Goal: Transaction & Acquisition: Purchase product/service

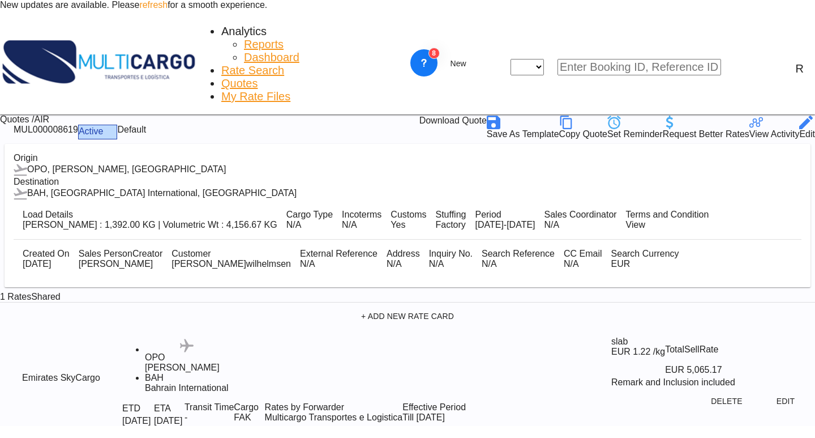
click at [745, 61] on md-icon "icon-magnify" at bounding box center [742, 68] width 14 height 14
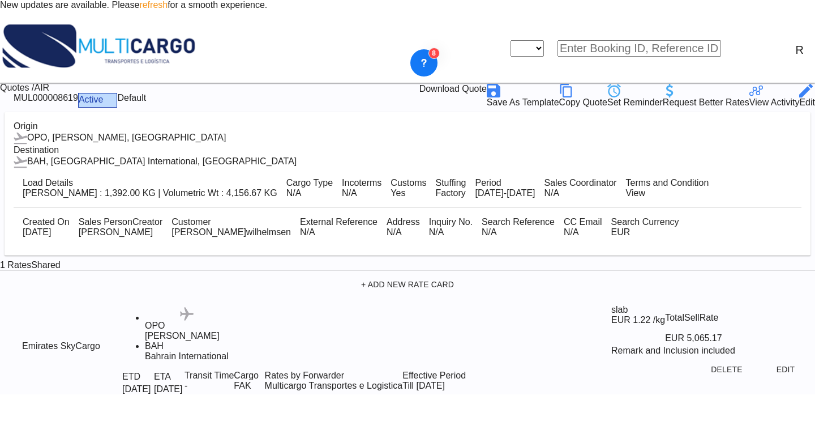
click at [544, 46] on select "Quotes" at bounding box center [527, 48] width 33 height 16
select select "Quotes"
click at [532, 40] on select "Quotes" at bounding box center [527, 48] width 33 height 16
click at [602, 40] on input at bounding box center [640, 48] width 164 height 16
paste input "MUL000008619"
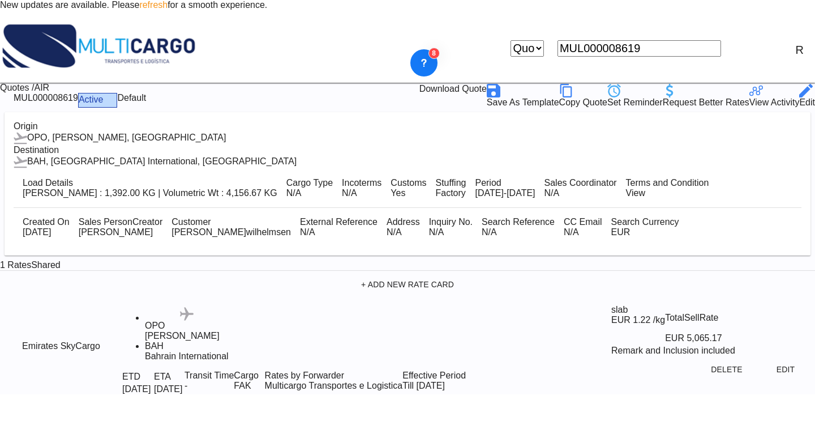
type input "MUL000008619"
click at [735, 43] on md-icon "icon-magnify" at bounding box center [728, 48] width 14 height 14
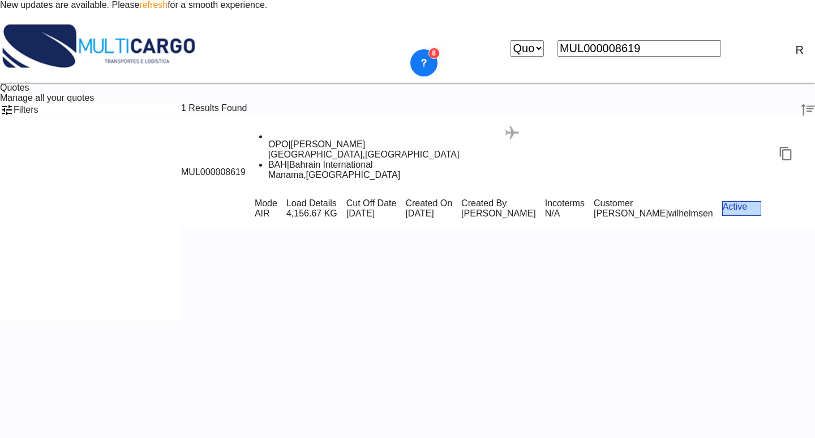
click at [618, 189] on div "Mode AIR Load Details 4,156.67 KG Cut Off Date [DATE] Created On [DATE] Created…" at bounding box center [531, 208] width 570 height 39
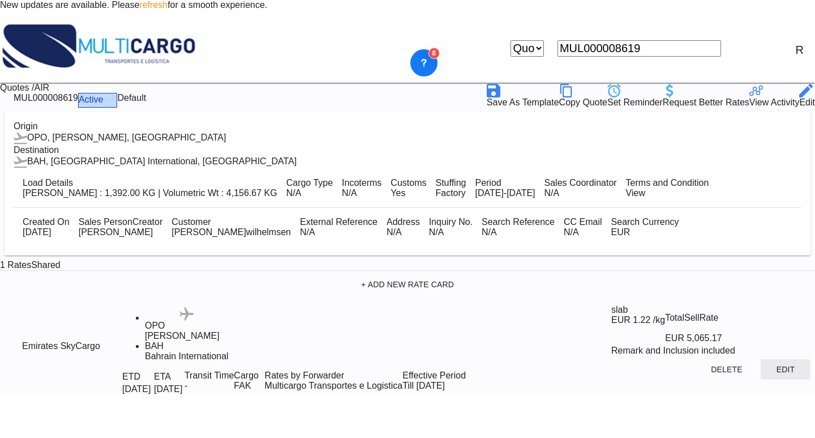
click at [774, 379] on button "Edit" at bounding box center [786, 369] width 50 height 20
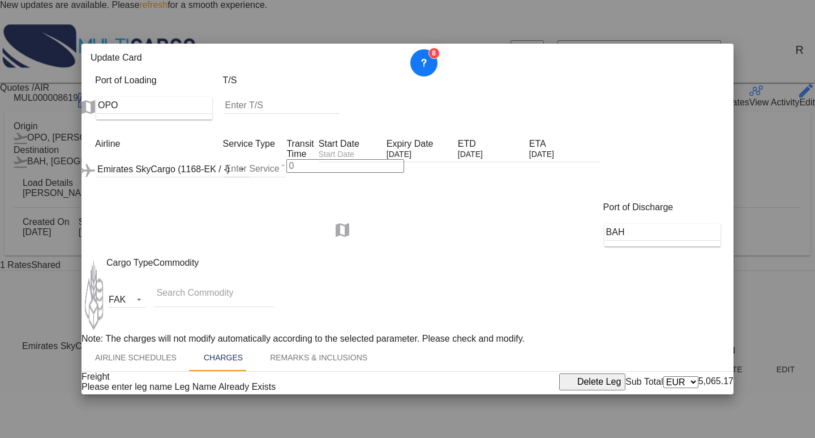
scroll to position [283, 0]
drag, startPoint x: 383, startPoint y: 311, endPoint x: 366, endPoint y: 309, distance: 17.1
type input "1.2"
drag, startPoint x: 625, startPoint y: 310, endPoint x: 602, endPoint y: 309, distance: 22.1
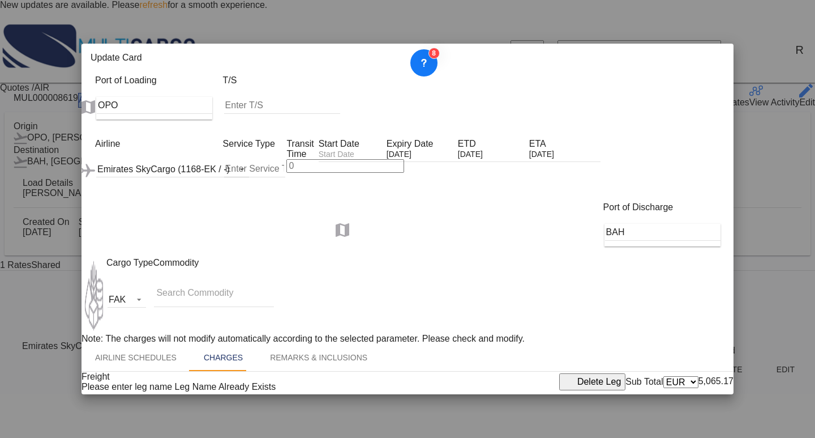
type input "1.5"
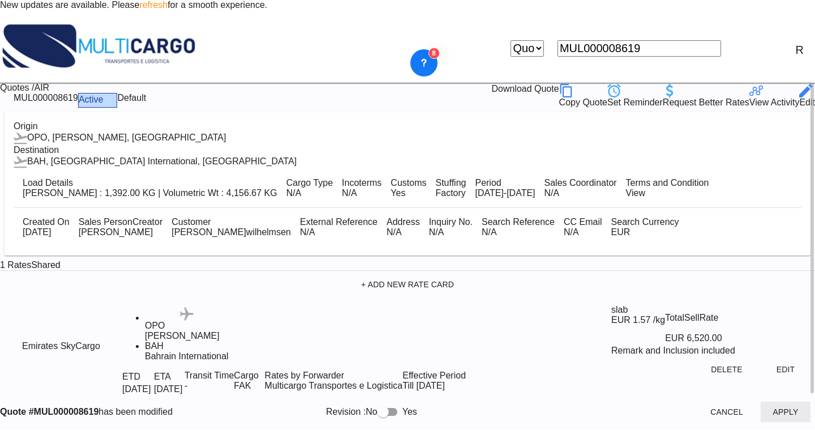
click at [769, 422] on button "Apply" at bounding box center [786, 411] width 50 height 20
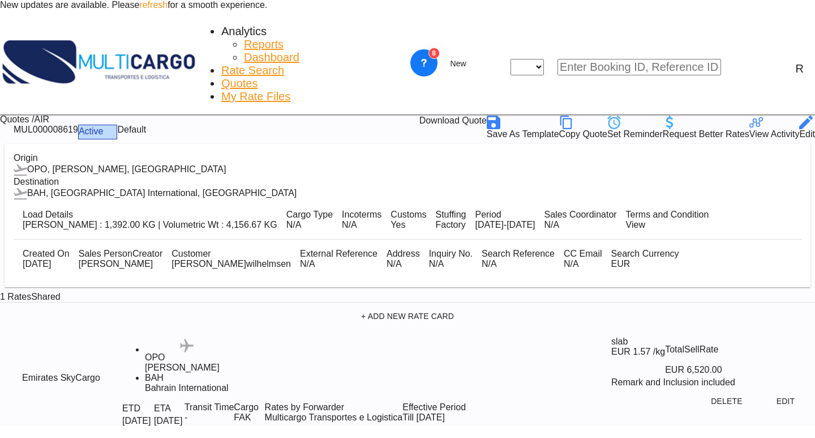
drag, startPoint x: 648, startPoint y: 93, endPoint x: 565, endPoint y: 86, distance: 83.6
click at [487, 116] on div "Download Quote" at bounding box center [453, 123] width 67 height 14
click at [629, 44] on div "Analytics Reports Dashboard Rate Search Quotes My Rate Files New Rates Ratecard" at bounding box center [407, 64] width 815 height 101
click at [480, 59] on span "New" at bounding box center [458, 63] width 43 height 9
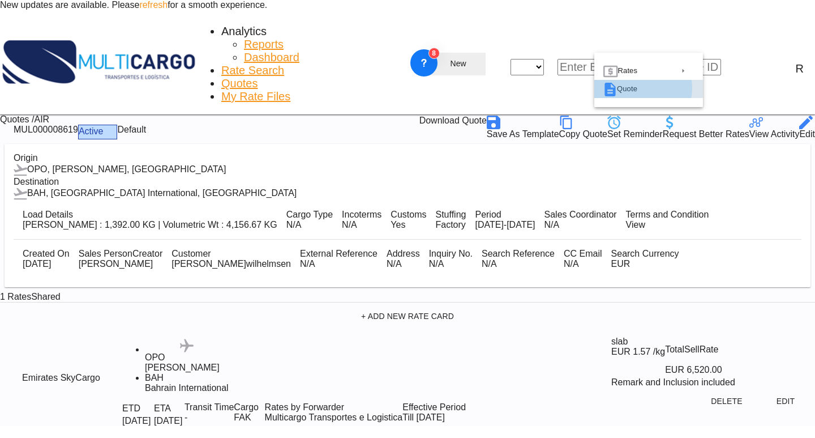
click at [639, 97] on div "Quote" at bounding box center [644, 89] width 54 height 18
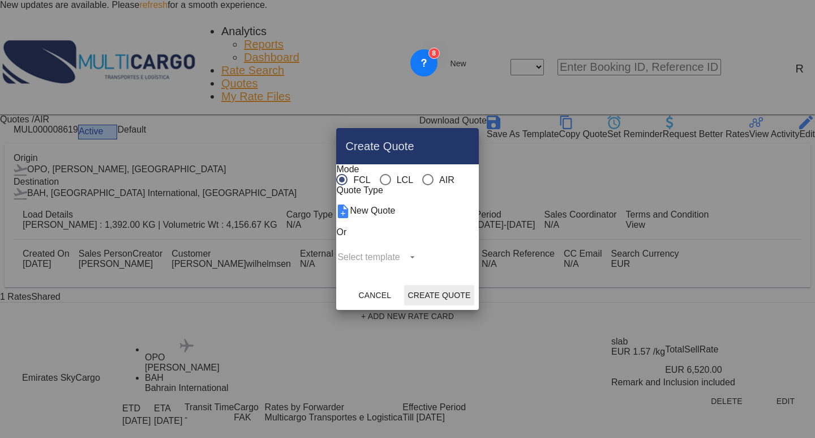
click at [372, 179] on div "Mode FCL LCL AIR" at bounding box center [395, 174] width 118 height 21
click at [380, 176] on md-radio-button "LCL" at bounding box center [396, 179] width 33 height 11
click at [419, 266] on md-select "Select template EXP LCL Globelink 09/2025 [PERSON_NAME] | [DATE] EXP [GEOGRAPHI…" at bounding box center [377, 257] width 83 height 17
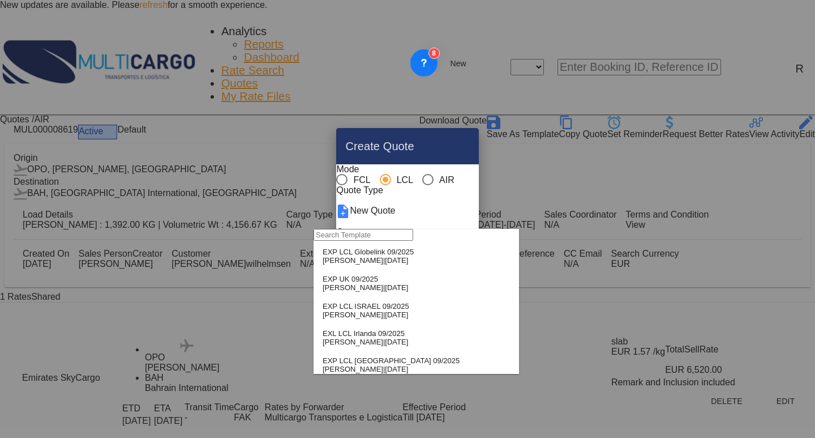
click at [391, 256] on div "EXP LCL Globelink 09/2025" at bounding box center [368, 251] width 91 height 8
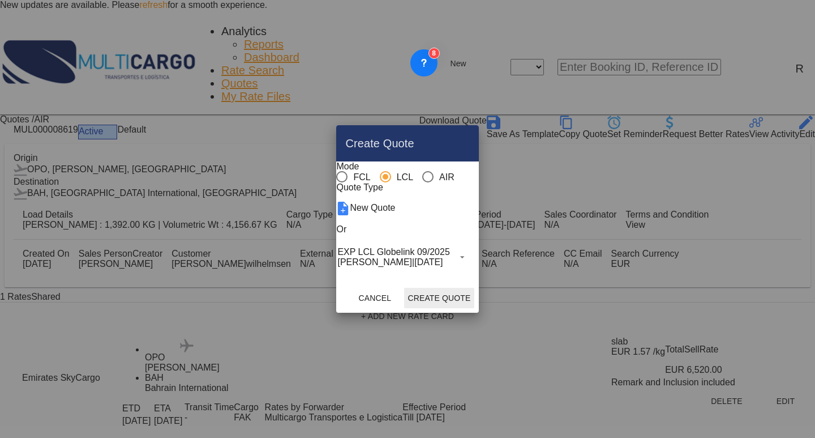
click at [474, 308] on button "Create Quote" at bounding box center [439, 298] width 70 height 20
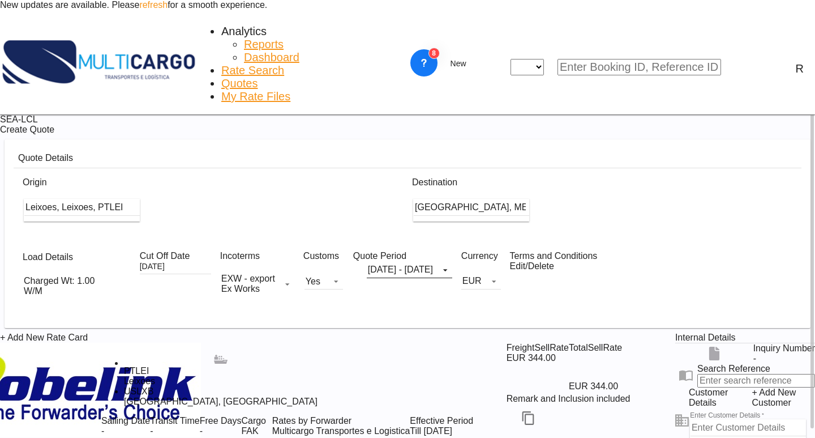
scroll to position [57, 0]
click at [639, 411] on md-icon "Edit" at bounding box center [646, 418] width 14 height 14
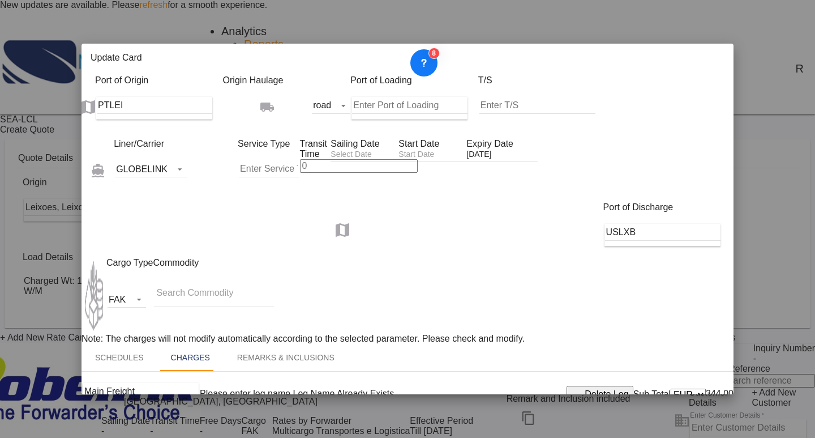
scroll to position [170, 0]
type input "8"
type input "100"
click at [521, 371] on div "Main Freight Please enter leg name Leg Name Already Exists Delete Leg Sub Total…" at bounding box center [408, 393] width 652 height 45
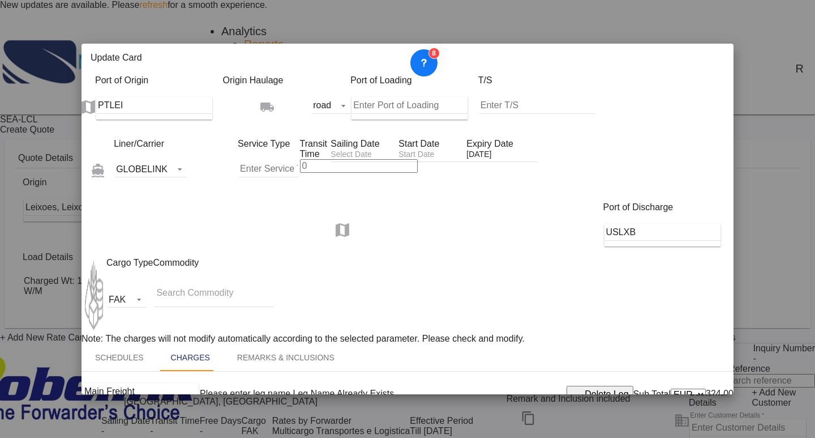
click at [726, 44] on div "Update Card" at bounding box center [408, 60] width 652 height 32
click at [716, 53] on md-icon "icon-close fg-AAA8AD m-0 pointer" at bounding box center [718, 60] width 14 height 14
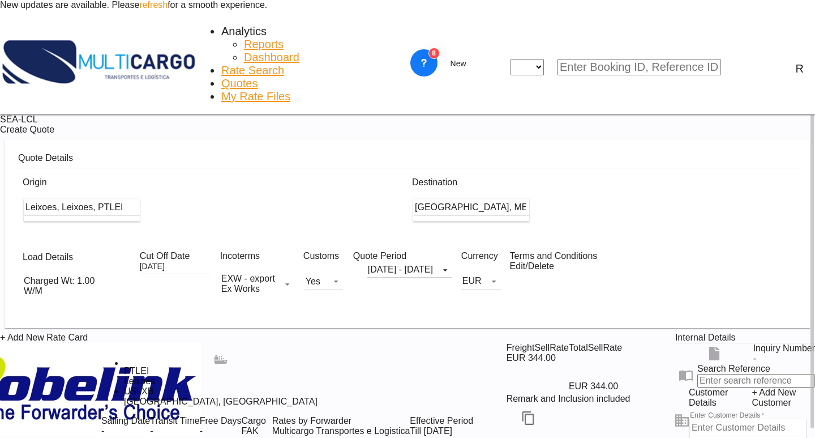
click at [255, 77] on span "Quotes" at bounding box center [239, 83] width 36 height 12
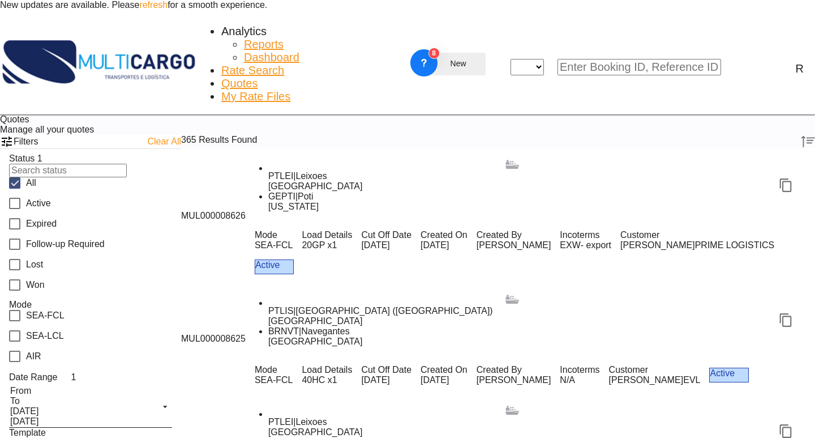
click at [480, 57] on md-icon "icon-chevron-down" at bounding box center [474, 64] width 14 height 14
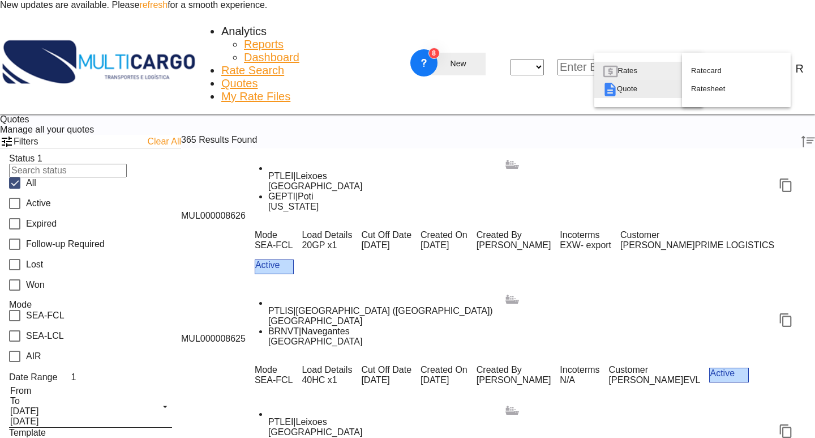
click at [634, 98] on span "Quote" at bounding box center [625, 89] width 16 height 18
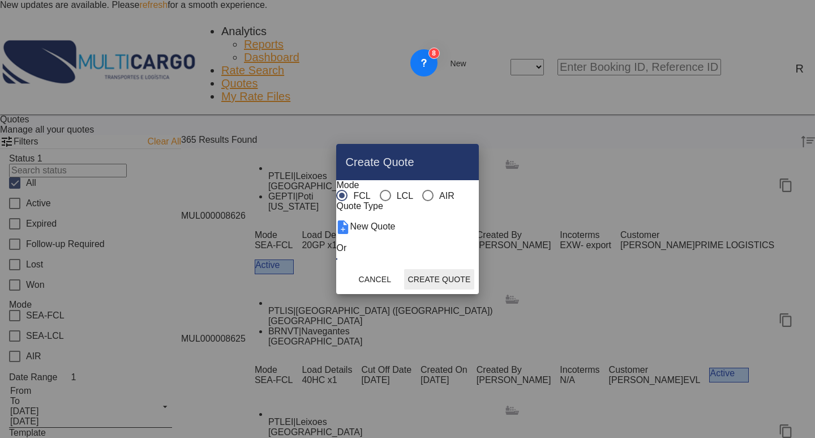
click at [380, 190] on md-radio-button "LCL" at bounding box center [396, 195] width 33 height 11
click at [350, 260] on icon "Create QuoteModeFCL LCLAIR ..." at bounding box center [342, 258] width 15 height 15
click at [348, 265] on icon "Create QuoteModeFCL LCLAIR ..." at bounding box center [342, 259] width 12 height 12
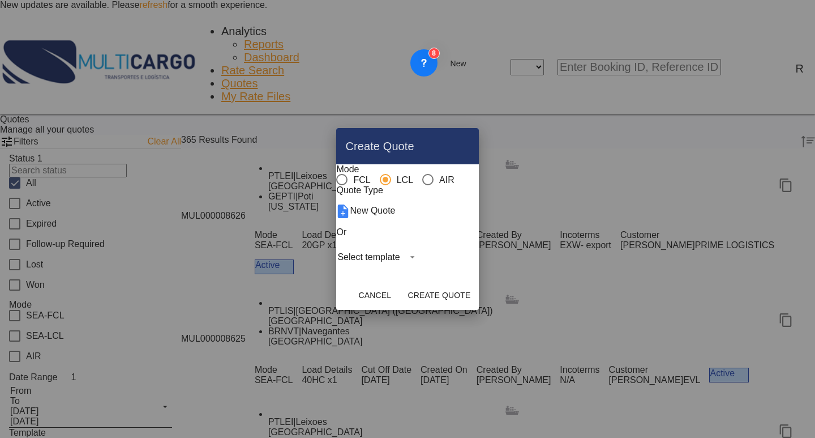
click at [411, 266] on md-select "Select template EXP LCL Globelink 09/2025 [PERSON_NAME] | [DATE] EXP [GEOGRAPHI…" at bounding box center [377, 257] width 83 height 17
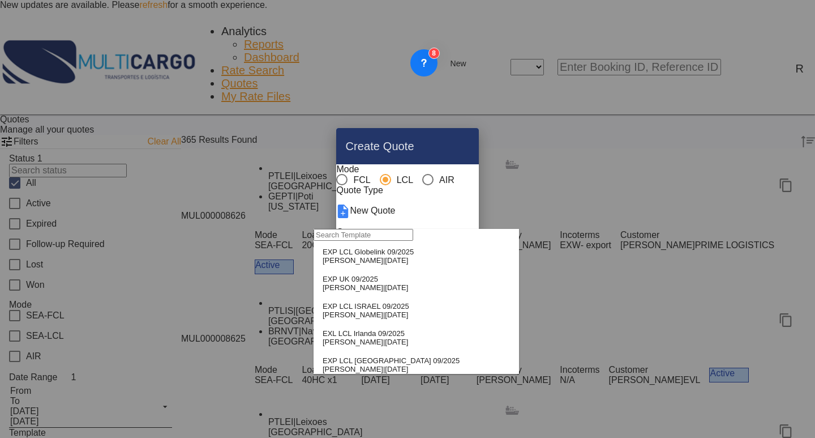
click at [398, 256] on div "EXP LCL Globelink 09/2025" at bounding box center [368, 251] width 91 height 8
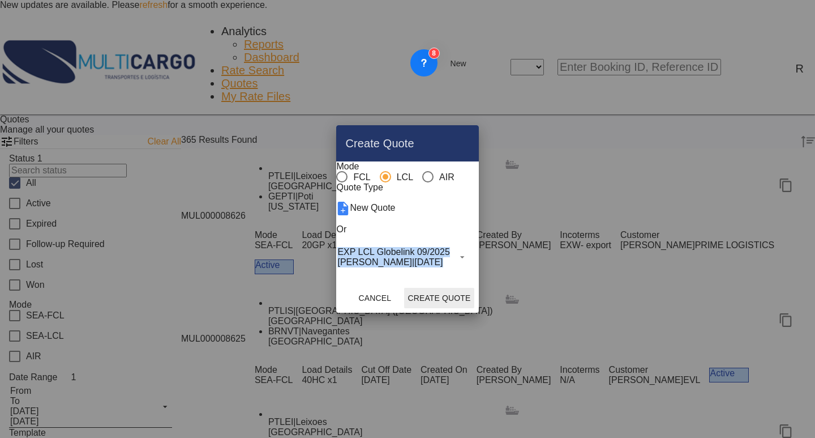
click at [474, 308] on button "Create Quote" at bounding box center [439, 298] width 70 height 20
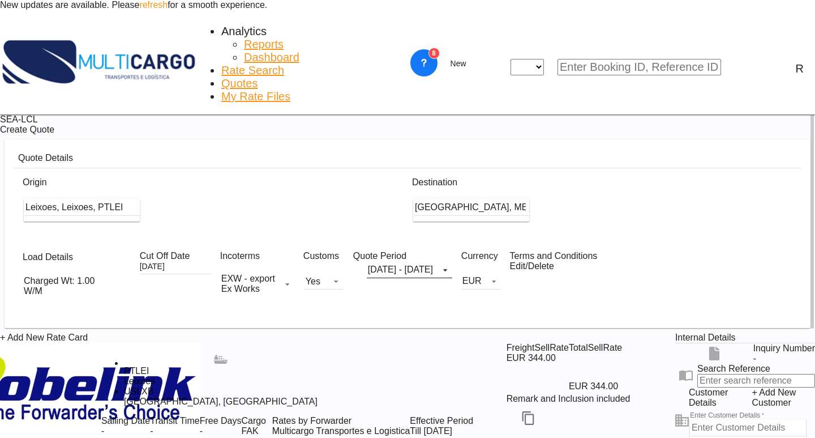
scroll to position [57, 0]
click at [517, 199] on input "[GEOGRAPHIC_DATA], ME, USLXB" at bounding box center [495, 207] width 116 height 17
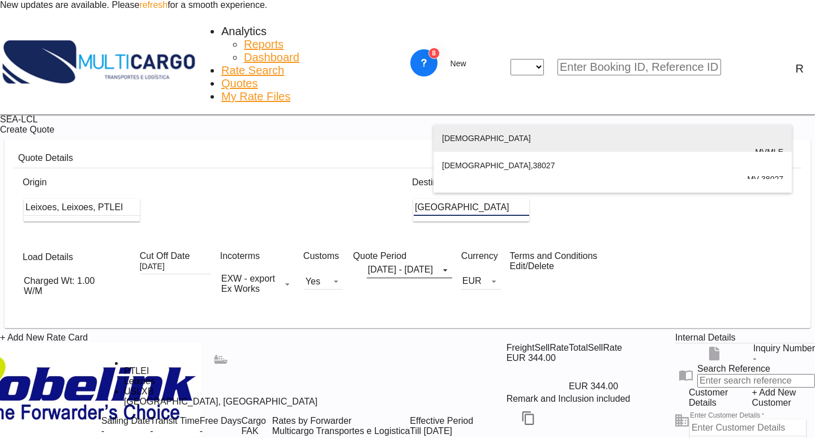
click at [494, 134] on div "[DEMOGRAPHIC_DATA] [GEOGRAPHIC_DATA] MVMLE" at bounding box center [612, 152] width 341 height 54
type input "[DEMOGRAPHIC_DATA], MVMLE"
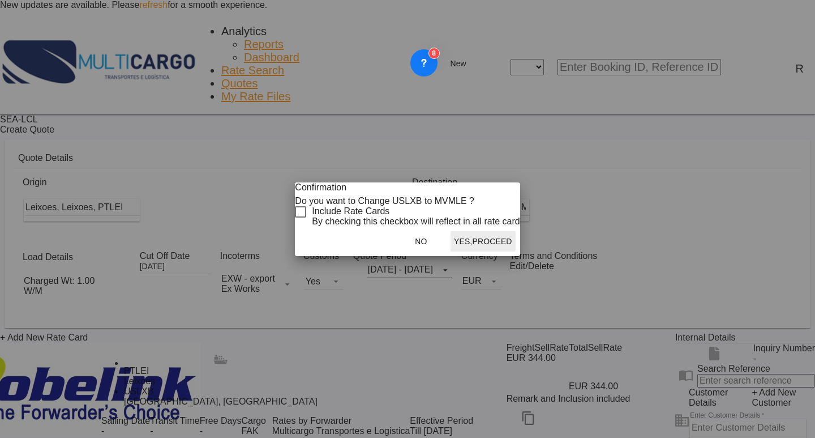
click at [306, 214] on div "Checkbox No Ink" at bounding box center [300, 211] width 11 height 11
click at [462, 251] on button "Yes,Proceed" at bounding box center [483, 241] width 65 height 20
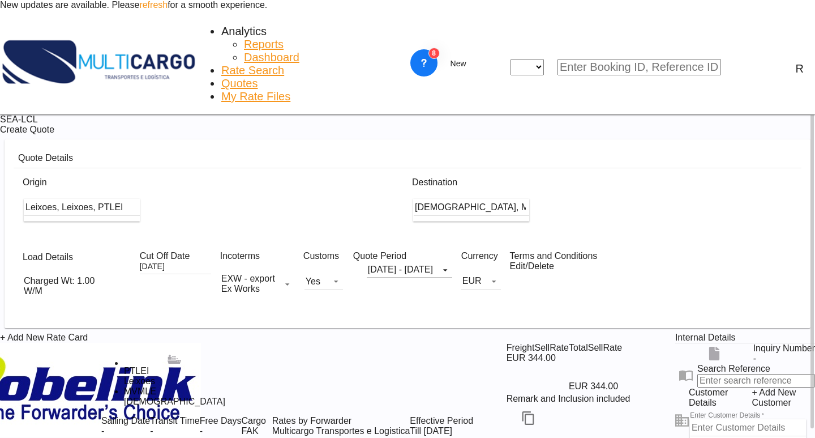
click at [36, 276] on div "Charged Wt: 1.00 W/M" at bounding box center [66, 286] width 84 height 20
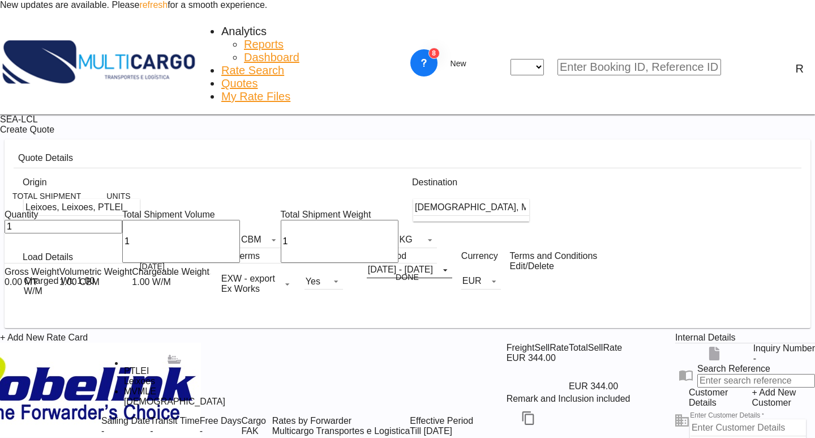
click at [108, 203] on button "Units" at bounding box center [119, 196] width 50 height 20
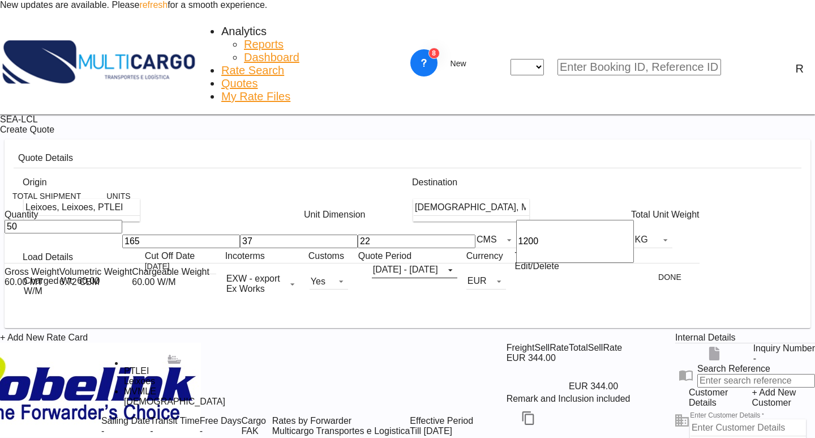
drag, startPoint x: 29, startPoint y: 250, endPoint x: 0, endPoint y: 244, distance: 29.5
click at [0, 244] on div "Total Shipment Units Quantity Unit Dimension Total Unit Weight 50 165 37 22 CMS…" at bounding box center [407, 219] width 815 height 438
type input "1"
drag, startPoint x: 87, startPoint y: 251, endPoint x: 134, endPoint y: 242, distance: 48.0
click at [45, 245] on div "1 165 37 22 CMS CMS Inches 1200 KG KG LB" at bounding box center [352, 241] width 695 height 43
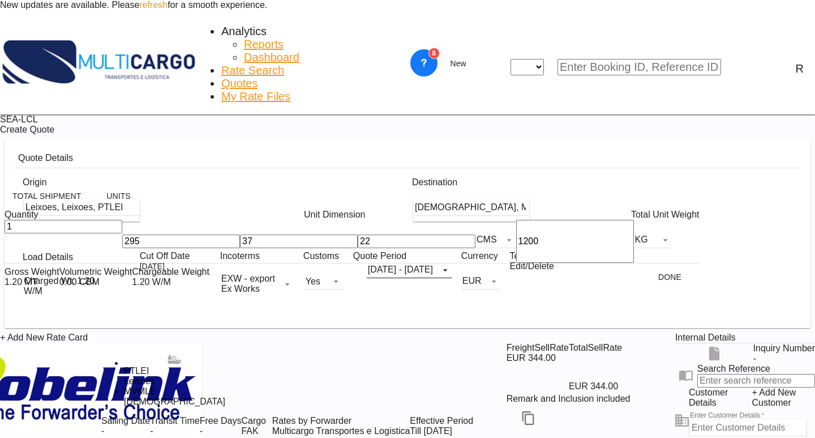
type input "295"
type input "30"
type input "214"
drag, startPoint x: 255, startPoint y: 253, endPoint x: 221, endPoint y: 249, distance: 34.3
click at [221, 249] on div "1 295 30 214 CMS CMS Inches 1200 KG KG LB" at bounding box center [352, 241] width 695 height 43
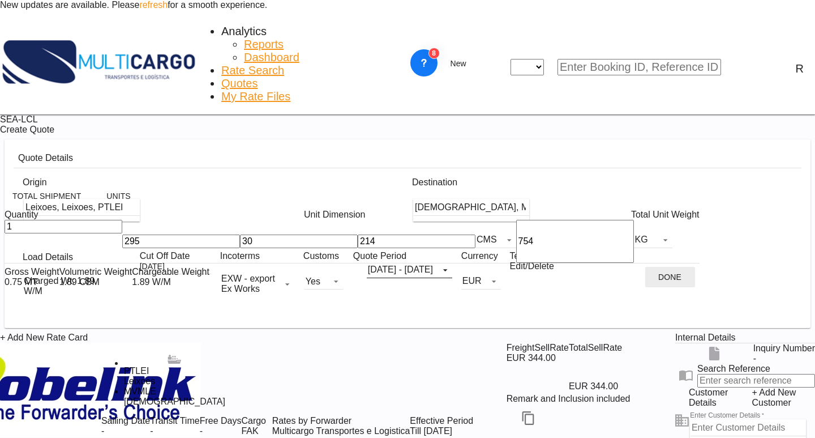
type input "754"
click at [646, 285] on button "Done" at bounding box center [671, 277] width 50 height 20
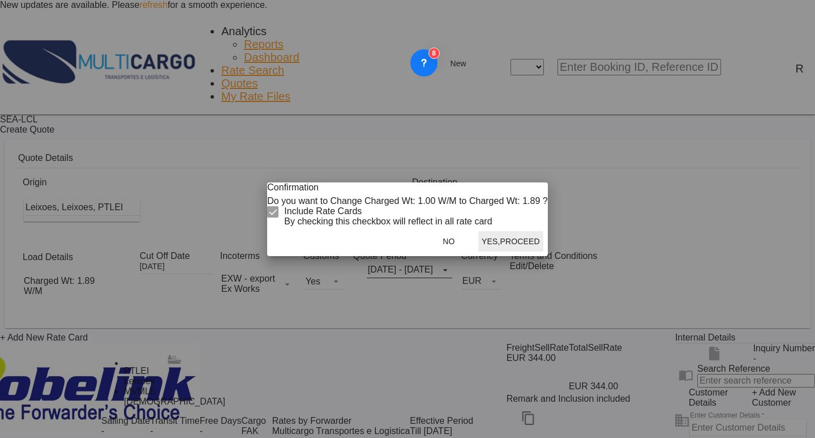
click at [478, 251] on button "Yes,Proceed" at bounding box center [510, 241] width 65 height 20
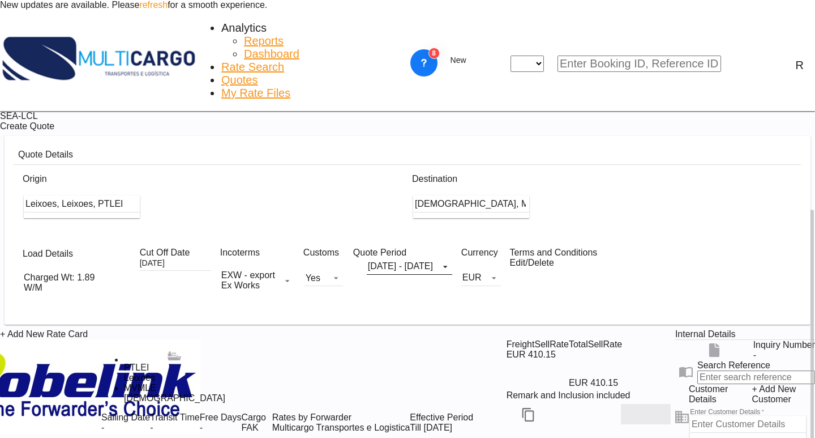
scroll to position [125, 0]
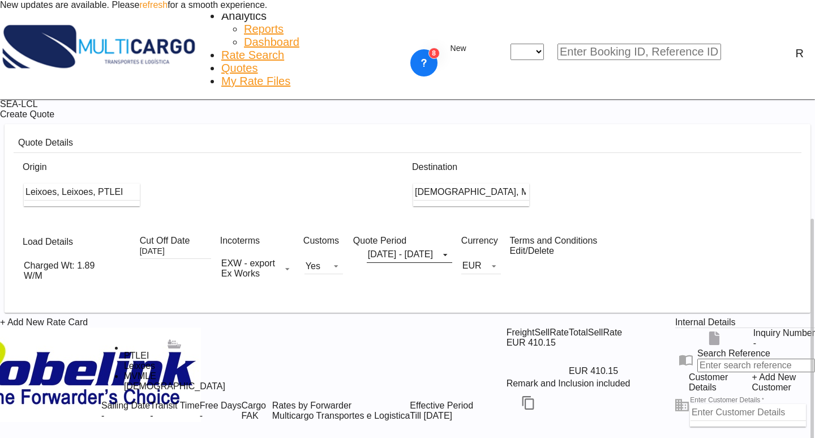
click at [585, 388] on div at bounding box center [587, 401] width 177 height 27
click at [639, 395] on md-icon "Edit" at bounding box center [646, 402] width 14 height 14
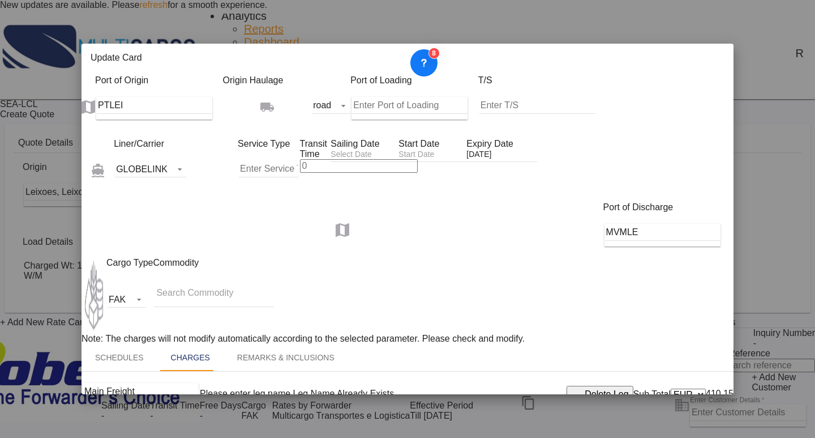
scroll to position [254, 0]
drag, startPoint x: 385, startPoint y: 337, endPoint x: 336, endPoint y: 330, distance: 49.9
type input "90"
drag, startPoint x: 591, startPoint y: 331, endPoint x: 613, endPoint y: 334, distance: 22.8
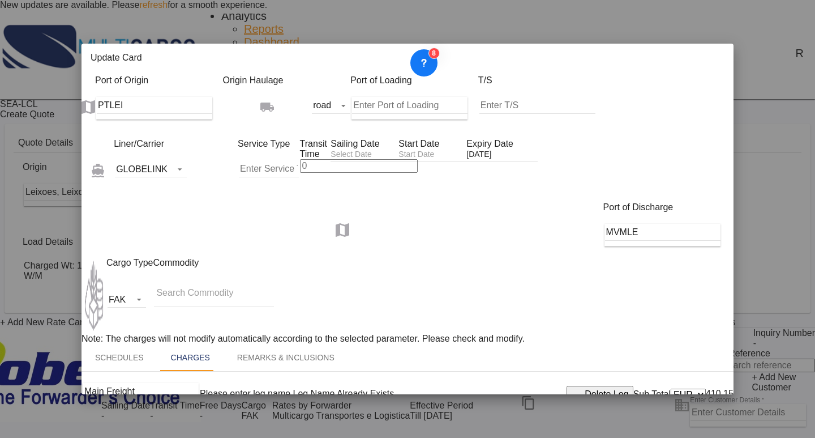
type input "110"
click at [518, 344] on md-tabs-canvas "Schedules Charges Remarks & Inclusions Schedules Charges Remarks & Inclusions" at bounding box center [408, 357] width 652 height 27
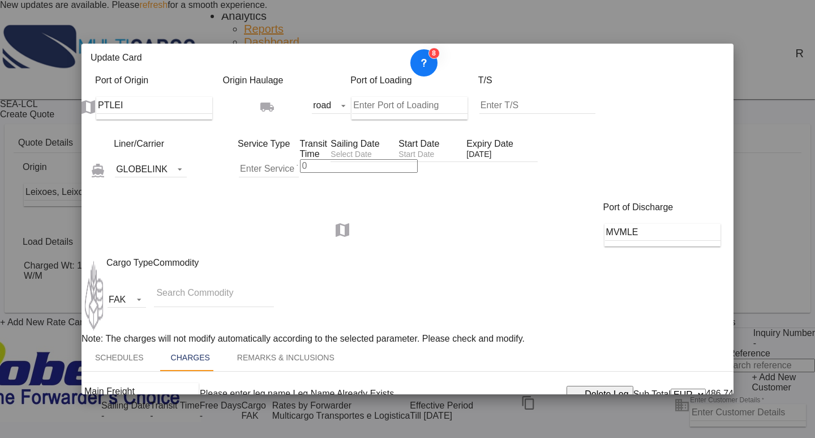
type input "100"
click at [538, 371] on div "Main Freight Please enter leg name Leg Name Already Exists Delete Leg Sub Total…" at bounding box center [408, 393] width 652 height 45
click at [312, 159] on input "Update Card Port ..." at bounding box center [359, 166] width 118 height 14
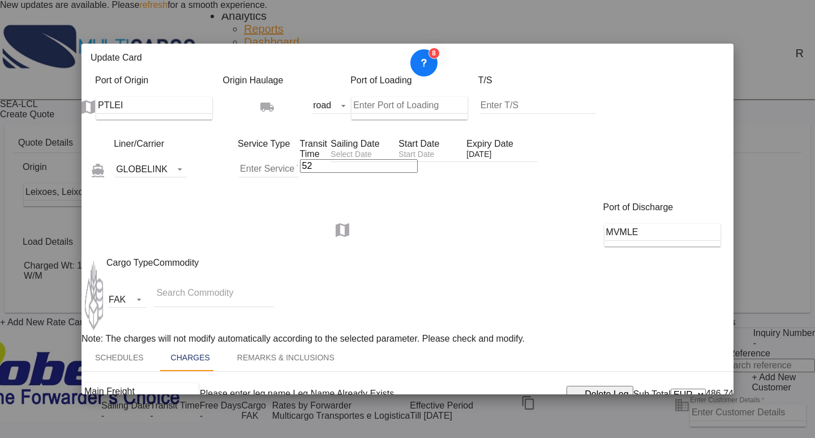
type input "52"
drag, startPoint x: 623, startPoint y: 337, endPoint x: 612, endPoint y: 335, distance: 11.0
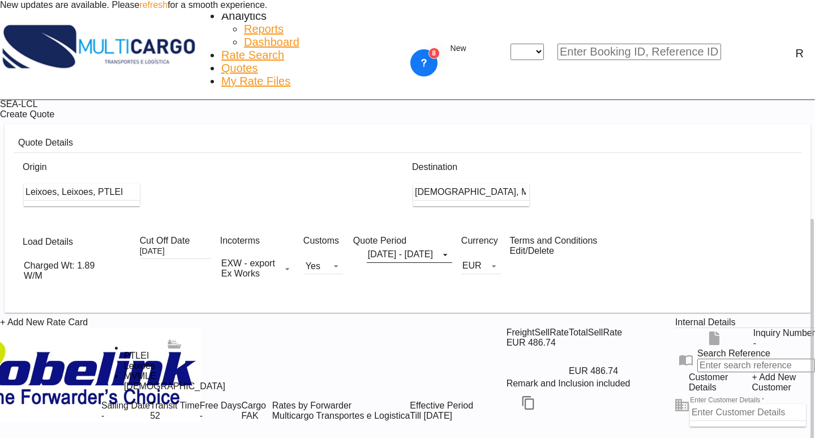
click at [691, 404] on input "Enter Customer Details" at bounding box center [749, 412] width 116 height 17
type input "d"
click at [655, 258] on div "[PERSON_NAME] salescs3@ spedicon [DOMAIN_NAME]" at bounding box center [656, 260] width 130 height 54
type input "SPEDICON LOGISTICS PVT LTD, [PERSON_NAME], [EMAIL_ADDRESS][DOMAIN_NAME]"
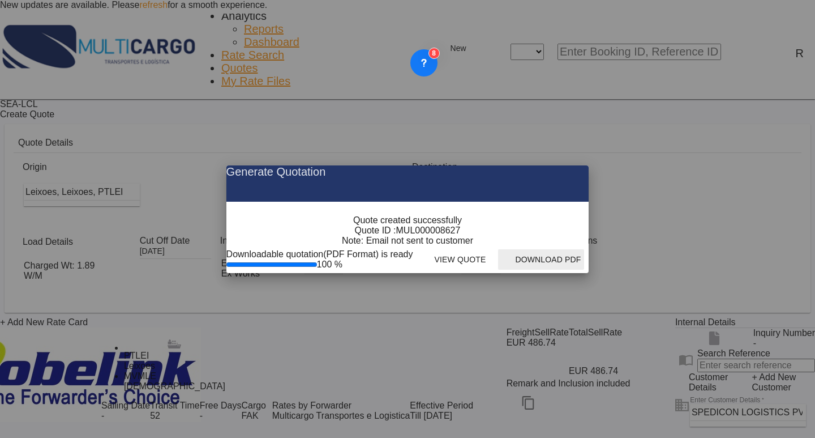
click at [584, 270] on button "Download PDF" at bounding box center [541, 259] width 86 height 20
drag, startPoint x: 696, startPoint y: 135, endPoint x: 699, endPoint y: 101, distance: 33.5
click at [578, 165] on md-icon "icon-close fg-AAA8AD cursor m-0" at bounding box center [571, 172] width 14 height 14
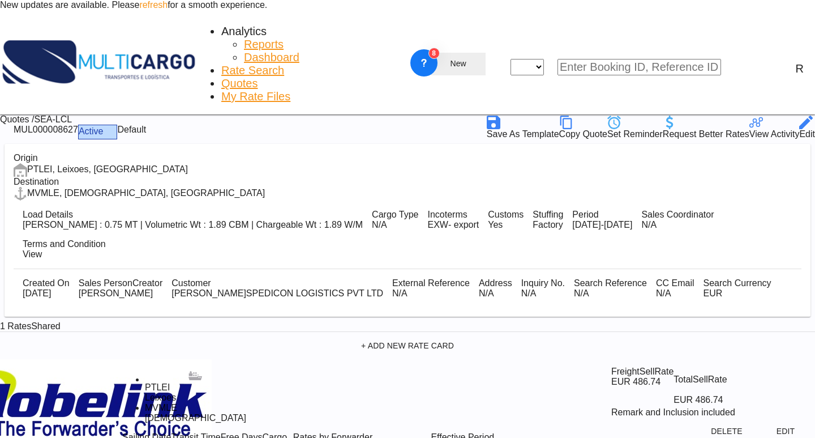
click at [451, 57] on md-icon "icon-plus 400-fg" at bounding box center [444, 64] width 14 height 14
click at [645, 97] on div "Quote" at bounding box center [644, 89] width 54 height 18
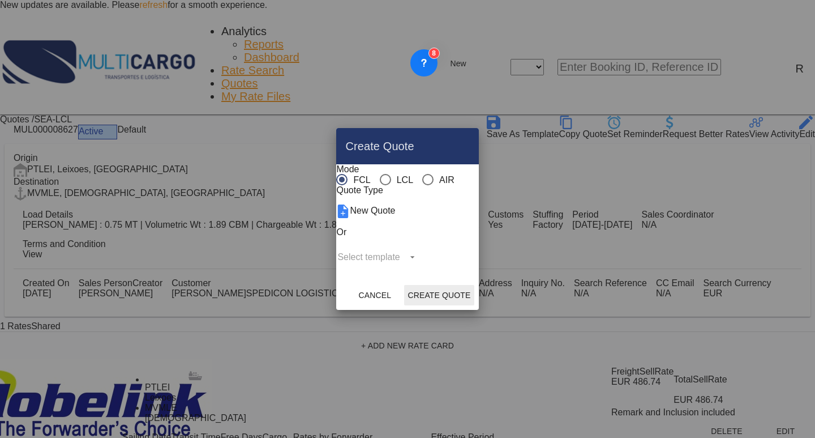
click at [429, 174] on md-radio-group "FCL LCL AIR" at bounding box center [395, 179] width 118 height 11
click at [425, 174] on md-radio-group "FCL LCL AIR" at bounding box center [395, 179] width 118 height 11
click at [395, 191] on div "Quote Type" at bounding box center [365, 190] width 59 height 10
click at [422, 174] on div "AIR" at bounding box center [427, 179] width 11 height 11
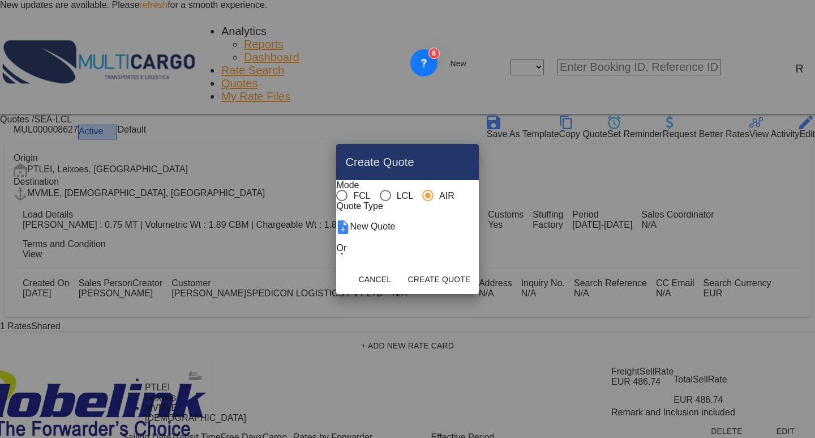
drag, startPoint x: 423, startPoint y: 291, endPoint x: 418, endPoint y: 264, distance: 27.7
click at [422, 264] on div "Mode FCL LCL AIR Quote Type New Quote Or" at bounding box center [407, 222] width 142 height 84
click at [348, 263] on div "Create QuoteModeFCL LCLAIR ..." at bounding box center [341, 258] width 11 height 11
click at [348, 264] on div "Create QuoteModeFCL LCLAIR ..." at bounding box center [341, 258] width 11 height 11
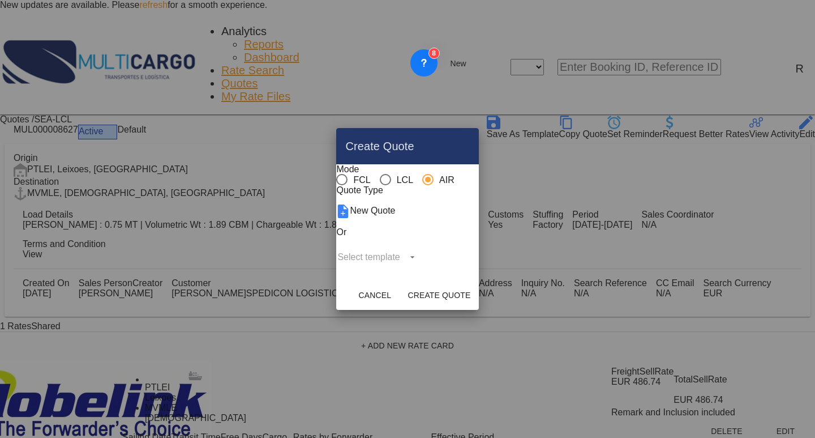
click at [419, 266] on md-select "Select template EXP EXW AIR 09/2025 [PERSON_NAME] | [DATE] IMP_DAP_AIR <500KG -…" at bounding box center [377, 257] width 83 height 17
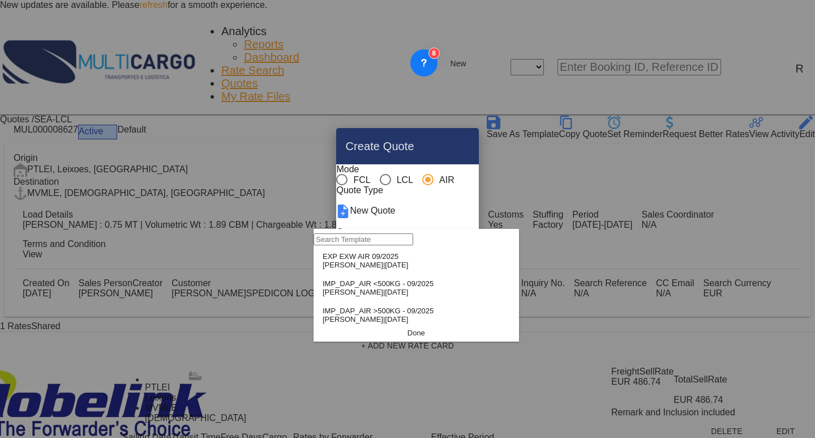
click at [394, 269] on span "[DATE]" at bounding box center [396, 264] width 23 height 8
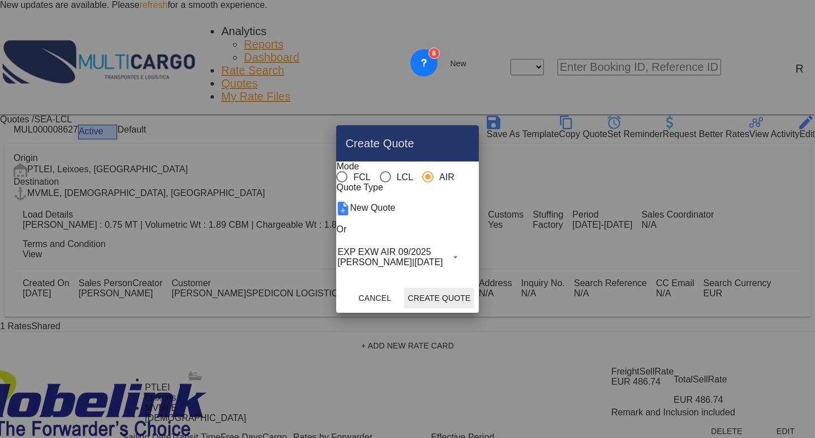
click at [474, 308] on button "Create Quote" at bounding box center [439, 298] width 70 height 20
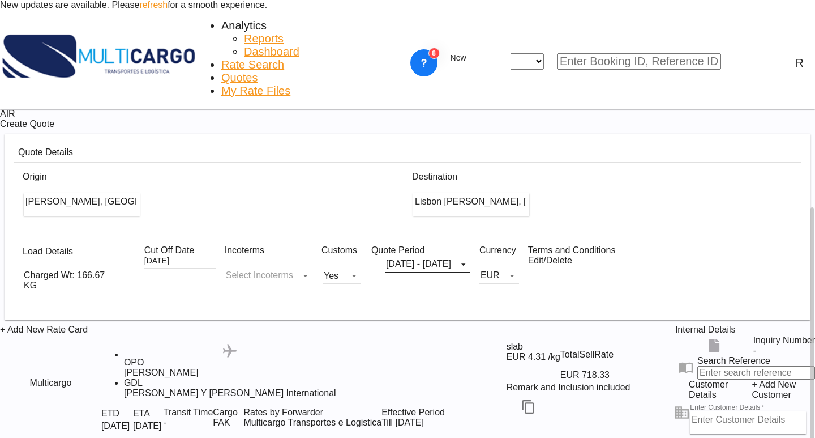
scroll to position [57, 0]
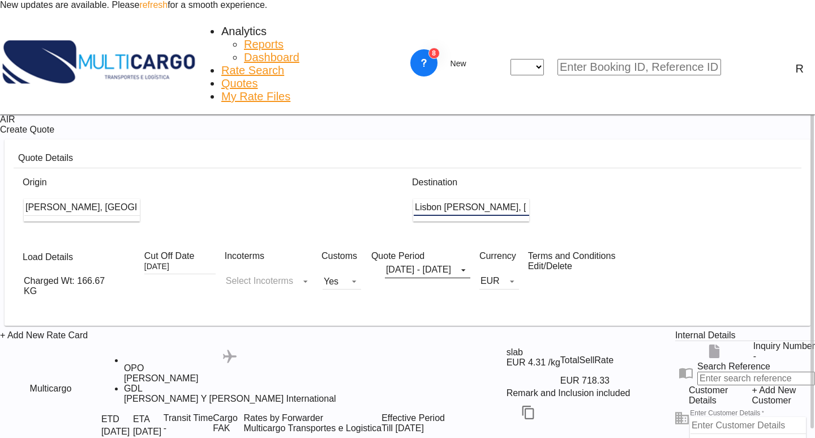
drag, startPoint x: 353, startPoint y: 101, endPoint x: 472, endPoint y: 123, distance: 120.5
click at [335, 168] on div "Origin [PERSON_NAME], [GEOGRAPHIC_DATA], OPO Destination [GEOGRAPHIC_DATA] [GEO…" at bounding box center [408, 205] width 788 height 74
click at [412, 173] on div "Destination [GEOGRAPHIC_DATA] [PERSON_NAME], [GEOGRAPHIC_DATA], [GEOGRAPHIC_DAT…" at bounding box center [603, 205] width 390 height 65
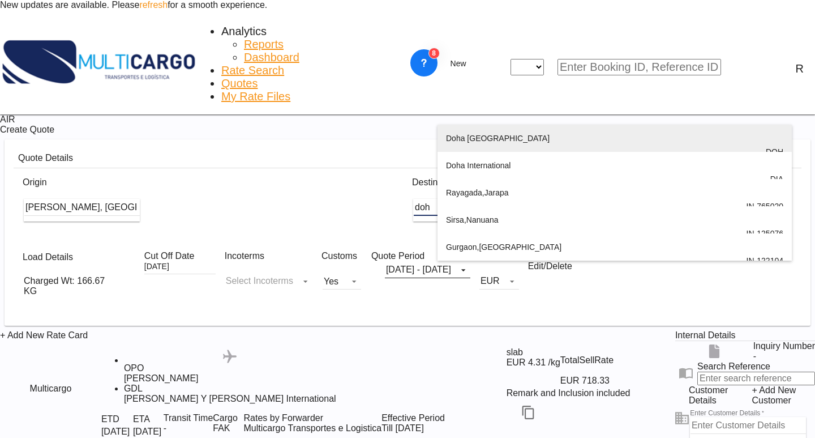
click at [498, 151] on div "Doh a [GEOGRAPHIC_DATA] , [GEOGRAPHIC_DATA] DOH" at bounding box center [614, 152] width 337 height 54
type input "[GEOGRAPHIC_DATA], [GEOGRAPHIC_DATA], [GEOGRAPHIC_DATA]"
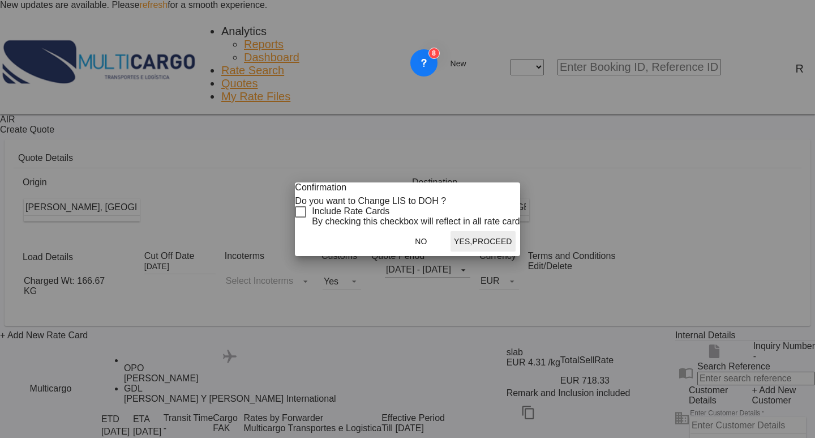
drag, startPoint x: 307, startPoint y: 216, endPoint x: 330, endPoint y: 228, distance: 25.8
click at [306, 216] on div "Checkbox No Ink" at bounding box center [300, 211] width 11 height 11
drag, startPoint x: 484, startPoint y: 284, endPoint x: 49, endPoint y: 166, distance: 450.9
click at [477, 251] on button "Yes,Proceed" at bounding box center [483, 241] width 65 height 20
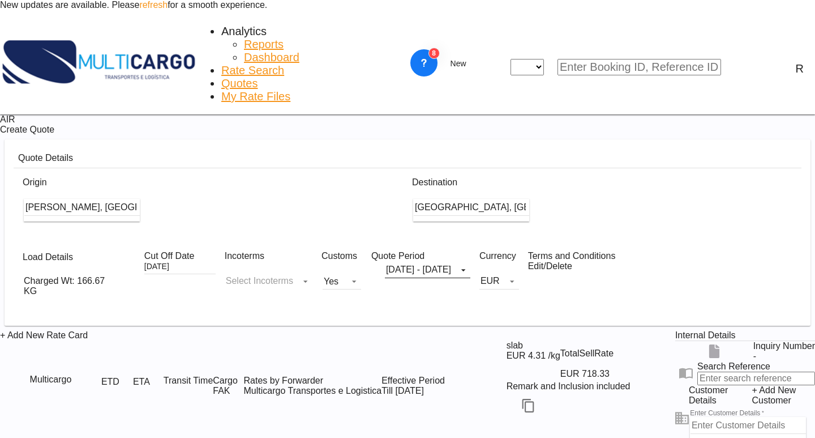
click at [46, 166] on div "Confirmation Do you want to Change LIS to DOH ? Include Rate Cards By checking …" at bounding box center [407, 219] width 815 height 438
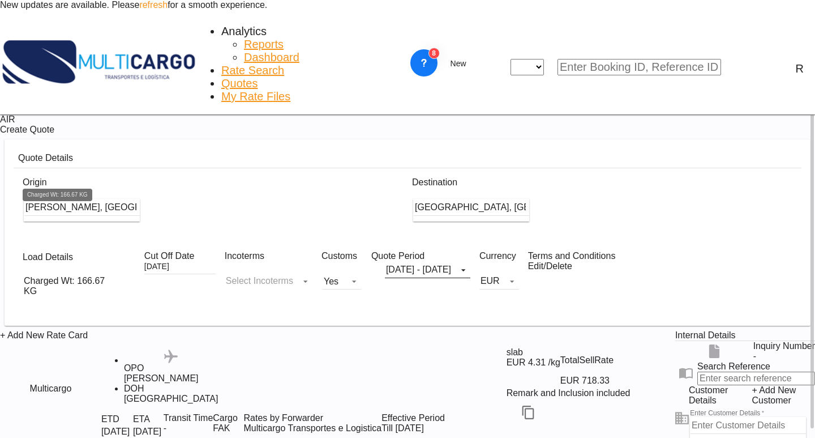
click at [55, 276] on div "Charged Wt: 166.67 KG" at bounding box center [68, 286] width 88 height 20
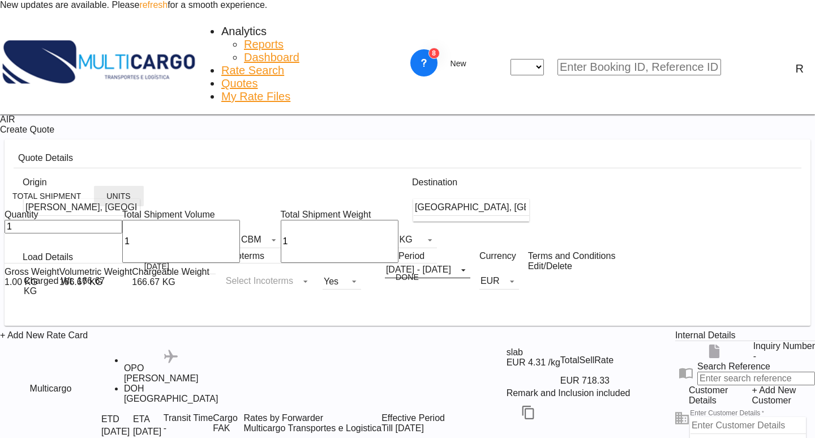
click at [113, 203] on button "Units" at bounding box center [119, 196] width 50 height 20
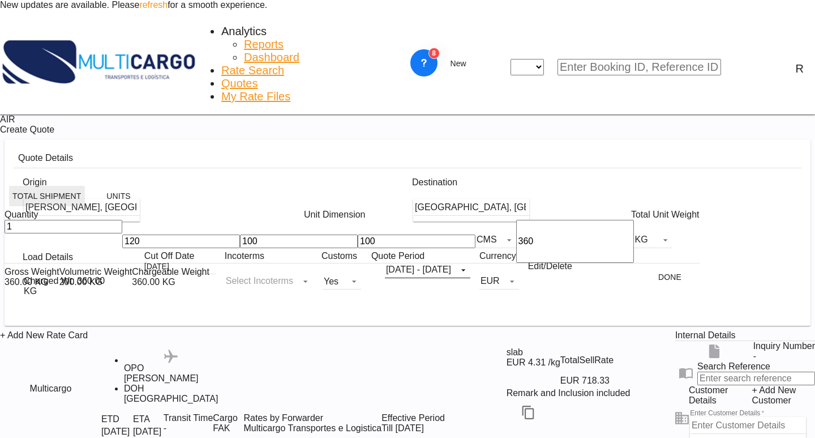
click at [39, 204] on button "Total Shipment" at bounding box center [47, 196] width 76 height 20
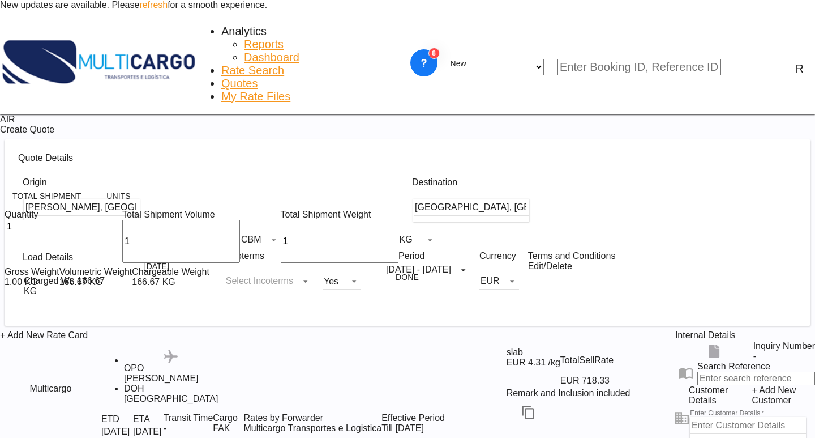
click at [19, 233] on input "1" at bounding box center [64, 227] width 118 height 14
type input "5"
type input "16"
type input "16.09"
drag, startPoint x: 185, startPoint y: 253, endPoint x: 139, endPoint y: 246, distance: 46.4
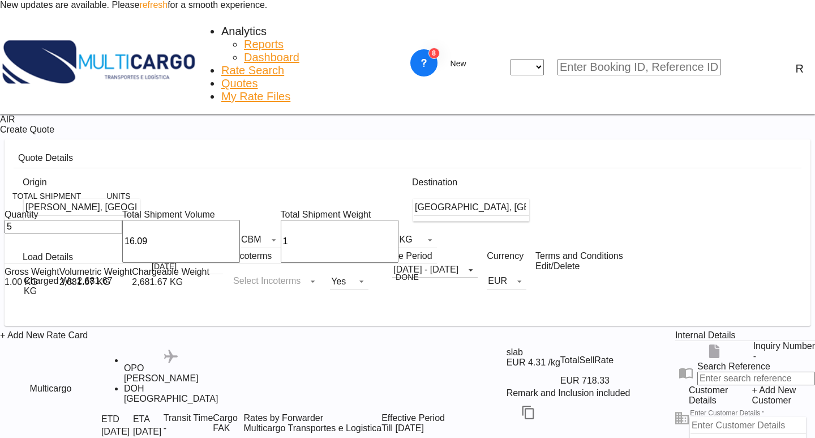
click at [139, 246] on div "Quantity 5 Total Shipment Volume 16.09 CBM CBM CFT KG LB Total Shipment Weight …" at bounding box center [221, 236] width 433 height 53
type input "1950"
click at [383, 282] on button "Done" at bounding box center [408, 277] width 50 height 20
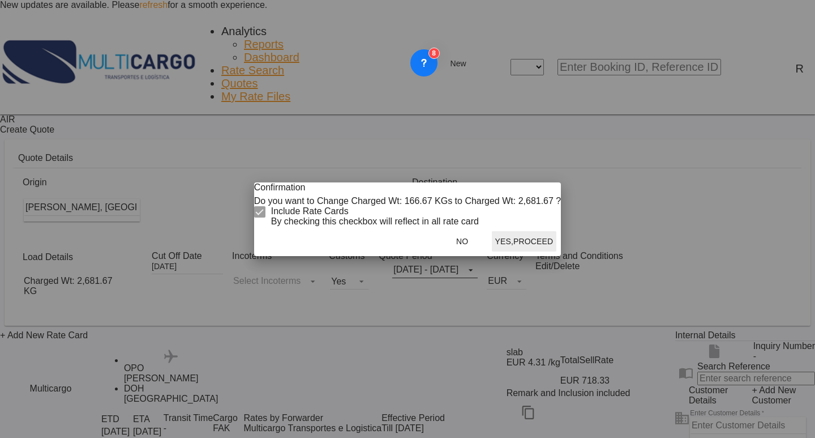
click at [493, 251] on button "Yes,Proceed" at bounding box center [524, 241] width 65 height 20
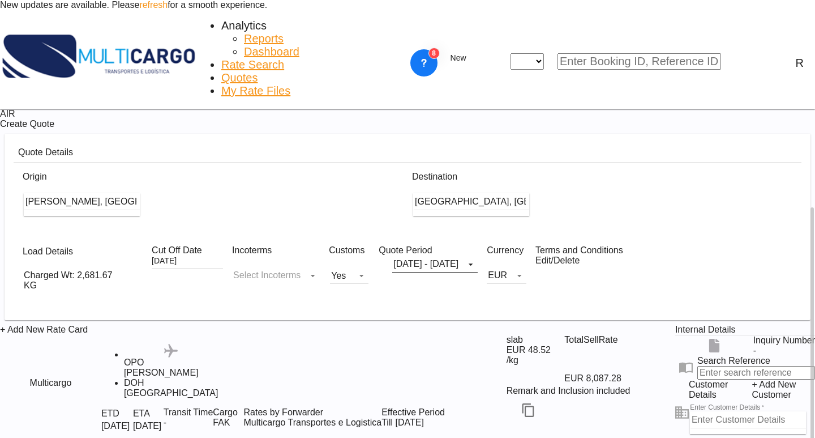
scroll to position [113, 0]
click at [639, 403] on md-icon "Edit" at bounding box center [646, 410] width 14 height 14
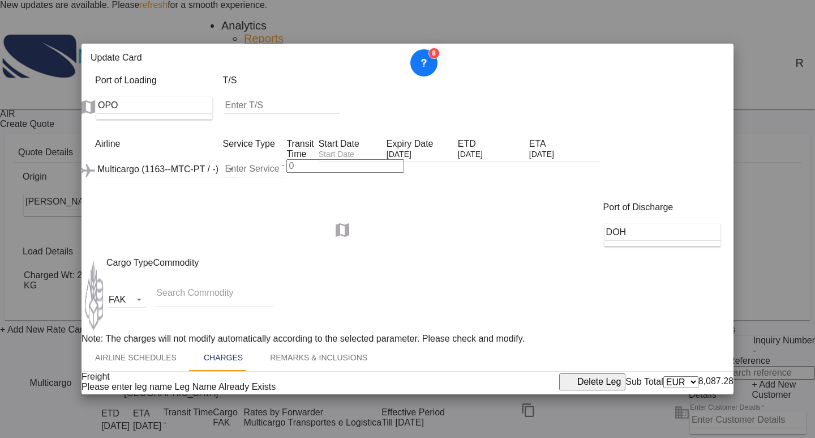
scroll to position [259, 0]
drag, startPoint x: 379, startPoint y: 334, endPoint x: 353, endPoint y: 331, distance: 25.6
type input "1.70"
drag, startPoint x: 626, startPoint y: 337, endPoint x: 707, endPoint y: 336, distance: 81.5
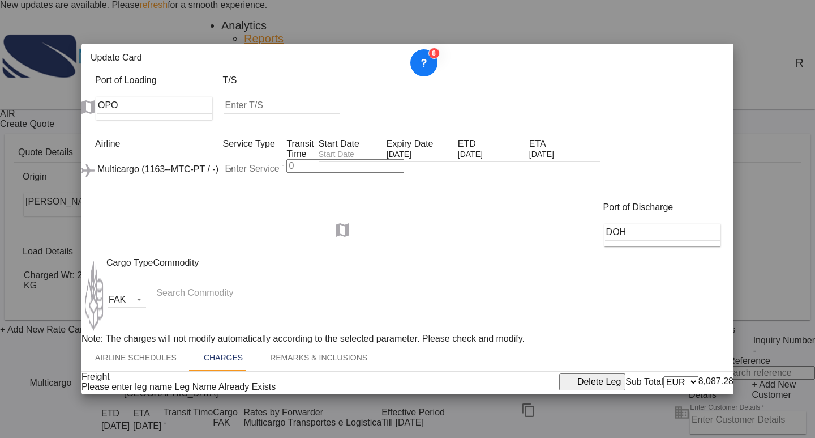
drag, startPoint x: 621, startPoint y: 339, endPoint x: 577, endPoint y: 329, distance: 45.2
type input "1.95"
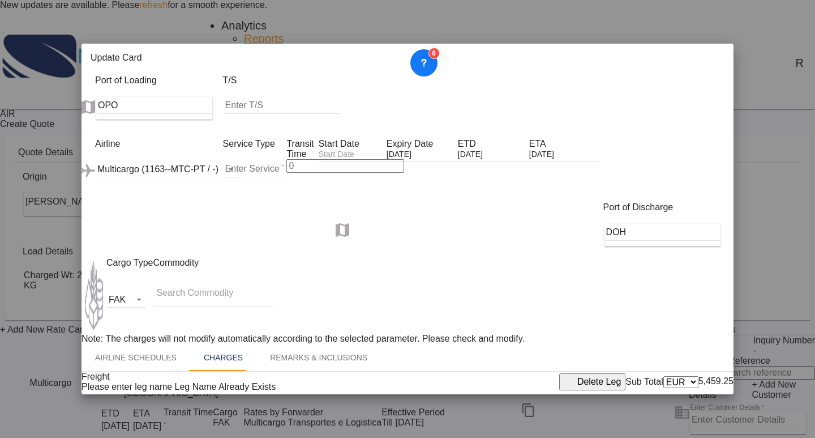
drag, startPoint x: 636, startPoint y: 196, endPoint x: 604, endPoint y: 190, distance: 32.3
drag, startPoint x: 622, startPoint y: 197, endPoint x: 725, endPoint y: 213, distance: 104.3
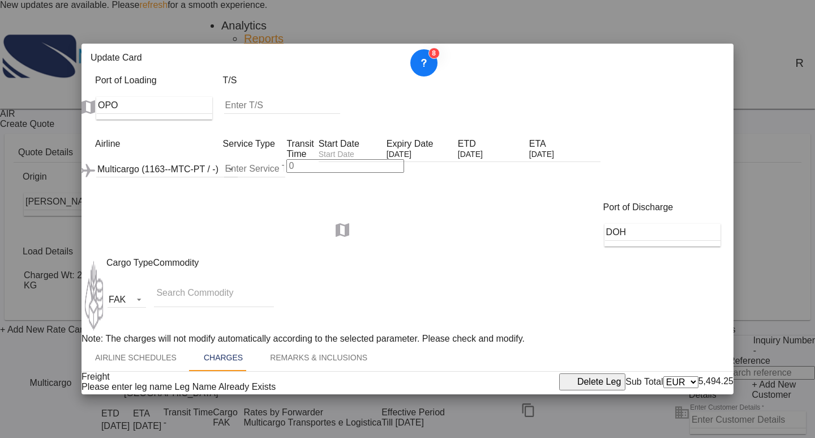
type input "120"
drag, startPoint x: 360, startPoint y: 197, endPoint x: 456, endPoint y: 207, distance: 96.8
type input "120"
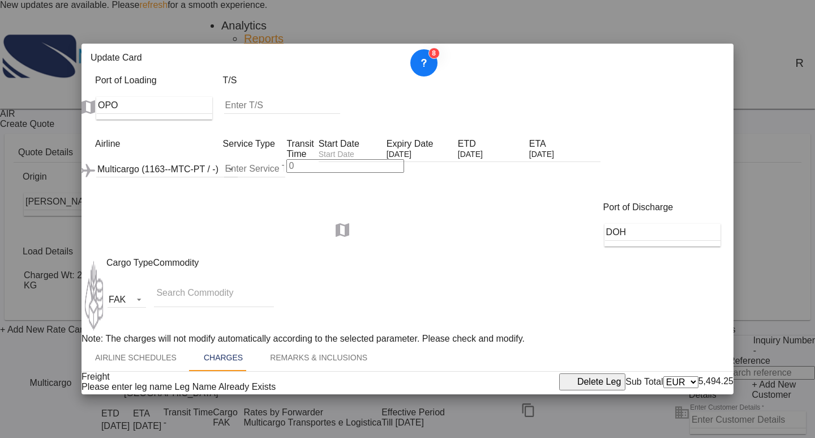
type input "1.7"
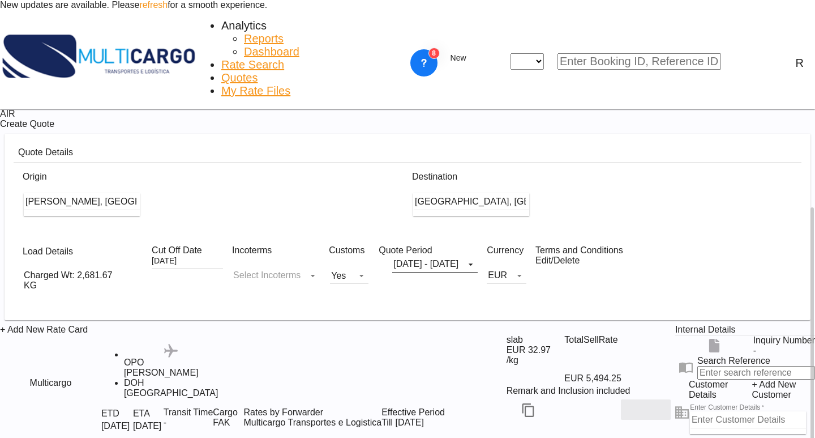
click at [621, 399] on button "Edit" at bounding box center [646, 409] width 50 height 20
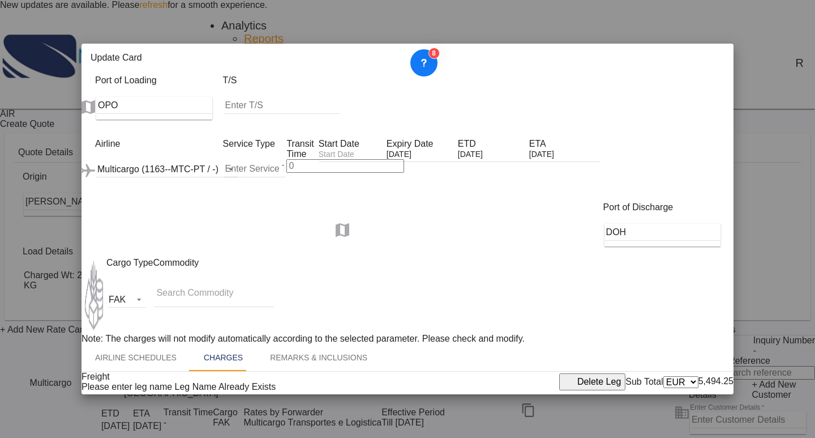
scroll to position [315, 0]
drag, startPoint x: 628, startPoint y: 276, endPoint x: 614, endPoint y: 276, distance: 13.6
type input "1"
type input "2"
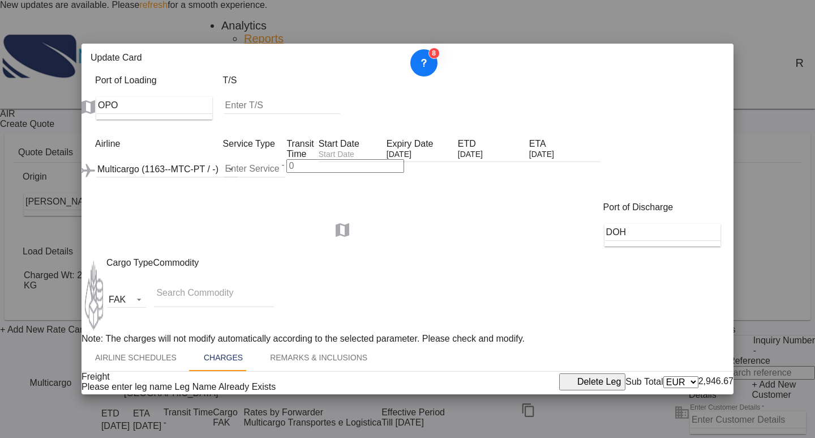
type input "1.95"
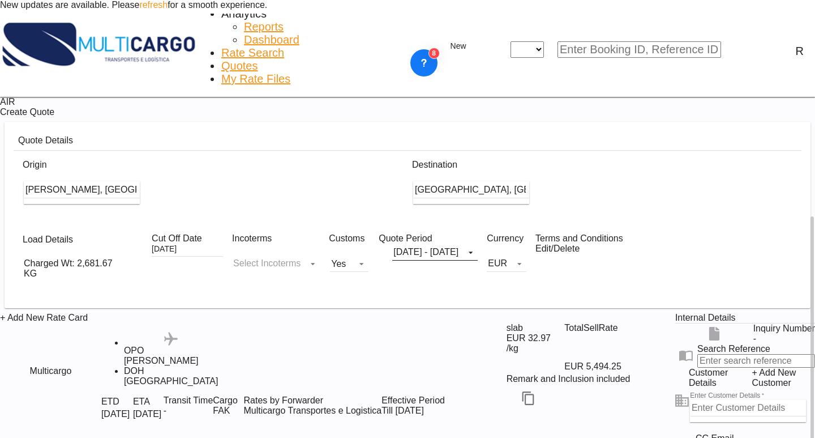
scroll to position [125, 0]
click at [691, 399] on input "Enter Customer Details" at bounding box center [749, 407] width 116 height 17
type input "v"
paste input "[EMAIL_ADDRESS][DOMAIN_NAME]"
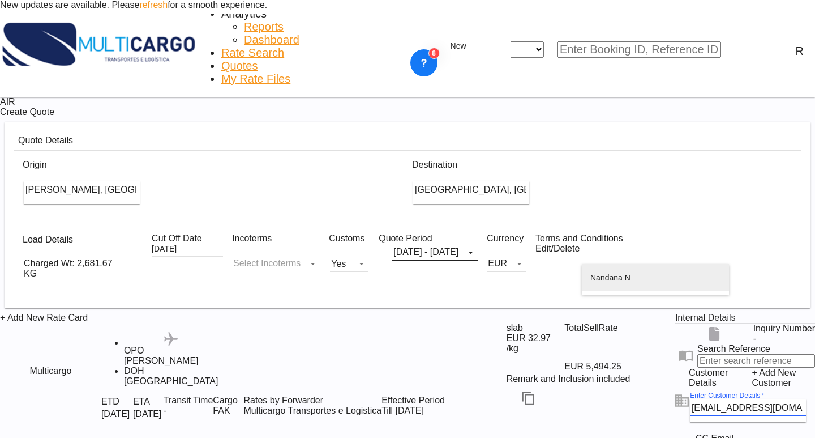
click at [659, 284] on div "Nandana N [EMAIL_ADDRESS][DOMAIN_NAME] | Proj X" at bounding box center [656, 291] width 130 height 54
type input "Proj X, [PERSON_NAME], [EMAIL_ADDRESS][DOMAIN_NAME]"
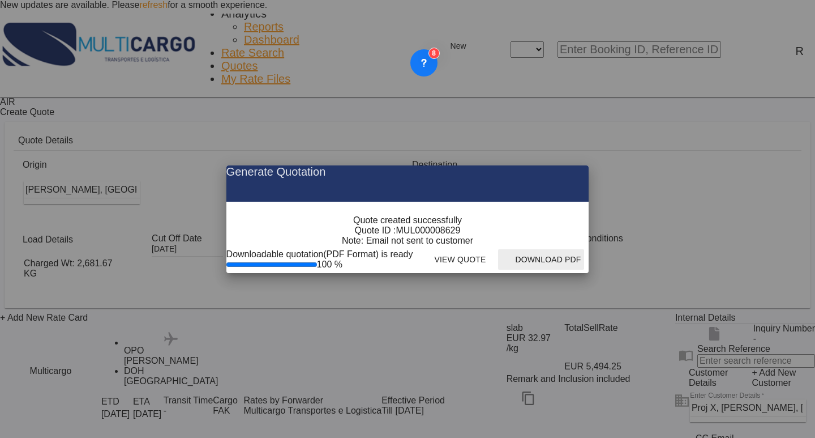
click at [584, 270] on button "Download PDF" at bounding box center [541, 259] width 86 height 20
click at [578, 165] on md-icon "icon-close fg-AAA8AD cursor m-0" at bounding box center [571, 172] width 14 height 14
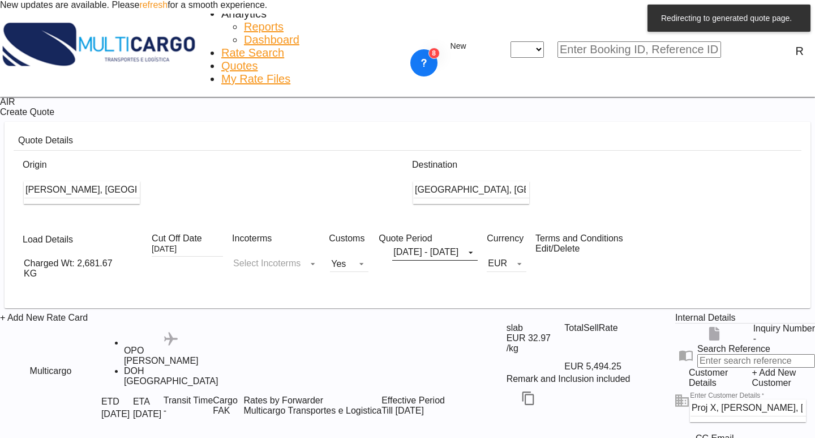
click at [580, 0] on div at bounding box center [407, 0] width 815 height 0
click at [579, 0] on div at bounding box center [407, 0] width 815 height 0
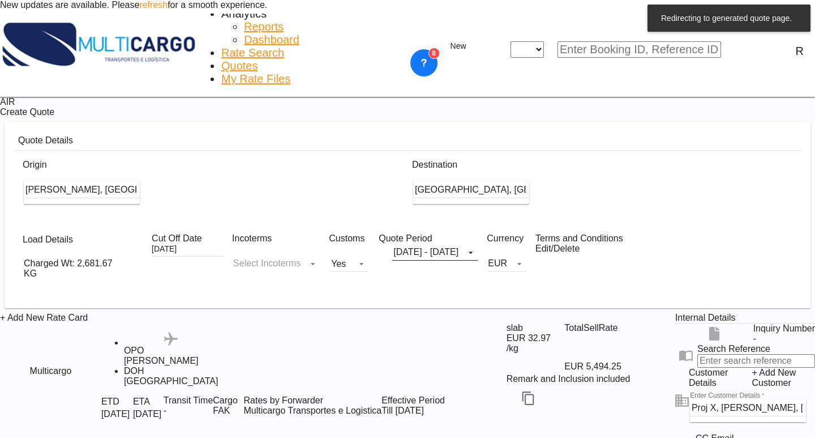
click at [579, 0] on div at bounding box center [407, 0] width 815 height 0
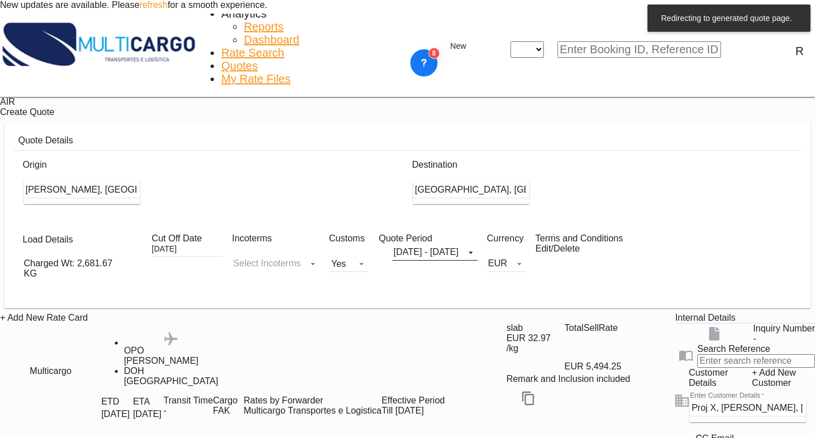
click at [579, 0] on div at bounding box center [407, 0] width 815 height 0
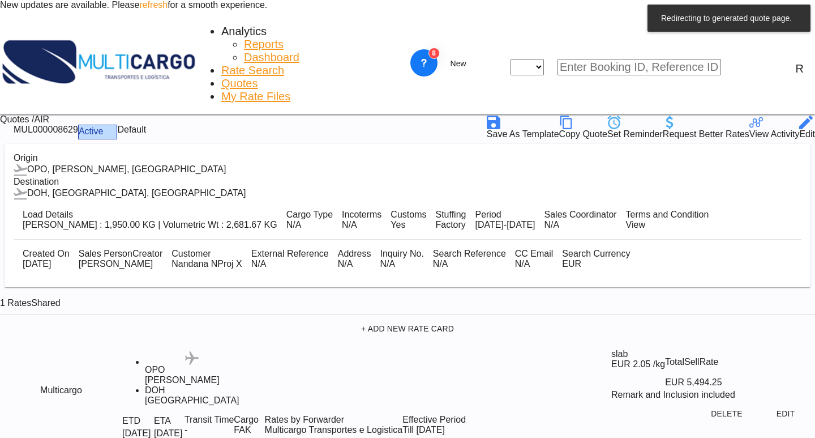
click at [579, 292] on div "1 Rates Shared" at bounding box center [407, 303] width 815 height 23
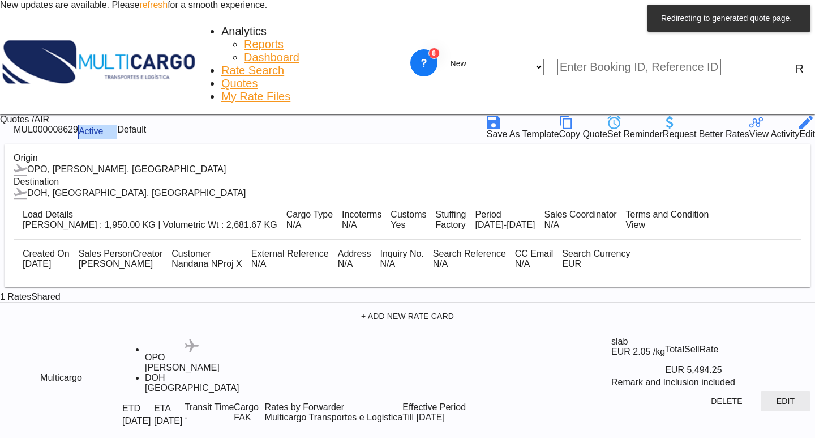
click at [773, 392] on button "Edit" at bounding box center [786, 401] width 50 height 20
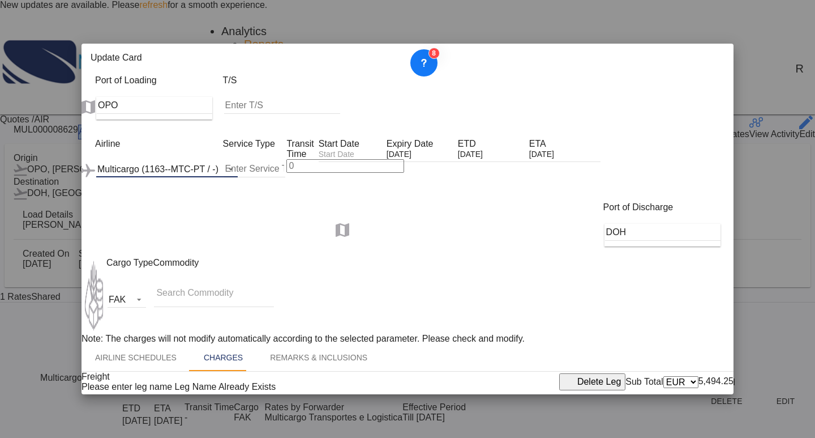
click at [180, 160] on md-select-value "Multicargo (1163--MTC-PT / -)" at bounding box center [167, 168] width 142 height 17
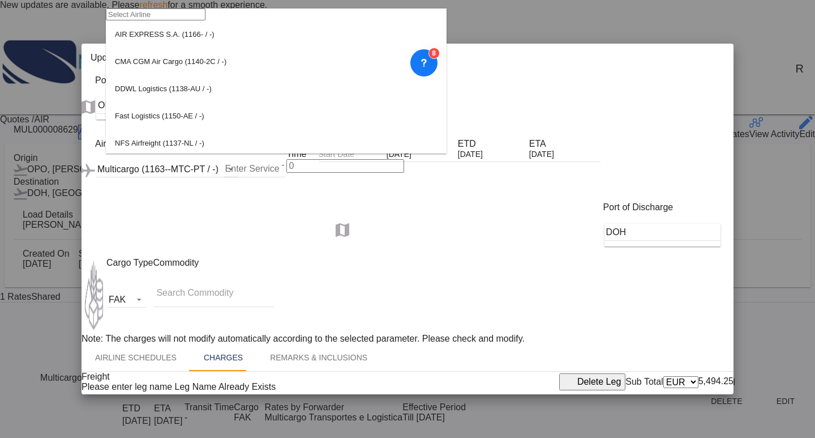
click at [171, 20] on input "search" at bounding box center [156, 14] width 100 height 12
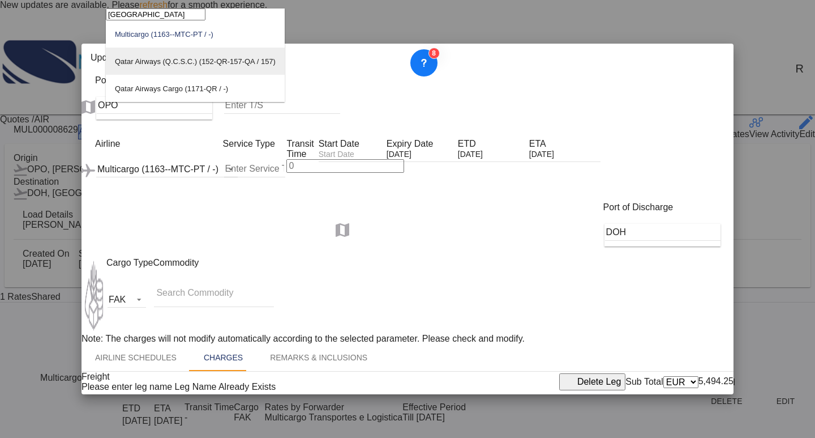
type input "[GEOGRAPHIC_DATA]"
click at [184, 66] on div "Qatar Airways (Q.C.S.C.) (152-QR-157-QA / 157)" at bounding box center [195, 61] width 161 height 8
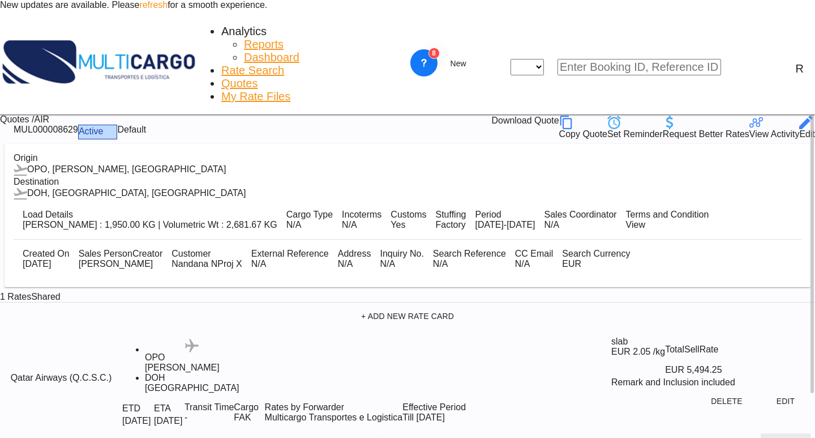
click at [764, 433] on button "Apply" at bounding box center [786, 443] width 50 height 20
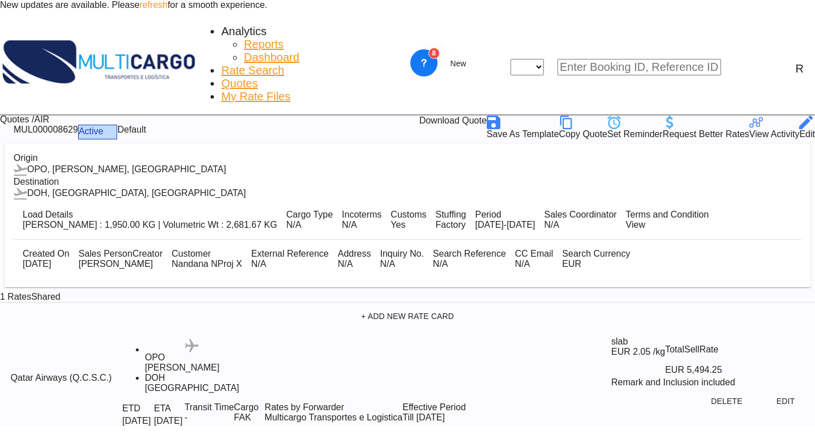
click at [487, 116] on div "Download Quote" at bounding box center [453, 123] width 67 height 14
click at [486, 53] on button "New" at bounding box center [458, 64] width 54 height 23
click at [643, 98] on div "Quote" at bounding box center [644, 89] width 54 height 18
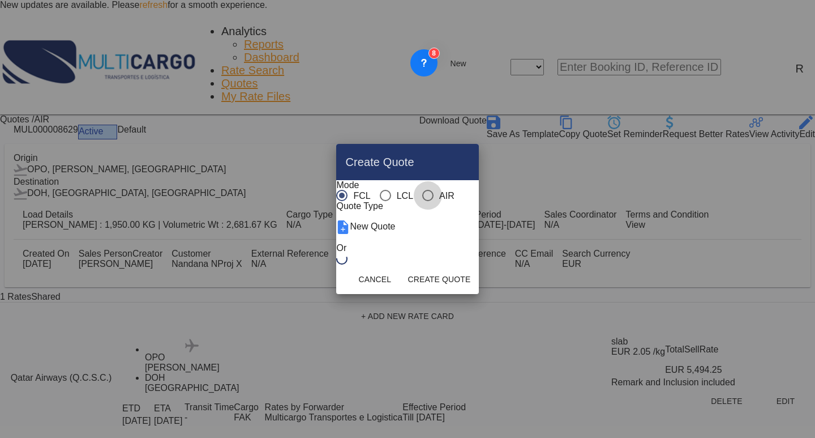
drag, startPoint x: 398, startPoint y: 172, endPoint x: 398, endPoint y: 187, distance: 15.3
click at [422, 190] on div "AIR" at bounding box center [427, 195] width 11 height 11
click at [348, 264] on div "Create QuoteModeFCL LCLAIR ..." at bounding box center [341, 258] width 11 height 11
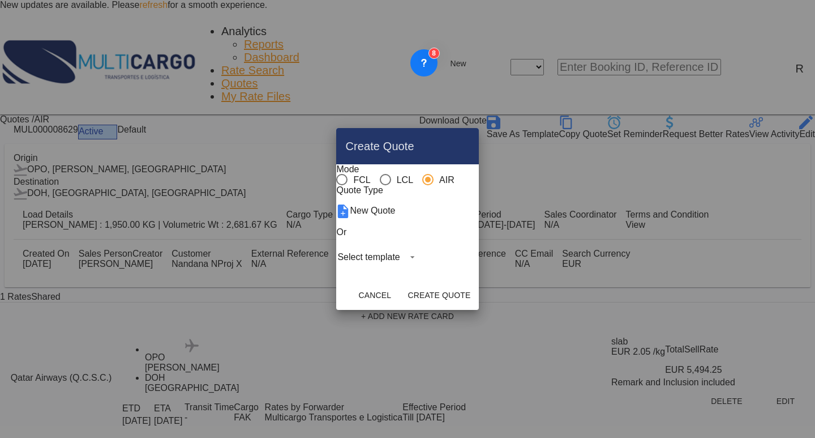
click at [399, 266] on md-select "Select template EXP EXW AIR 09/2025 [PERSON_NAME] | [DATE] IMP_DAP_AIR <500KG -…" at bounding box center [377, 257] width 83 height 17
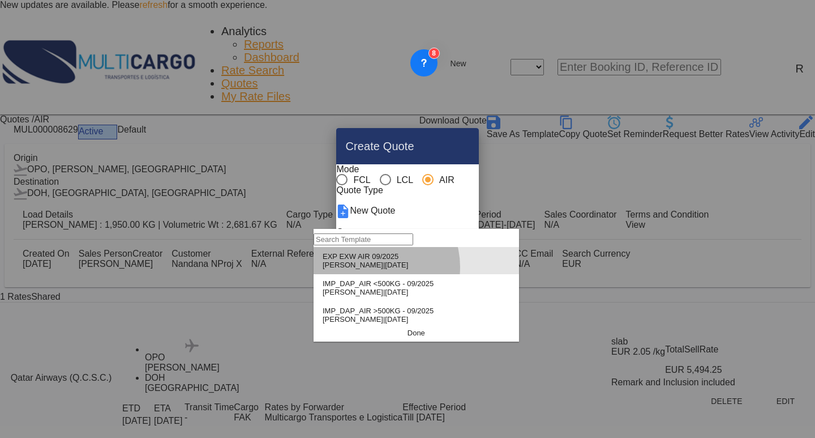
click at [385, 269] on span "[DATE]" at bounding box center [396, 264] width 23 height 8
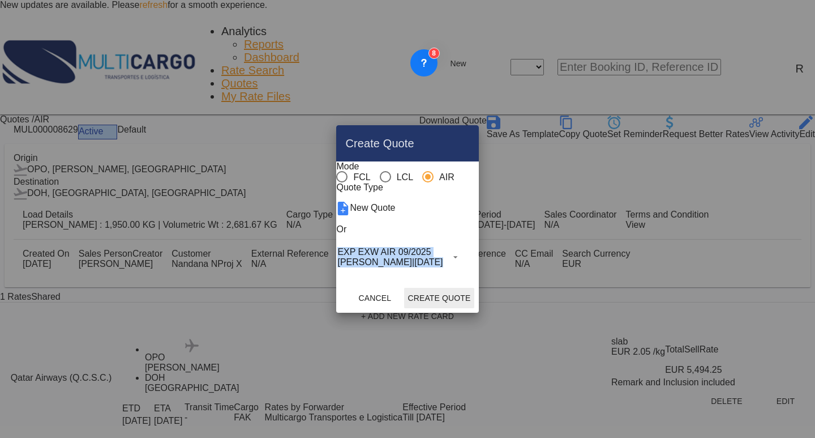
click at [464, 305] on button "Create Quote" at bounding box center [439, 298] width 70 height 20
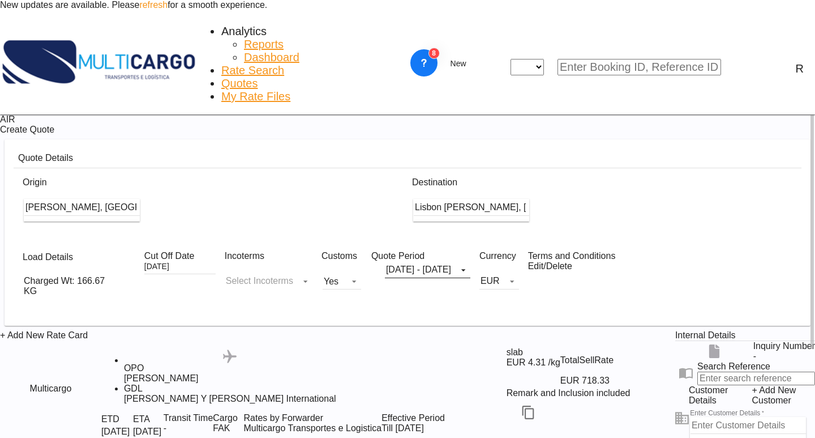
scroll to position [12, 0]
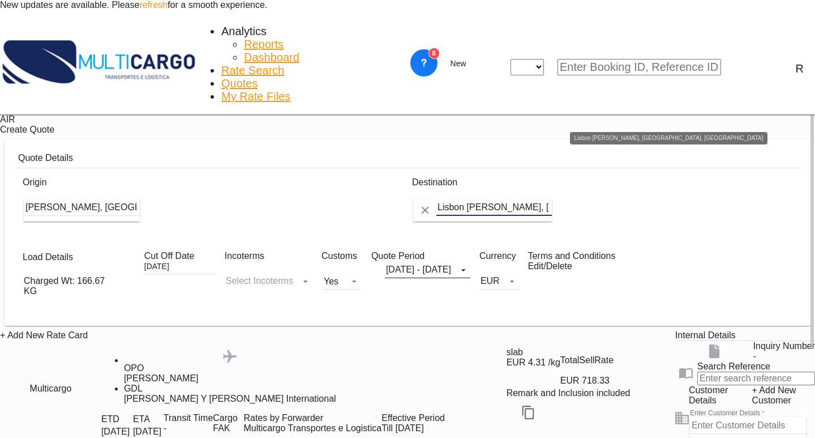
drag, startPoint x: 521, startPoint y: 168, endPoint x: 434, endPoint y: 165, distance: 87.2
click at [434, 198] on md-input-container "Lisbon [PERSON_NAME], [GEOGRAPHIC_DATA], [GEOGRAPHIC_DATA]" at bounding box center [602, 210] width 381 height 25
drag, startPoint x: 531, startPoint y: 161, endPoint x: 368, endPoint y: 158, distance: 163.1
click at [368, 168] on div "Origin [PERSON_NAME], [GEOGRAPHIC_DATA], OPO Destination [GEOGRAPHIC_DATA] [GEO…" at bounding box center [408, 205] width 788 height 74
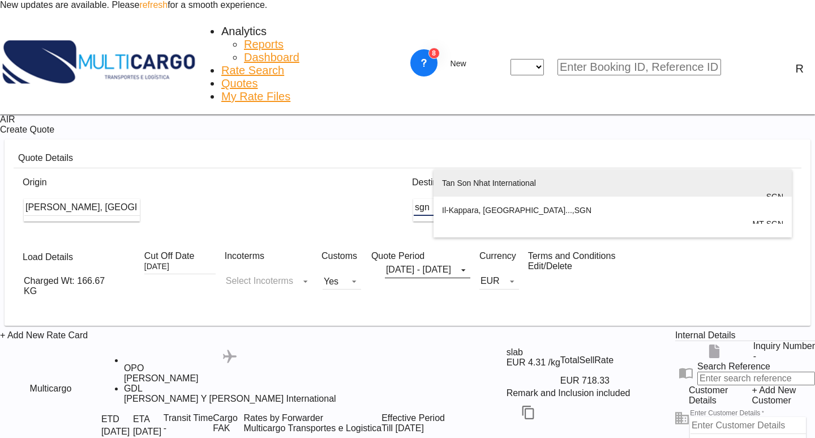
click at [473, 195] on div "Tan Son Nhat International [GEOGRAPHIC_DATA] , [GEOGRAPHIC_DATA] SGN" at bounding box center [612, 196] width 341 height 54
type input "Tan Son Nhat International, [GEOGRAPHIC_DATA], [GEOGRAPHIC_DATA]"
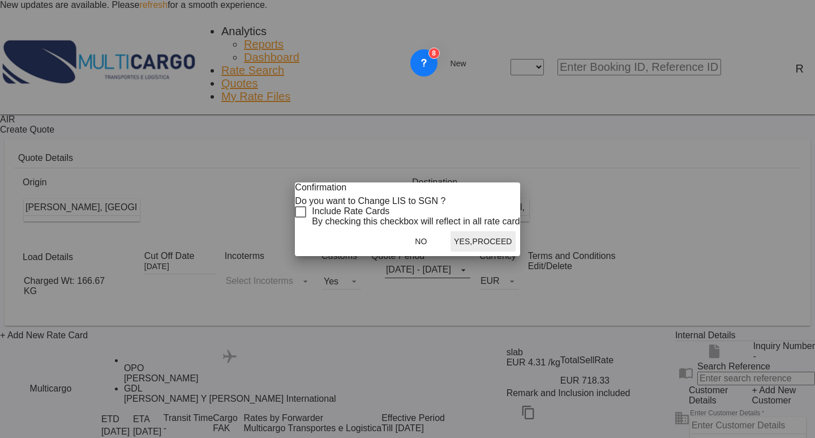
click at [306, 217] on div "Checkbox No Ink" at bounding box center [300, 211] width 11 height 11
click at [477, 251] on button "Yes,Proceed" at bounding box center [483, 241] width 65 height 20
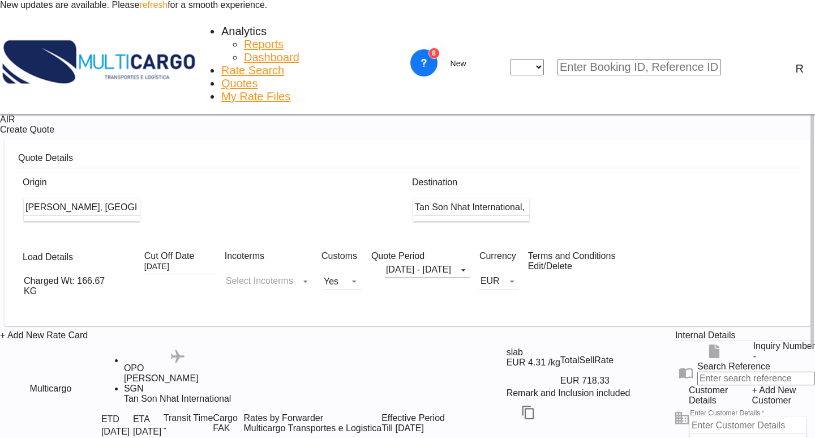
click at [112, 279] on md-icon "icon-chevron-down" at bounding box center [123, 286] width 22 height 14
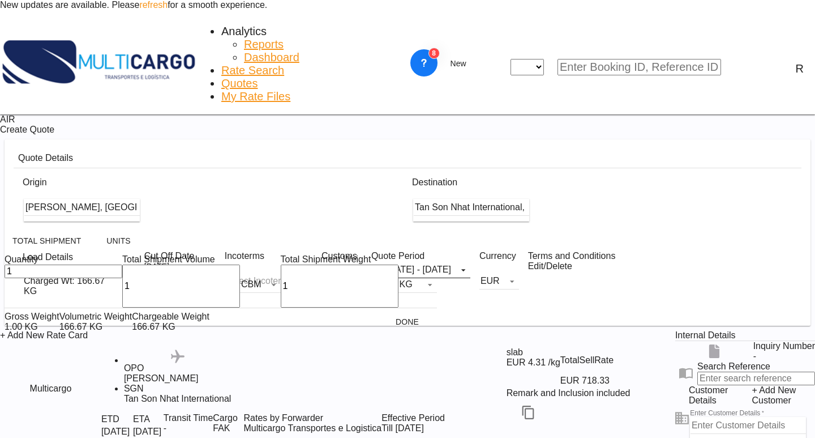
drag, startPoint x: 33, startPoint y: 302, endPoint x: 2, endPoint y: 294, distance: 32.1
click at [2, 294] on div "Total Shipment Units Quantity 1 Total Shipment Volume 1 CBM CBM CFT KG LB Total…" at bounding box center [407, 219] width 815 height 438
type input "11"
type input "12"
type input "12.58"
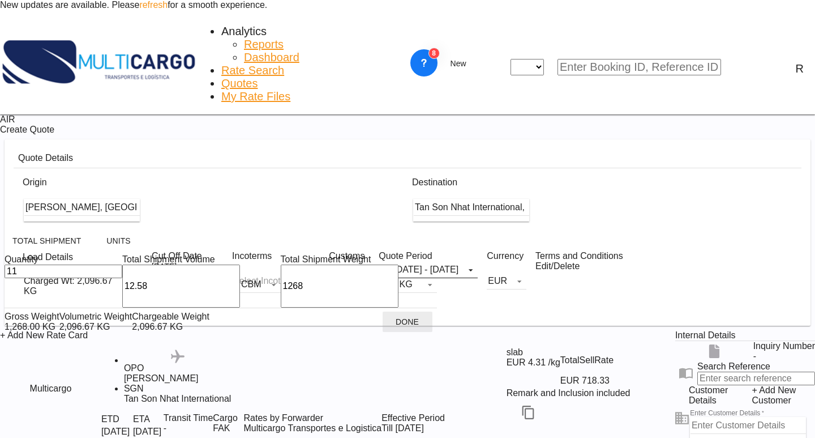
type input "1268"
click at [383, 331] on button "Done" at bounding box center [408, 321] width 50 height 20
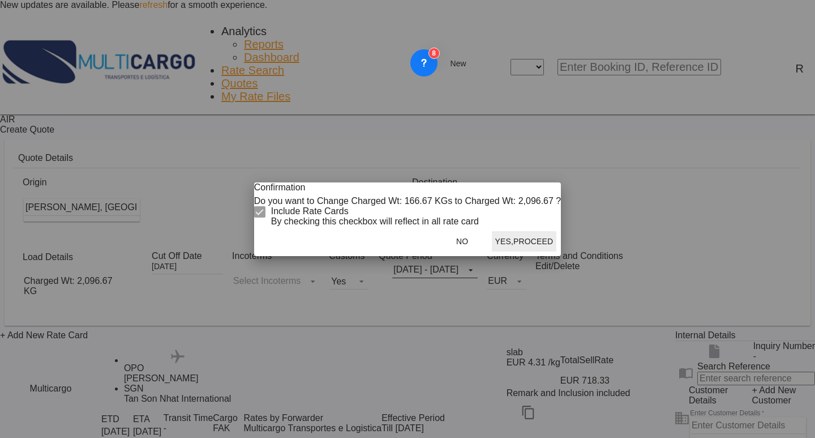
click at [492, 251] on button "Yes,Proceed" at bounding box center [524, 241] width 65 height 20
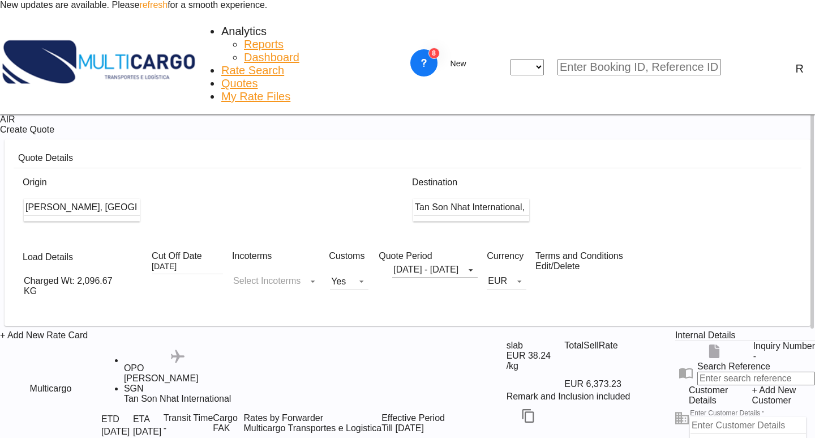
scroll to position [0, 0]
click at [639, 408] on md-icon "Edit" at bounding box center [646, 415] width 14 height 14
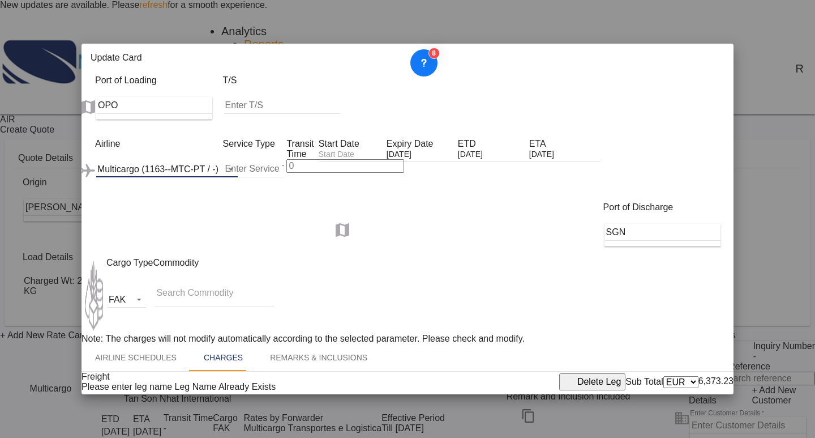
click at [176, 160] on md-select-value "Multicargo (1163--MTC-PT / -)" at bounding box center [167, 168] width 142 height 17
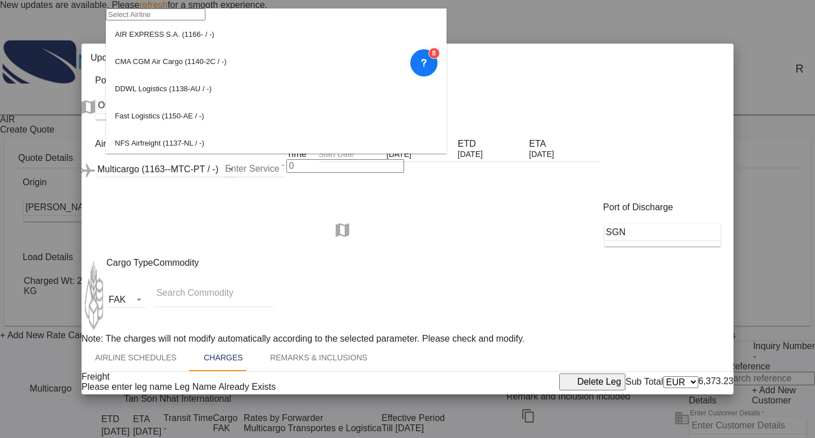
click at [206, 20] on input "search" at bounding box center [156, 14] width 100 height 12
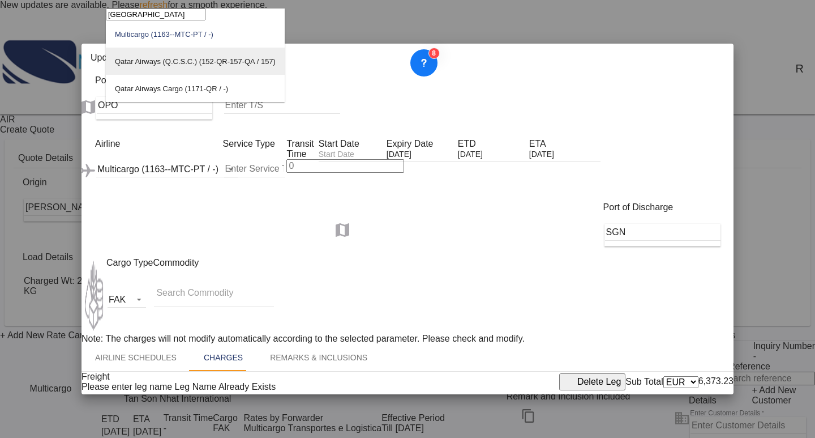
type input "[GEOGRAPHIC_DATA]"
click at [195, 66] on div "Qatar Airways (Q.C.S.C.) (152-QR-157-QA / 157)" at bounding box center [195, 61] width 161 height 8
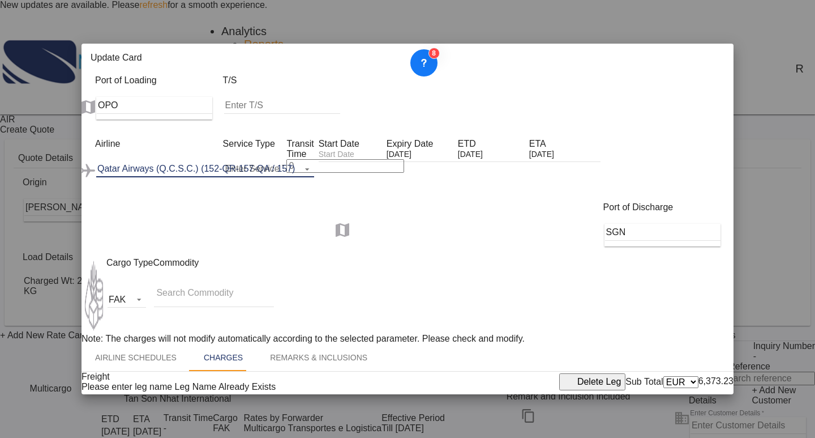
scroll to position [315, 0]
drag, startPoint x: 362, startPoint y: 274, endPoint x: 330, endPoint y: 266, distance: 33.9
type input "1.40"
drag, startPoint x: 630, startPoint y: 281, endPoint x: 586, endPoint y: 272, distance: 44.4
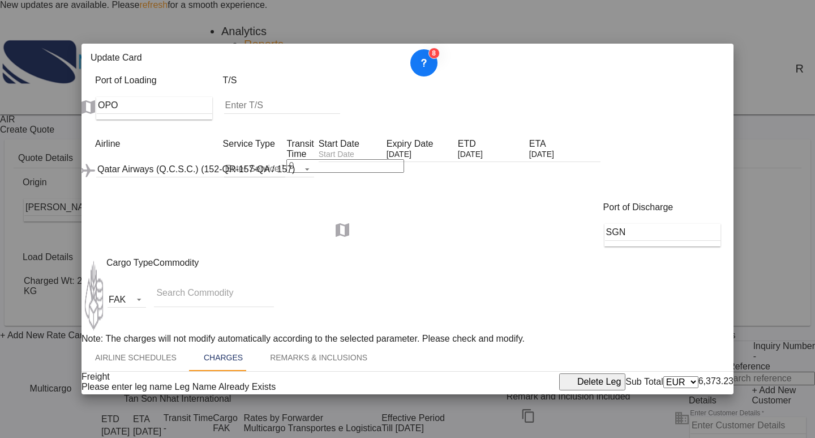
type input "1.70"
drag, startPoint x: 617, startPoint y: 137, endPoint x: 585, endPoint y: 135, distance: 31.8
type input "120"
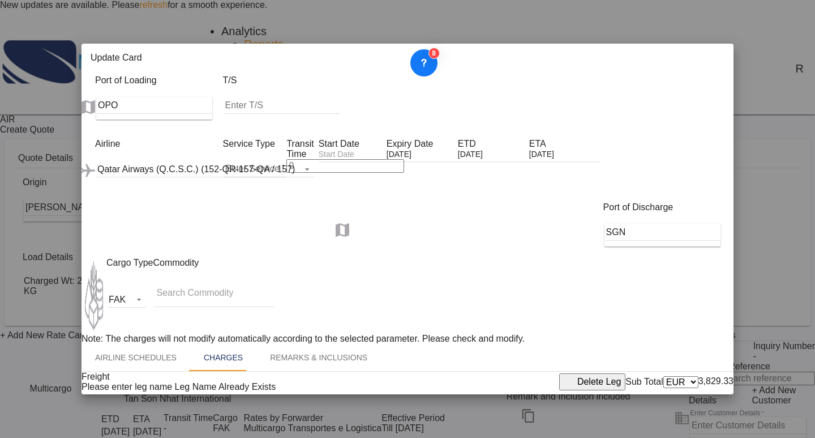
type input "120"
type input "1.4"
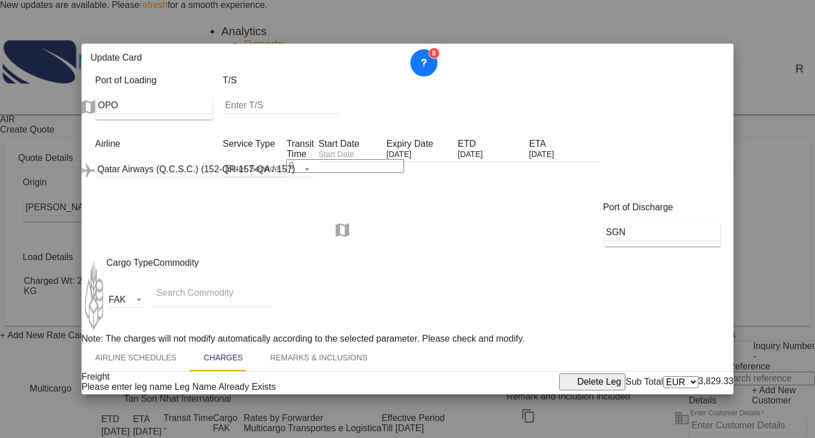
type input "1.7"
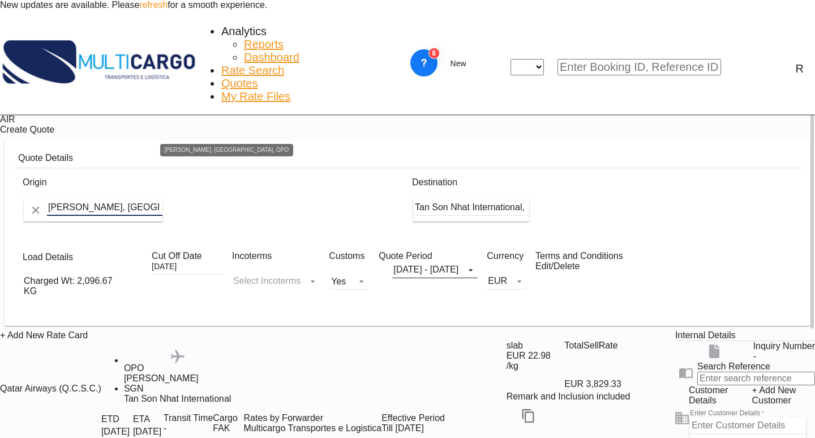
drag, startPoint x: 232, startPoint y: 170, endPoint x: 13, endPoint y: 169, distance: 219.1
click at [18, 173] on div "Origin [PERSON_NAME], [GEOGRAPHIC_DATA], OPO" at bounding box center [213, 205] width 390 height 65
drag, startPoint x: 166, startPoint y: 177, endPoint x: 4, endPoint y: 141, distance: 165.8
click at [0, 140] on div "AIR Create Quote Quote Details Origin [PERSON_NAME], [GEOGRAPHIC_DATA], OPO Des…" at bounding box center [407, 322] width 815 height 417
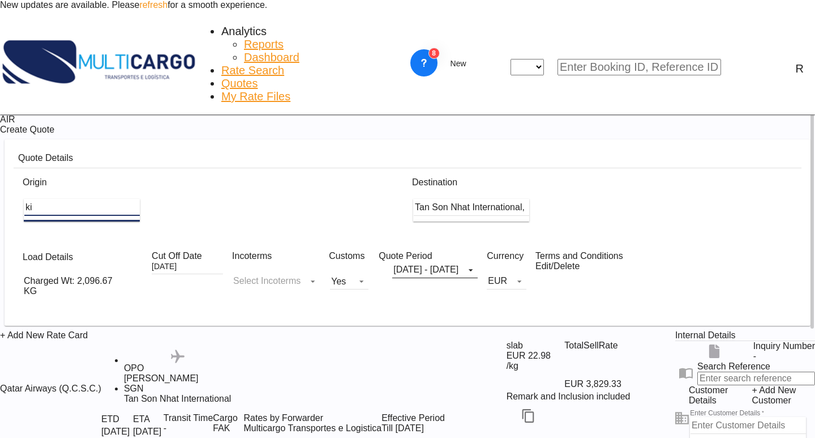
type input "k"
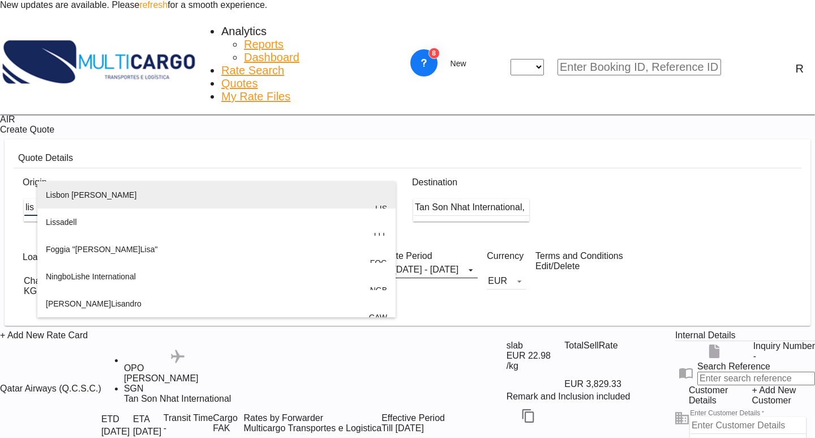
click at [110, 206] on div "Lis bon [PERSON_NAME] [GEOGRAPHIC_DATA] , [GEOGRAPHIC_DATA] LIS" at bounding box center [216, 208] width 341 height 54
type input "Lisbon [PERSON_NAME], [GEOGRAPHIC_DATA], [GEOGRAPHIC_DATA]"
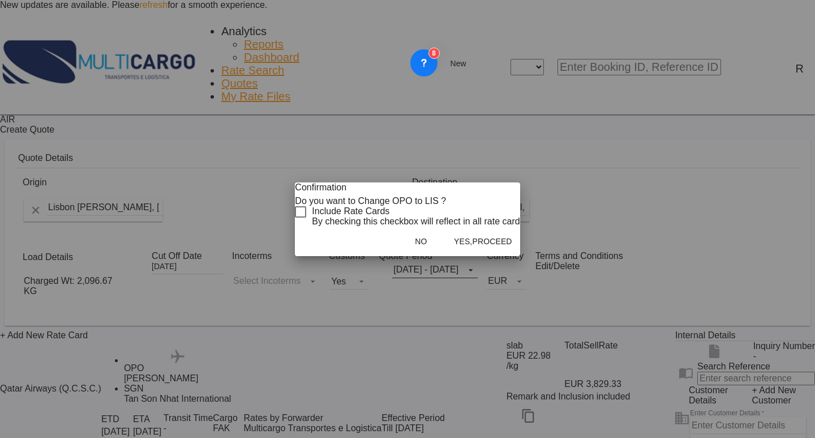
click at [306, 214] on div "Checkbox No Ink" at bounding box center [300, 211] width 11 height 11
click at [486, 256] on md-dialog-actions "No Yes,Proceed" at bounding box center [407, 240] width 225 height 29
drag, startPoint x: 498, startPoint y: 280, endPoint x: 485, endPoint y: 274, distance: 14.7
click at [498, 251] on button "Yes,Proceed" at bounding box center [483, 241] width 65 height 20
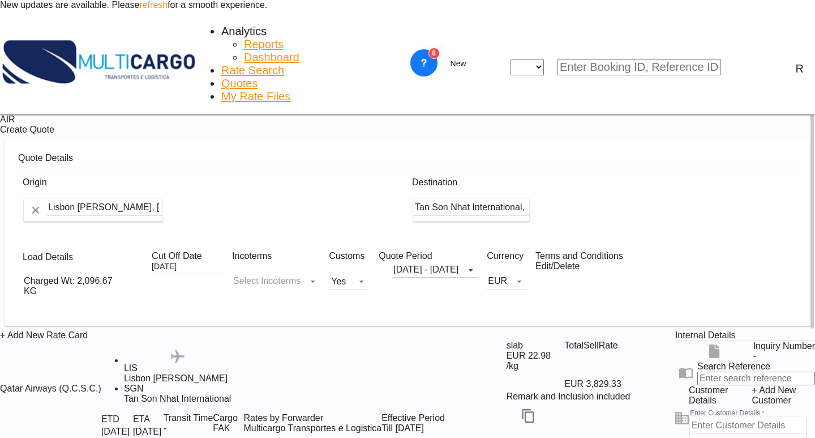
scroll to position [125, 0]
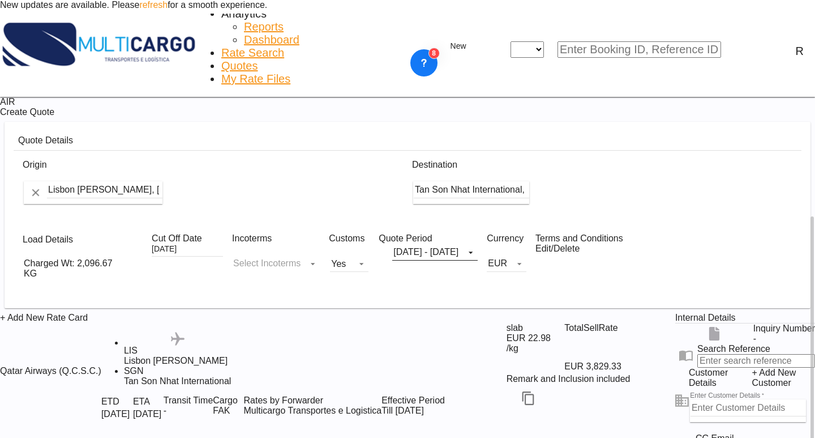
click at [691, 399] on input "Enter Customer Details" at bounding box center [749, 407] width 116 height 17
paste input "[PERSON_NAME][EMAIL_ADDRESS][PERSON_NAME][DOMAIN_NAME]"
type input "[PERSON_NAME][EMAIL_ADDRESS][PERSON_NAME][DOMAIN_NAME]"
drag, startPoint x: 770, startPoint y: 307, endPoint x: 529, endPoint y: 283, distance: 241.9
click at [531, 313] on div "+ Add New Rate Card Qatar Airways (Q.C.S.C.) added by you .a{fill:#aaa8ad;} .a{…" at bounding box center [407, 392] width 815 height 158
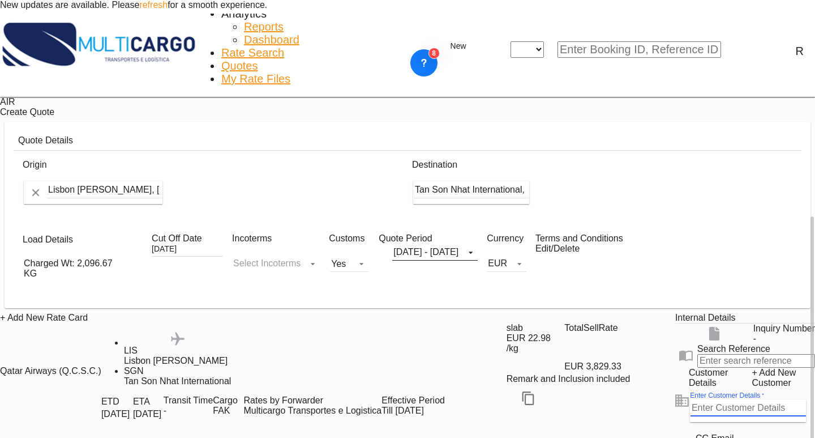
click at [785, 367] on span "+ Add New Customer" at bounding box center [783, 377] width 63 height 20
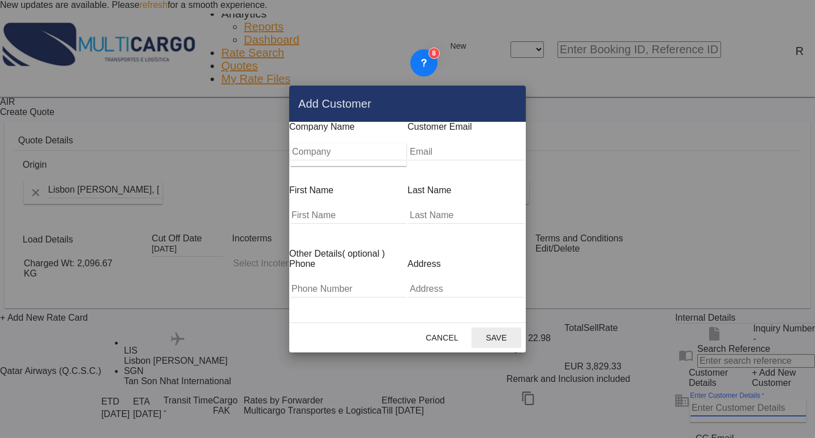
drag, startPoint x: 426, startPoint y: 159, endPoint x: 418, endPoint y: 164, distance: 9.7
click at [426, 159] on input "Add Customer Company ..." at bounding box center [467, 151] width 116 height 17
paste input "[PERSON_NAME][EMAIL_ADDRESS][PERSON_NAME][DOMAIN_NAME]"
type input "[PERSON_NAME][EMAIL_ADDRESS][PERSON_NAME][DOMAIN_NAME]"
click at [352, 160] on input "Company" at bounding box center [349, 151] width 116 height 17
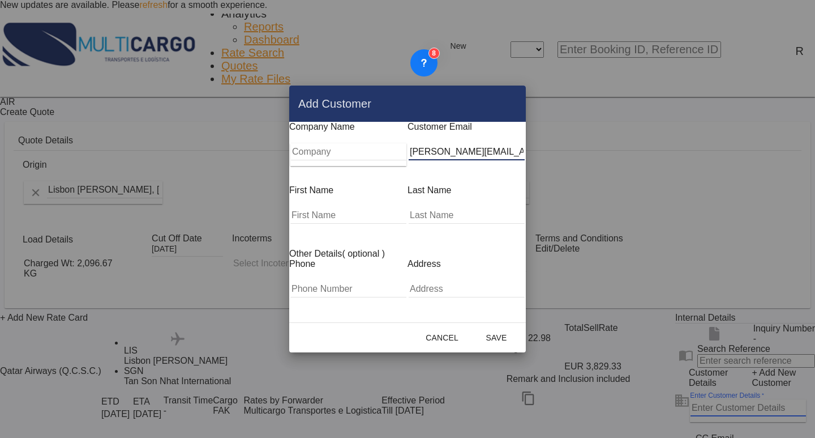
drag, startPoint x: 491, startPoint y: 160, endPoint x: 457, endPoint y: 160, distance: 34.0
click at [457, 160] on input "[PERSON_NAME][EMAIL_ADDRESS][PERSON_NAME][DOMAIN_NAME]" at bounding box center [467, 151] width 116 height 17
click at [291, 158] on input "Company" at bounding box center [349, 151] width 116 height 17
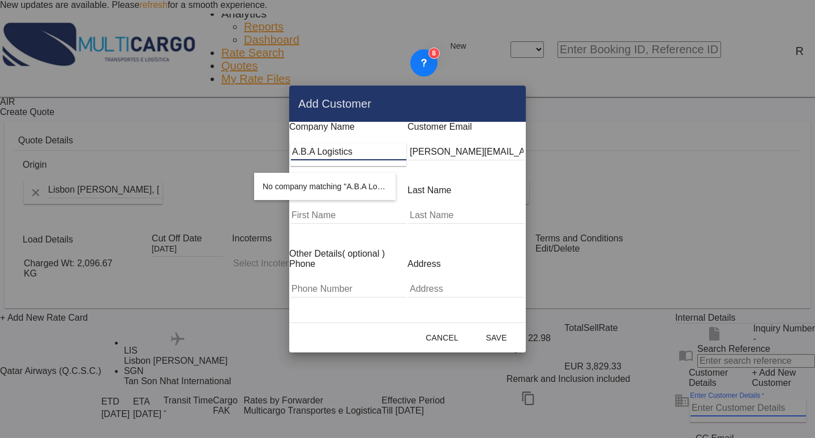
type input "A.B.A Logistics"
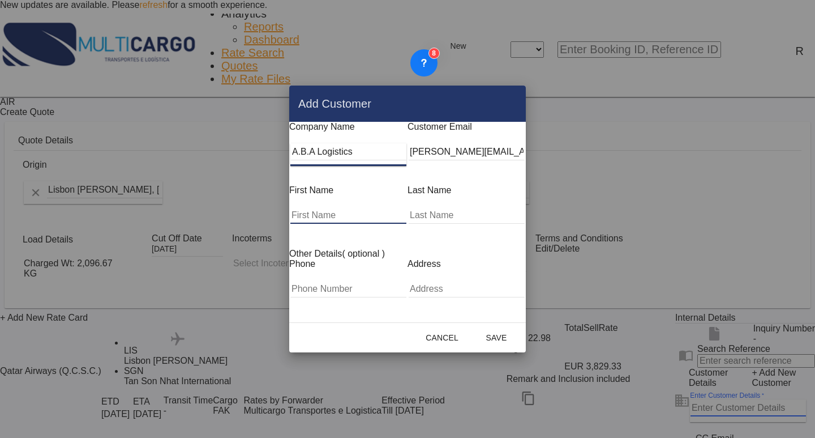
click at [312, 212] on input "Add Customer Company ..." at bounding box center [348, 215] width 116 height 17
click at [348, 207] on input "Add Customer Company ..." at bounding box center [348, 215] width 116 height 17
paste input "[PERSON_NAME]"
type input "[PERSON_NAME]"
click at [450, 207] on input "Add Customer Company ..." at bounding box center [467, 215] width 116 height 17
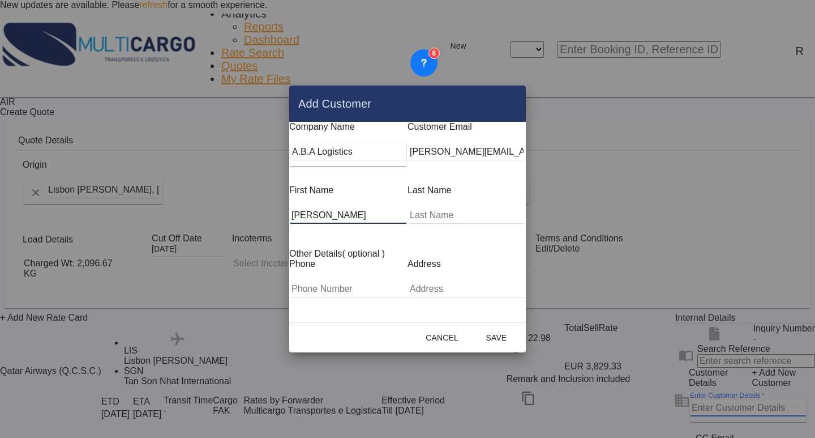
paste input "[PERSON_NAME]"
type input "[PERSON_NAME]"
drag, startPoint x: 552, startPoint y: 332, endPoint x: 566, endPoint y: 315, distance: 22.5
click at [521, 332] on button "Save" at bounding box center [497, 337] width 50 height 20
type input "A.B.A Logistics, [PERSON_NAME], [PERSON_NAME][EMAIL_ADDRESS][PERSON_NAME][DOMAI…"
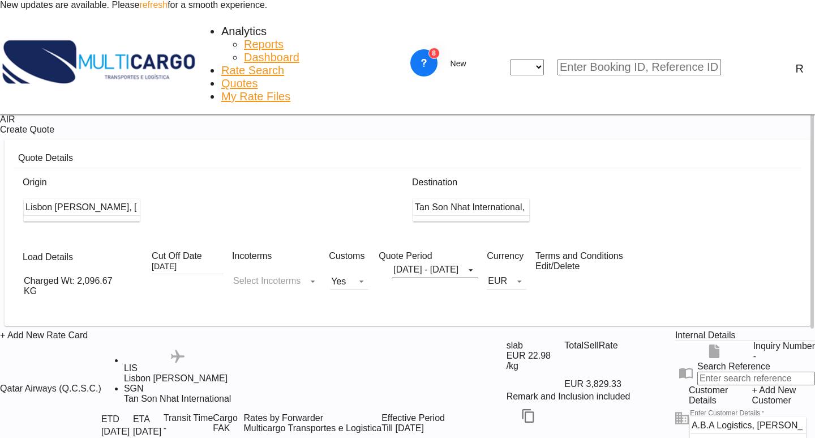
scroll to position [113, 0]
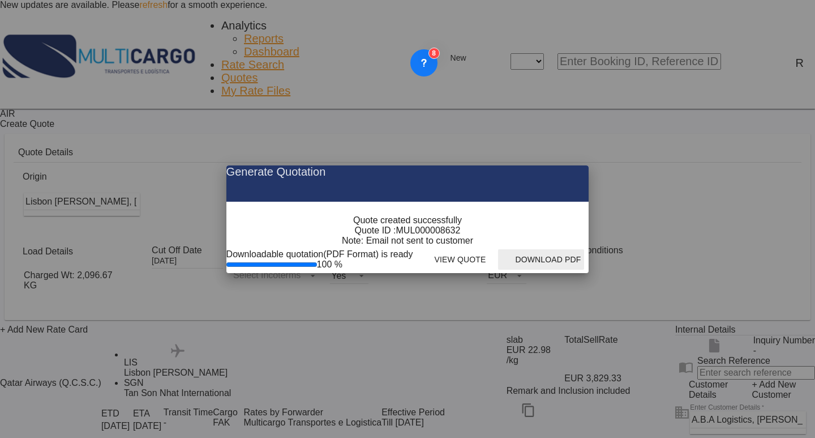
click at [584, 270] on button "Download PDF" at bounding box center [541, 259] width 86 height 20
click at [578, 165] on md-icon "icon-close fg-AAA8AD cursor m-0" at bounding box center [571, 172] width 14 height 14
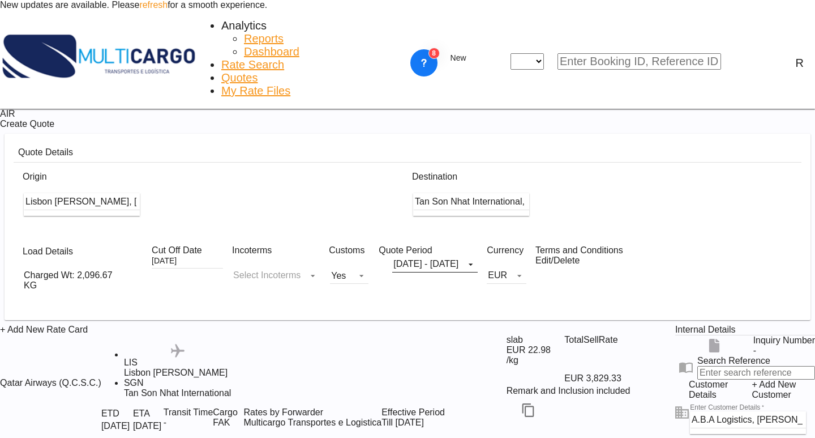
click at [669, 41] on div "Generate Quotation Quote created successfully Quote ID : MUL000008632 Note: Ema…" at bounding box center [407, 219] width 815 height 438
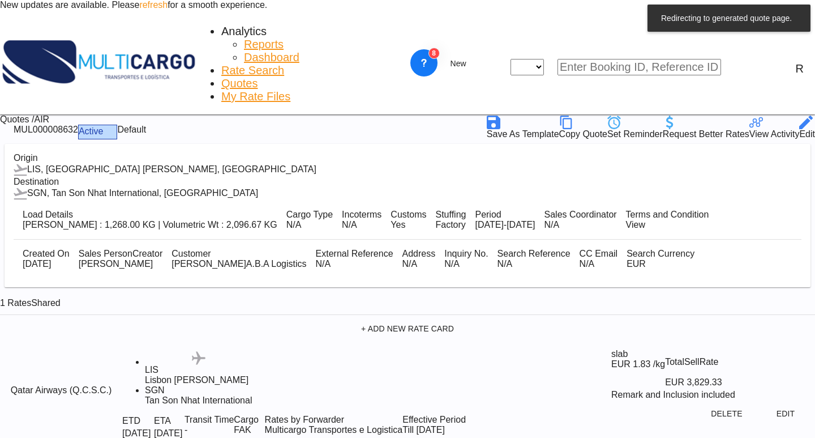
scroll to position [5, 0]
click at [480, 57] on md-icon "icon-chevron-down" at bounding box center [474, 64] width 14 height 14
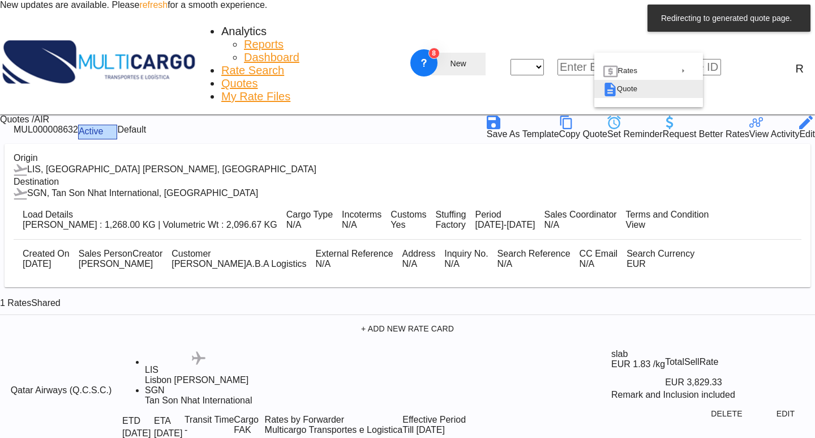
click at [624, 98] on span "Quote" at bounding box center [625, 89] width 16 height 18
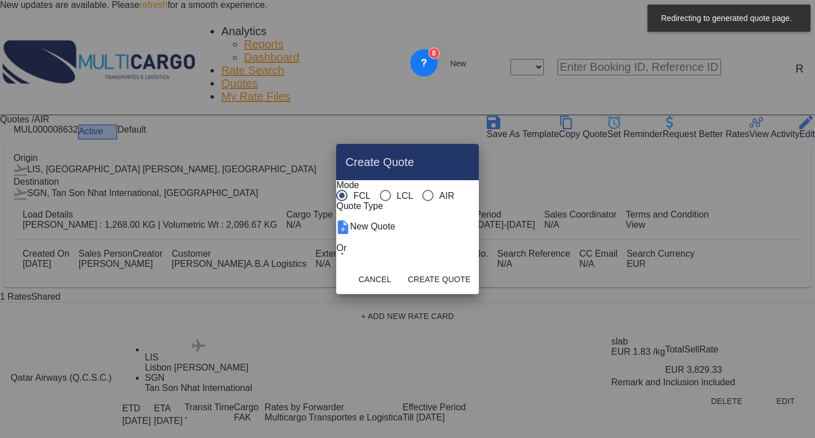
scroll to position [0, 0]
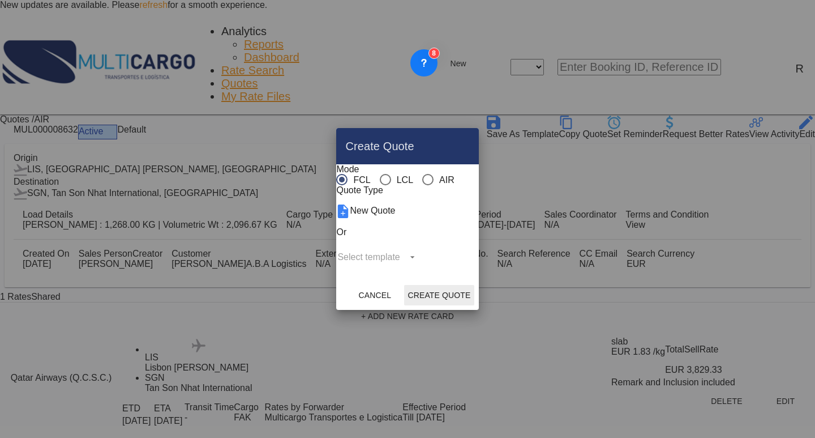
click at [380, 175] on md-radio-button "LCL" at bounding box center [396, 179] width 33 height 11
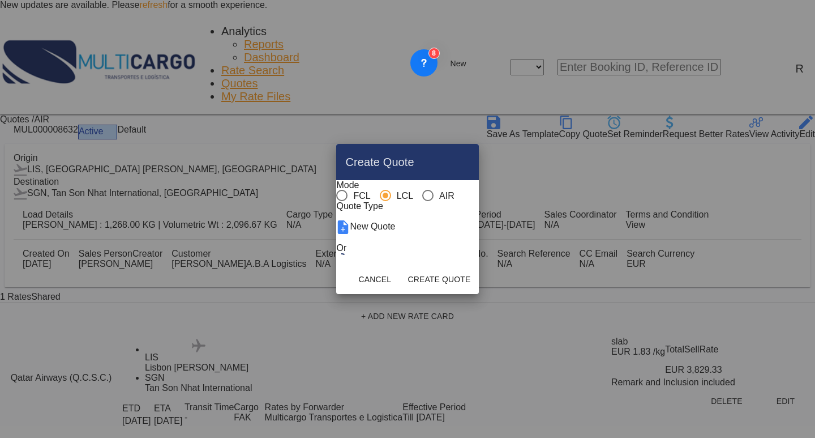
click at [348, 264] on div "Create QuoteModeFCL LCLAIR ..." at bounding box center [341, 258] width 11 height 11
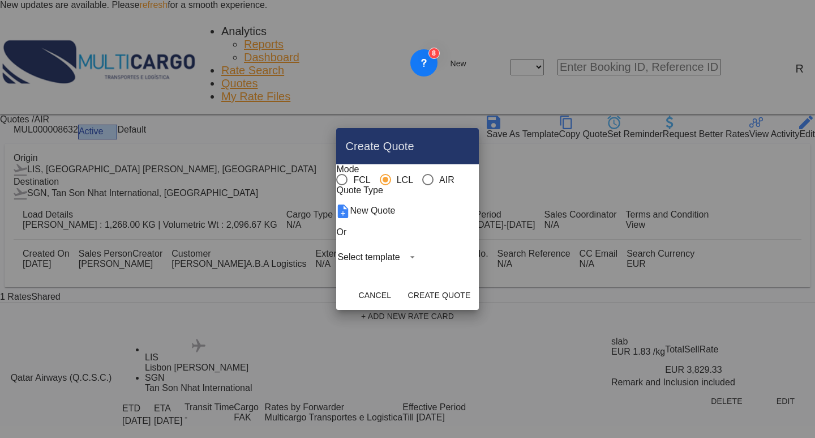
click at [405, 266] on md-select "Select template EXP LCL Globelink 09/2025 [PERSON_NAME] | [DATE] EXP [GEOGRAPHI…" at bounding box center [377, 257] width 83 height 17
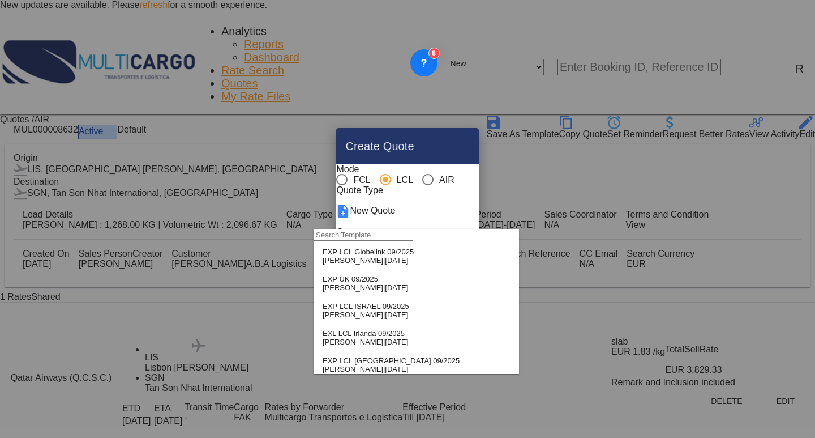
click at [383, 256] on div "EXP LCL Globelink 09/2025" at bounding box center [368, 251] width 91 height 8
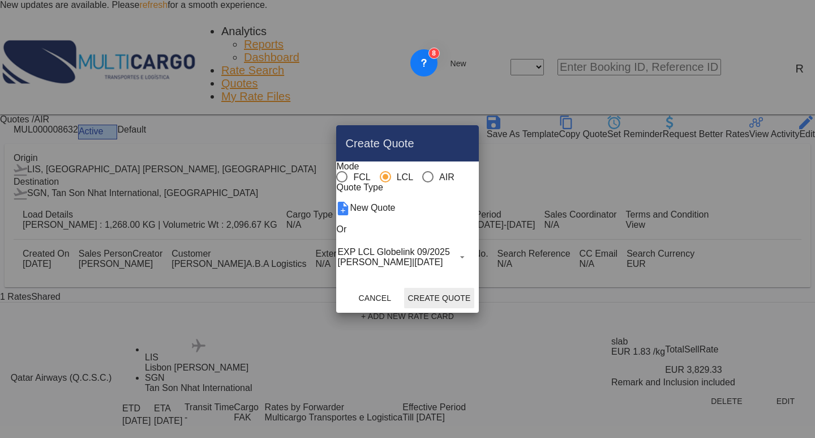
click at [468, 308] on button "Create Quote" at bounding box center [439, 298] width 70 height 20
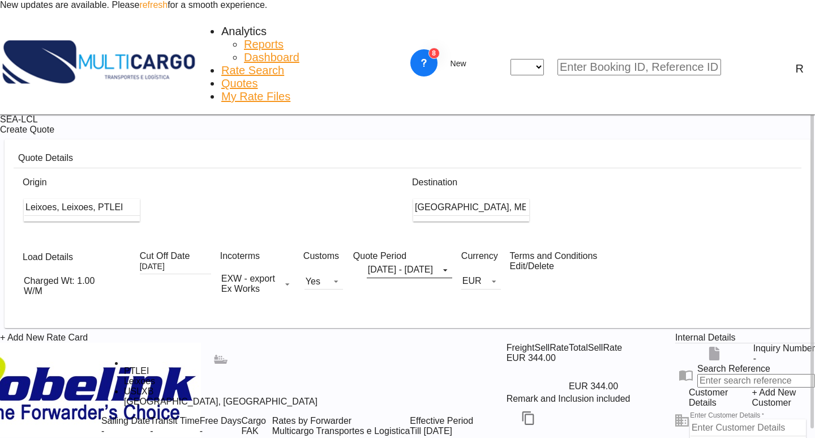
scroll to position [113, 0]
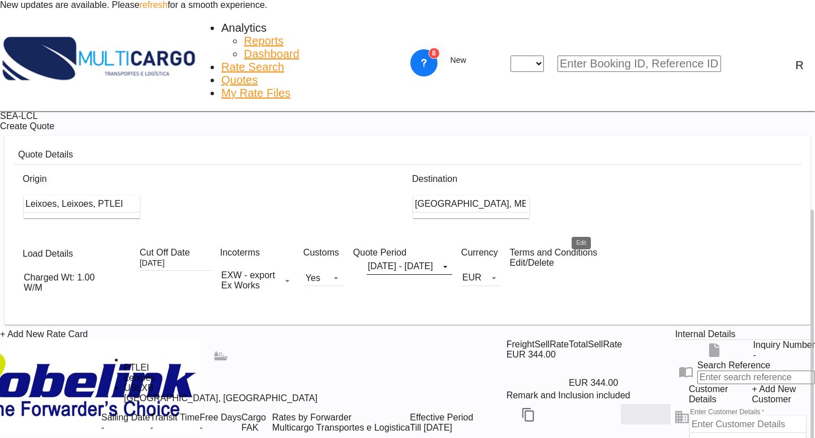
click at [621, 404] on button "Edit" at bounding box center [646, 414] width 50 height 20
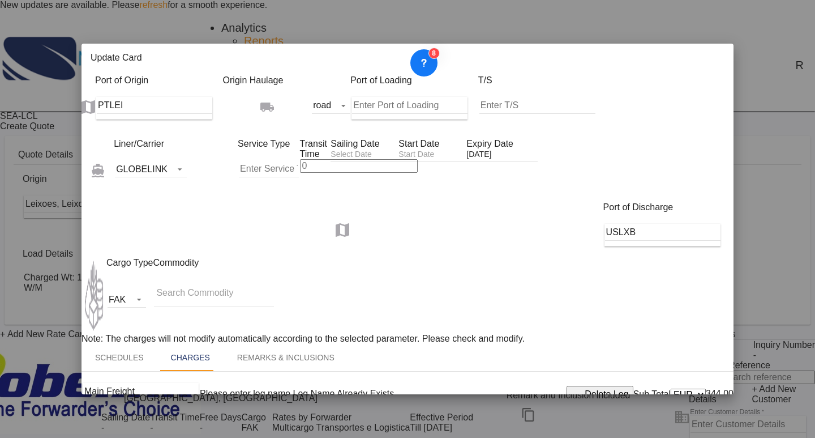
scroll to position [0, 172]
drag, startPoint x: 383, startPoint y: 313, endPoint x: 297, endPoint y: 305, distance: 86.4
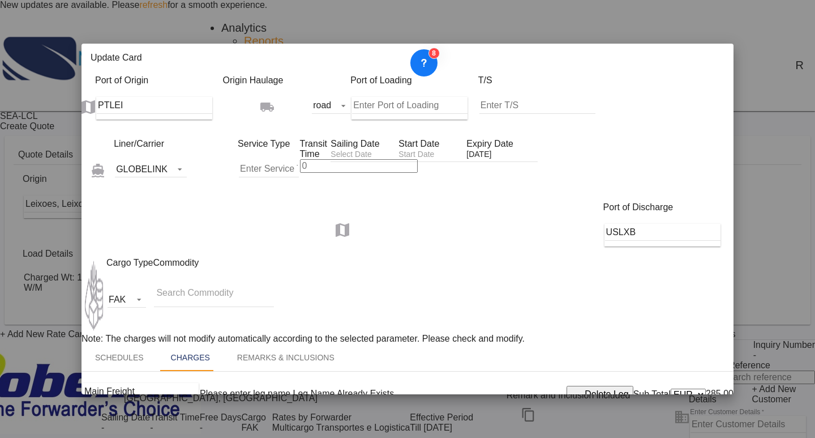
drag, startPoint x: 618, startPoint y: 210, endPoint x: 607, endPoint y: 212, distance: 11.5
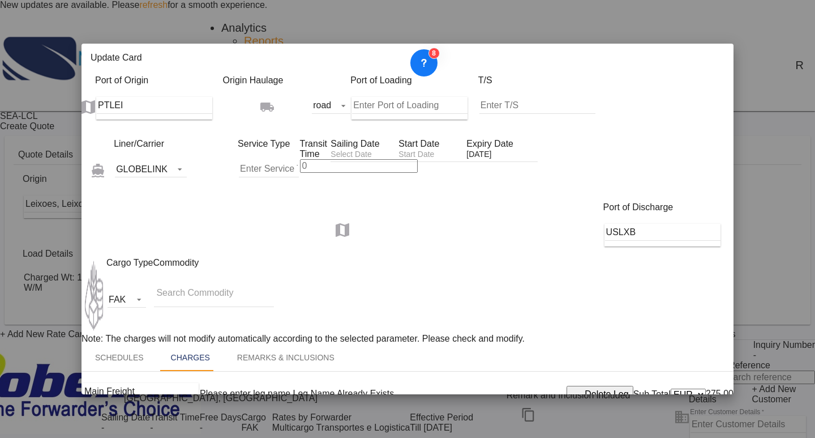
scroll to position [271, 0]
type input "75"
drag, startPoint x: 475, startPoint y: 314, endPoint x: 687, endPoint y: 307, distance: 211.9
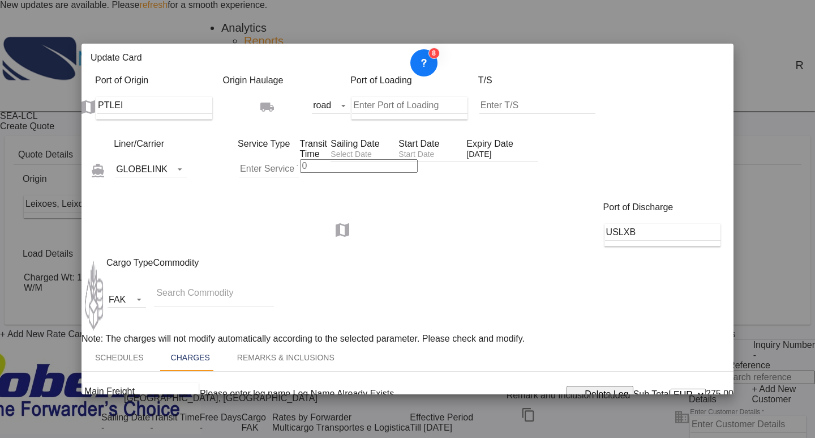
drag, startPoint x: 179, startPoint y: 319, endPoint x: 60, endPoint y: 311, distance: 119.8
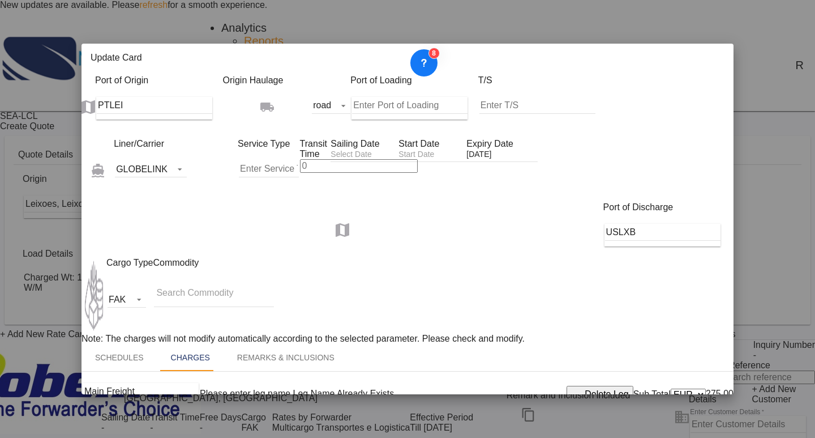
click at [60, 311] on div "Update Card Port of Origin PTLEI Origin Haulage .a{fill:#aaa8ad;} road rail roa…" at bounding box center [407, 219] width 815 height 438
click at [170, 298] on li "Origin Charges" at bounding box center [158, 295] width 108 height 27
type input "Origin Charges"
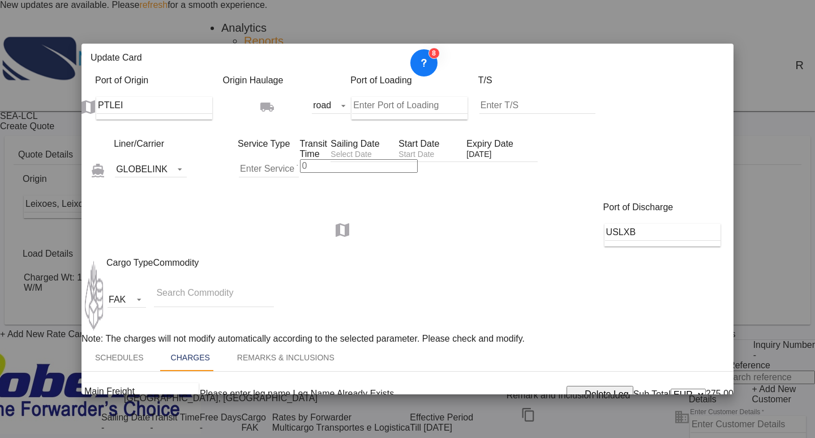
select select "per_hbl"
drag, startPoint x: 375, startPoint y: 319, endPoint x: 318, endPoint y: 318, distance: 57.2
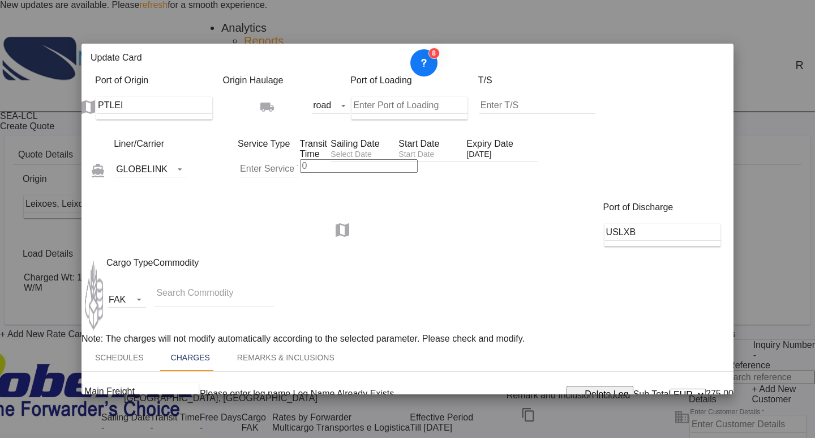
type input "20"
select select "per_cbm"
drag, startPoint x: 378, startPoint y: 320, endPoint x: 352, endPoint y: 313, distance: 26.5
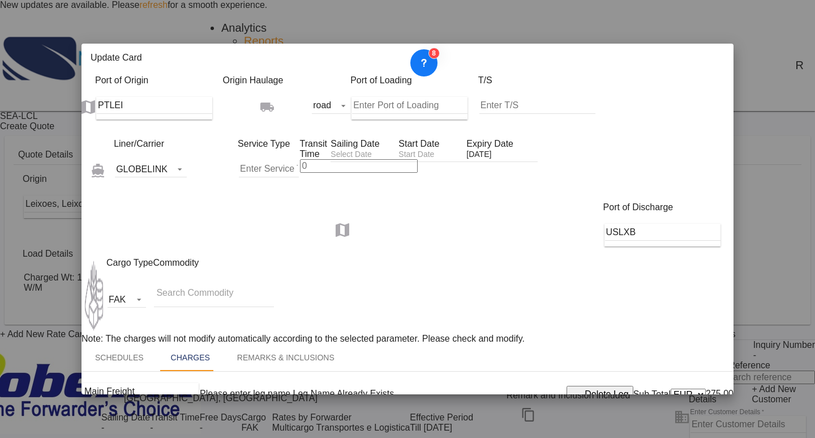
type input "20"
drag, startPoint x: 621, startPoint y: 281, endPoint x: 563, endPoint y: 271, distance: 59.3
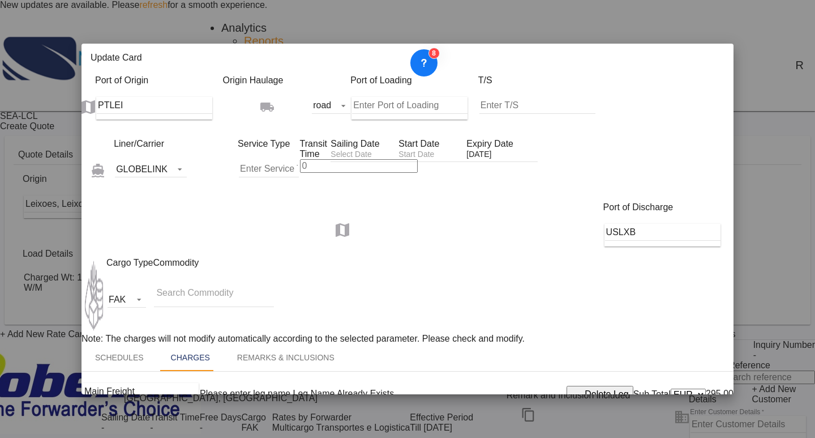
type input "20"
drag, startPoint x: 224, startPoint y: 341, endPoint x: 315, endPoint y: 344, distance: 90.6
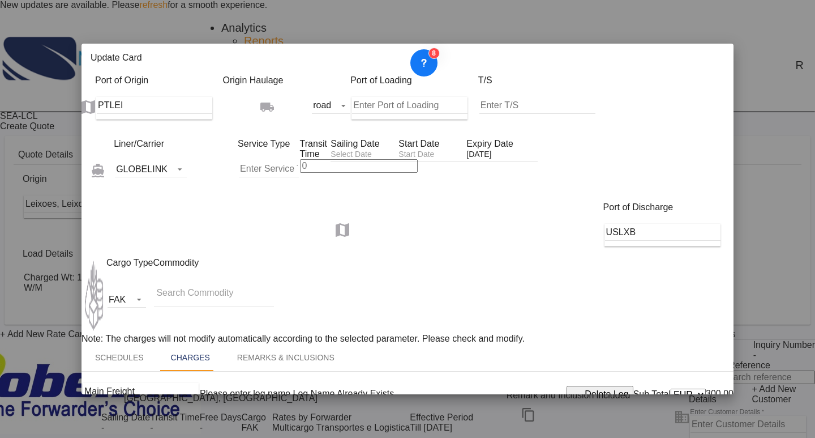
drag, startPoint x: 394, startPoint y: 358, endPoint x: 481, endPoint y: 358, distance: 86.6
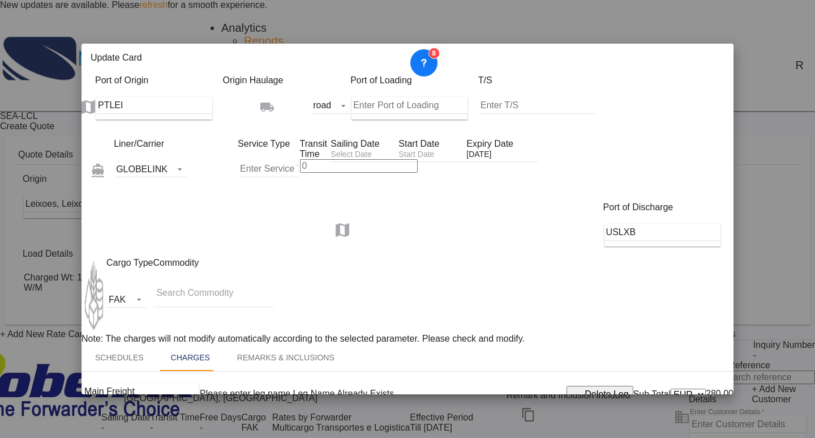
drag, startPoint x: 406, startPoint y: 238, endPoint x: 400, endPoint y: 237, distance: 6.3
type input "20"
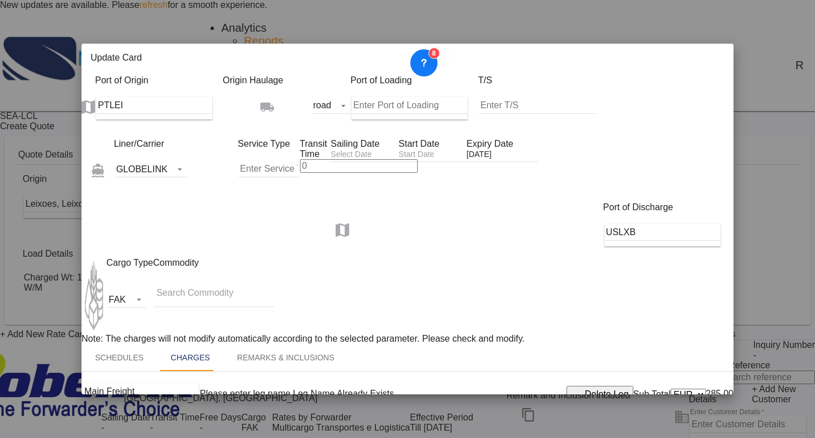
scroll to position [0, 0]
type input "Dossier Fee"
select select "per_hbl"
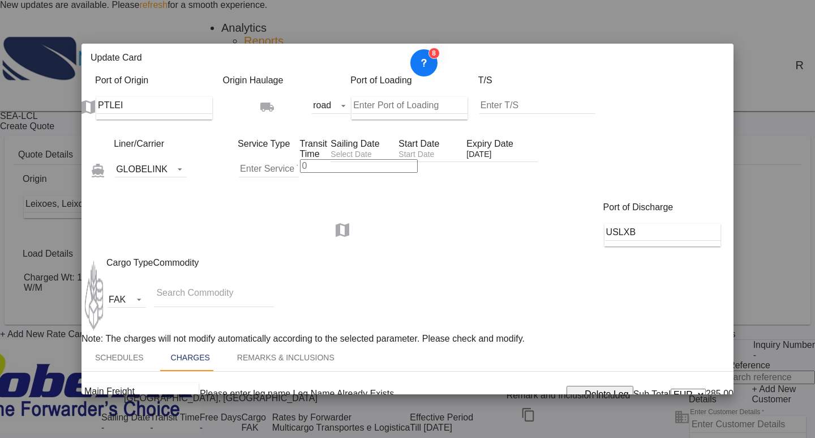
drag, startPoint x: 579, startPoint y: 314, endPoint x: 619, endPoint y: 312, distance: 40.3
type input "65"
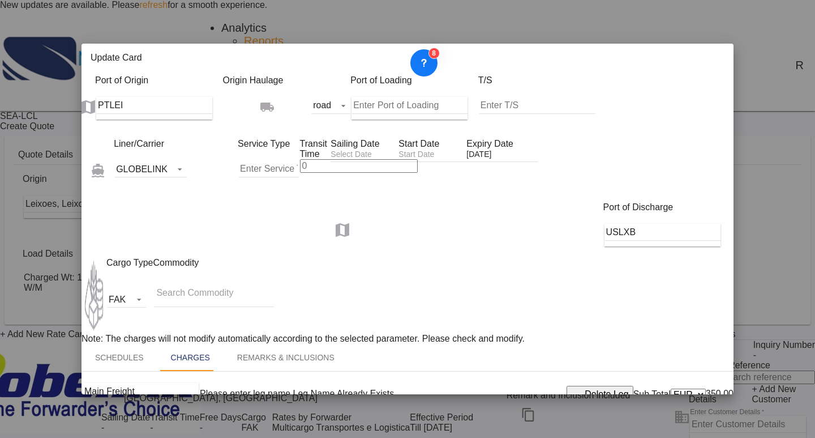
drag, startPoint x: 458, startPoint y: 357, endPoint x: 649, endPoint y: 358, distance: 191.4
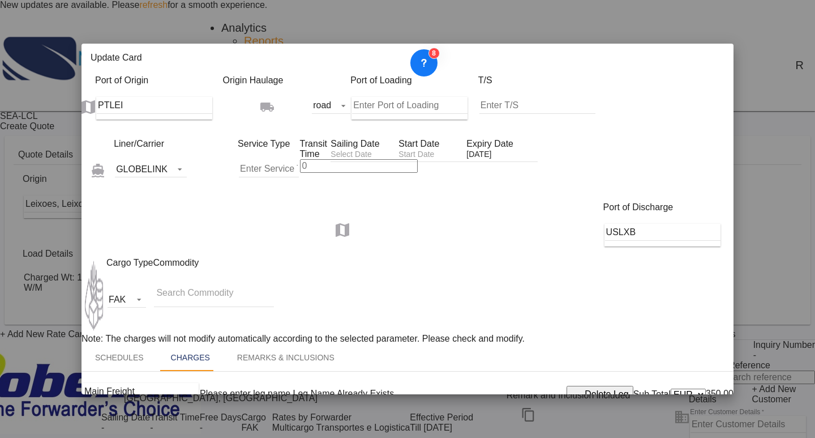
type input "DME"
select select "per_hbl"
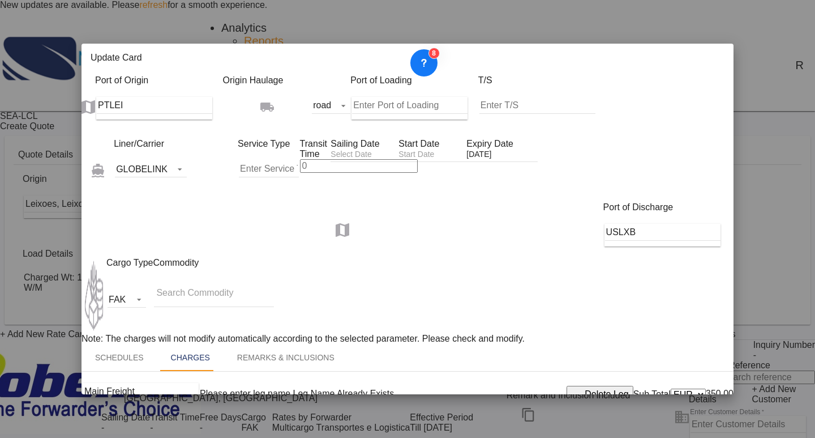
drag, startPoint x: 614, startPoint y: 357, endPoint x: 603, endPoint y: 357, distance: 11.3
type input "10"
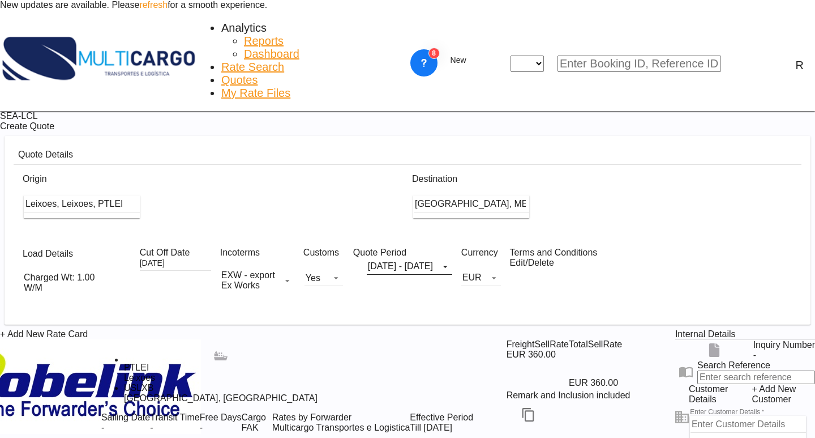
click at [95, 112] on div "Update Card Port of Origin PTLEI Origin Haulage .a{fill:#aaa8ad;} road rail roa…" at bounding box center [407, 219] width 815 height 438
click at [78, 272] on div "Charged Wt: 1.00 W/M" at bounding box center [66, 282] width 84 height 20
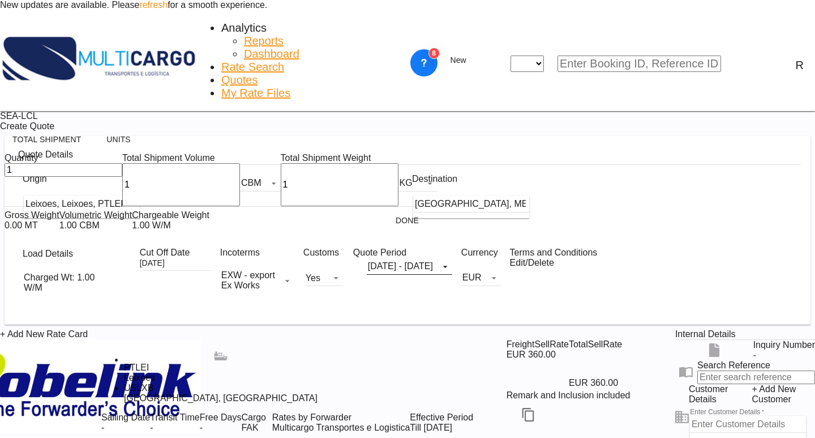
drag, startPoint x: 32, startPoint y: 195, endPoint x: 13, endPoint y: 193, distance: 19.5
click at [13, 193] on div "Total Shipment Units Quantity 1 Total Shipment Volume 1 CBM CBM CFT Total Shipm…" at bounding box center [221, 166] width 433 height 80
click at [144, 144] on button "Units" at bounding box center [119, 139] width 50 height 20
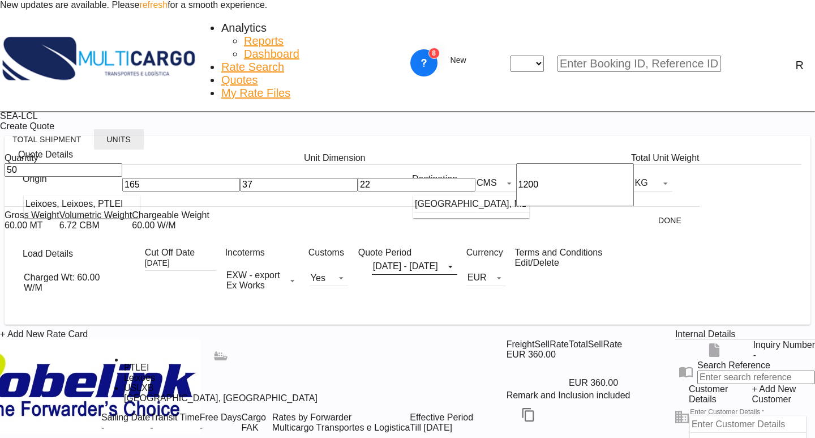
click at [0, 179] on div "Total Shipment Units Quantity Unit Dimension Total Unit Weight 50 165 37 22 CMS…" at bounding box center [407, 219] width 815 height 438
click at [35, 177] on input "5" at bounding box center [64, 170] width 118 height 14
drag, startPoint x: 35, startPoint y: 193, endPoint x: 14, endPoint y: 191, distance: 20.4
click at [0, 189] on div "Total Shipment Units Quantity Unit Dimension Total Unit Weight 5 165 37 22 CMS …" at bounding box center [407, 219] width 815 height 438
type input "6"
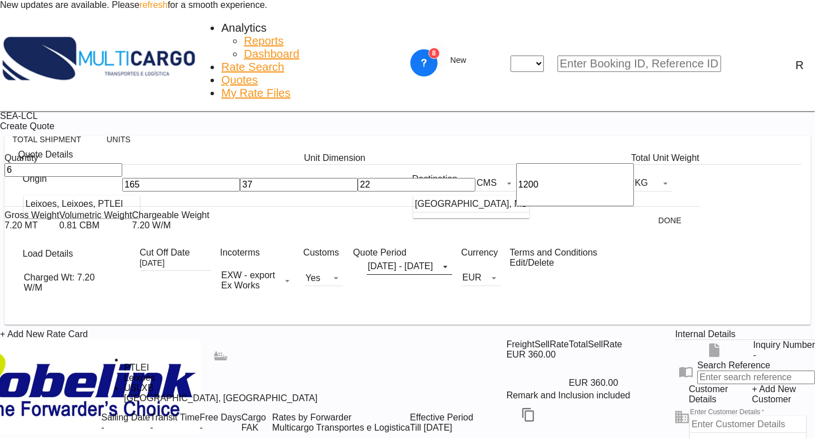
click at [37, 186] on div "6 165 37 22 CMS CMS Inches 1200 KG KG LB" at bounding box center [352, 184] width 695 height 43
type input "120"
drag, startPoint x: 121, startPoint y: 193, endPoint x: 106, endPoint y: 192, distance: 15.3
click at [240, 192] on div "37" at bounding box center [299, 184] width 118 height 43
type input "880"
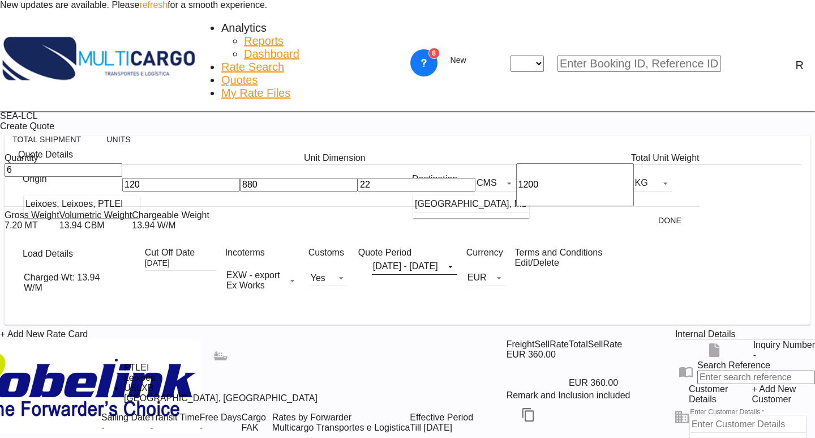
drag, startPoint x: 155, startPoint y: 196, endPoint x: 138, endPoint y: 195, distance: 17.0
click at [358, 195] on div "22" at bounding box center [417, 184] width 118 height 43
type input "210"
drag, startPoint x: 264, startPoint y: 193, endPoint x: 191, endPoint y: 193, distance: 73.6
click at [191, 193] on div "6 120 880 210 CMS CMS Inches 1200 KG KG LB" at bounding box center [352, 184] width 695 height 43
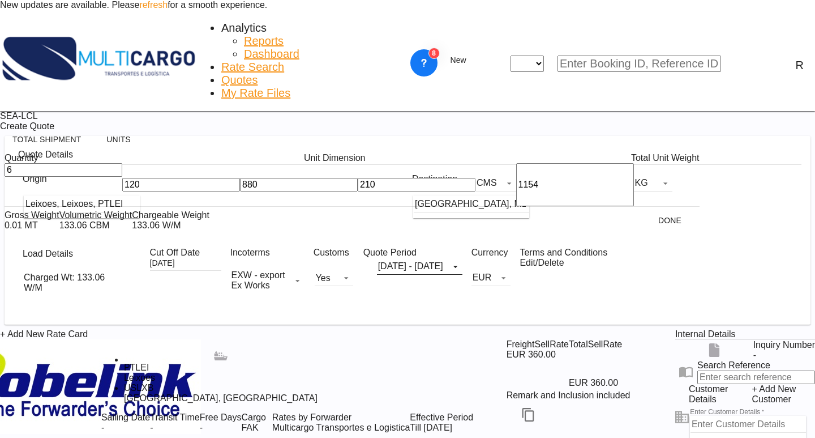
type input "1154"
click at [235, 227] on div "Gross Weight 6.92 MT Volumetric Weight 133.06 CBM Chargeable Weight 133.06 W/M …" at bounding box center [352, 220] width 695 height 27
click at [646, 230] on button "Done" at bounding box center [671, 220] width 50 height 20
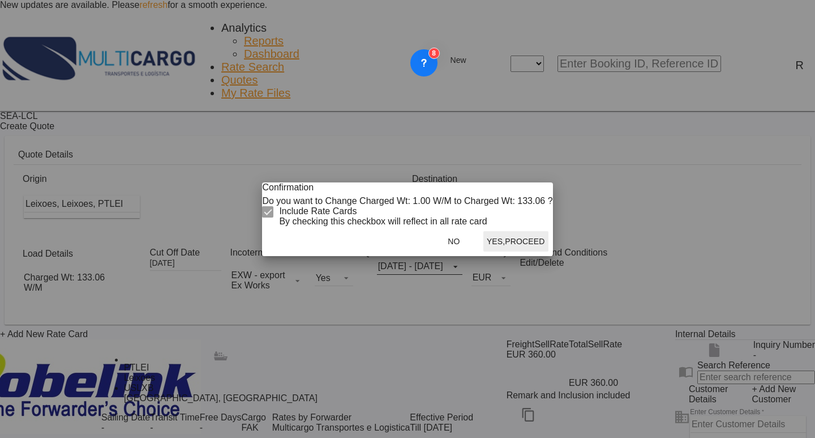
click at [484, 251] on button "Yes,Proceed" at bounding box center [516, 241] width 65 height 20
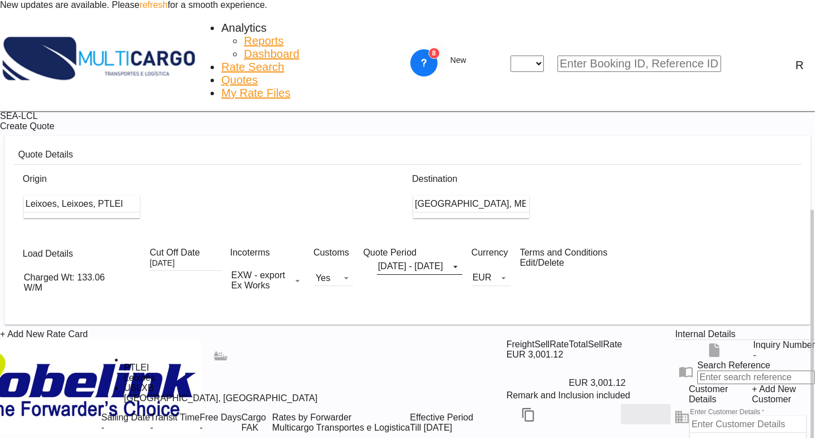
click at [639, 407] on md-icon "Edit" at bounding box center [646, 414] width 14 height 14
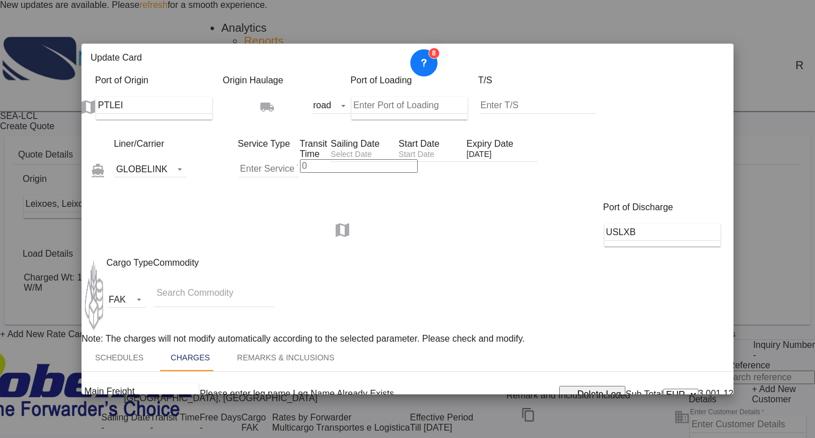
scroll to position [294, 0]
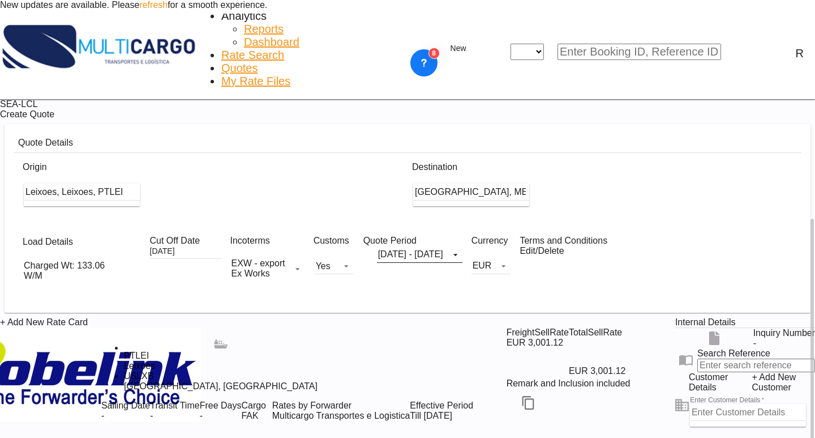
scroll to position [125, 0]
click at [639, 395] on md-icon "Edit" at bounding box center [646, 402] width 14 height 14
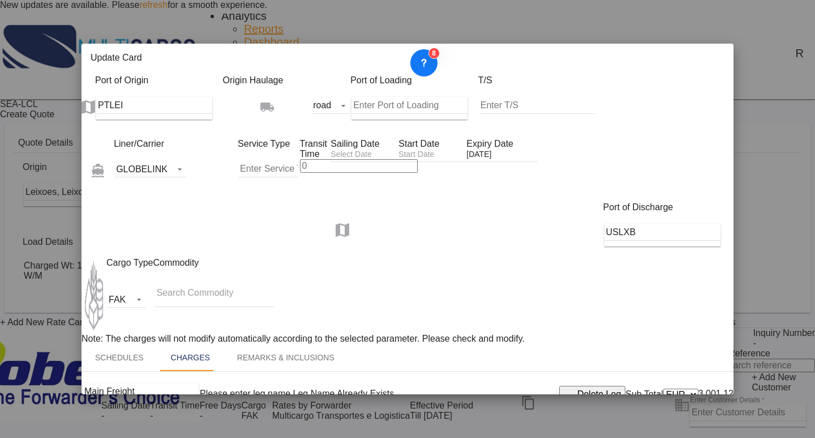
scroll to position [294, 0]
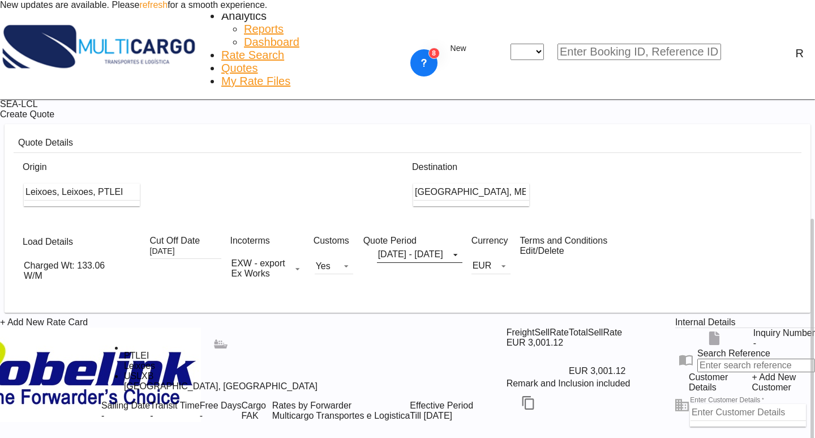
click at [117, 264] on md-icon "icon-chevron-down" at bounding box center [128, 271] width 23 height 14
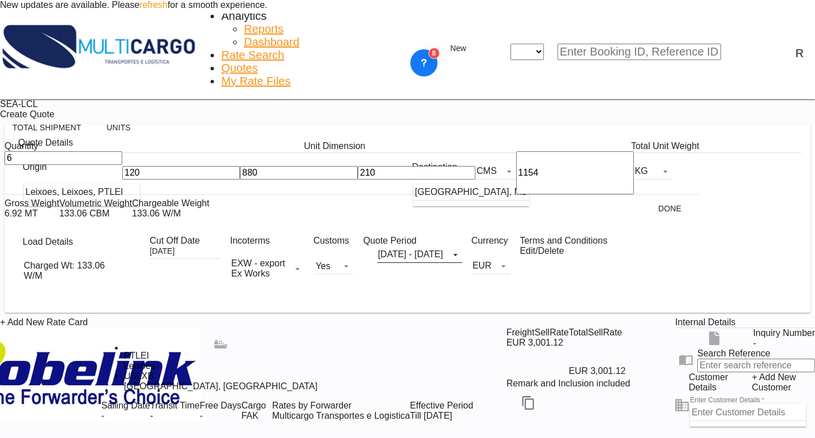
drag, startPoint x: 123, startPoint y: 181, endPoint x: 106, endPoint y: 181, distance: 17.0
click at [240, 181] on div "880" at bounding box center [299, 172] width 118 height 43
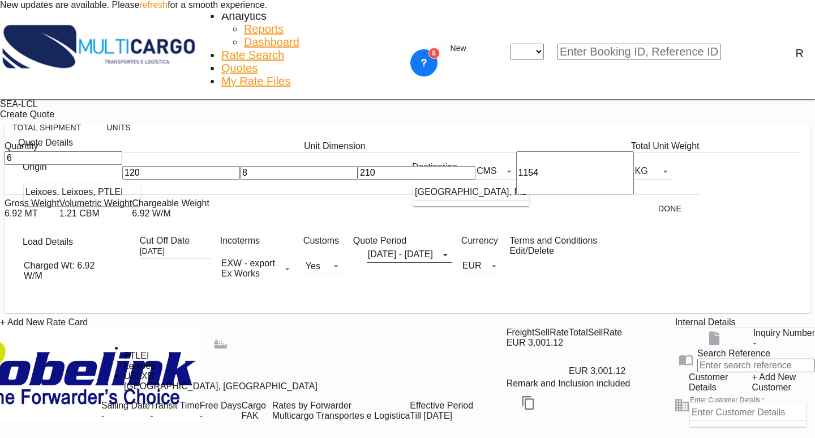
type input "80"
click at [646, 219] on button "Done" at bounding box center [671, 208] width 50 height 20
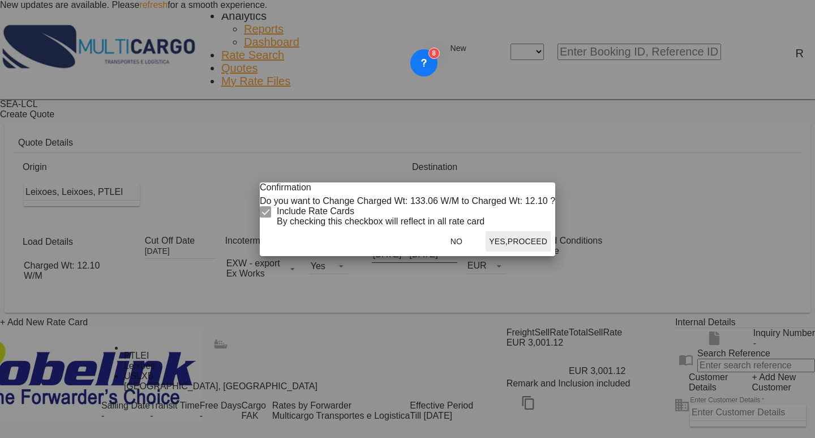
click at [486, 251] on button "Yes,Proceed" at bounding box center [518, 241] width 65 height 20
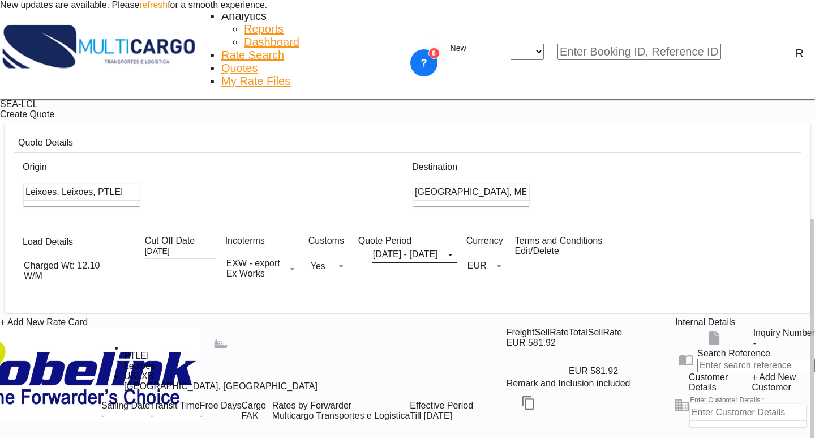
click at [593, 388] on div at bounding box center [587, 401] width 177 height 27
click at [621, 392] on button "Edit" at bounding box center [646, 402] width 50 height 20
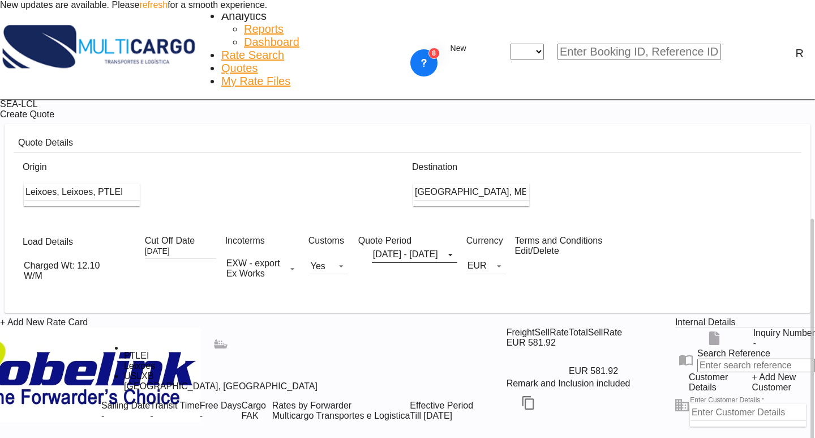
click at [691, 404] on input "Enter Customer Details" at bounding box center [749, 412] width 116 height 17
paste input "[EMAIL_ADDRESS][DOMAIN_NAME]"
type input "[EMAIL_ADDRESS][DOMAIN_NAME]"
drag, startPoint x: 472, startPoint y: 255, endPoint x: 685, endPoint y: 269, distance: 213.9
click at [414, 317] on div "+ Add New Rate Card GLOBELINK added by you .a{fill:#aaa8ad;} .a{fill:#aaa8ad;} …" at bounding box center [407, 396] width 815 height 158
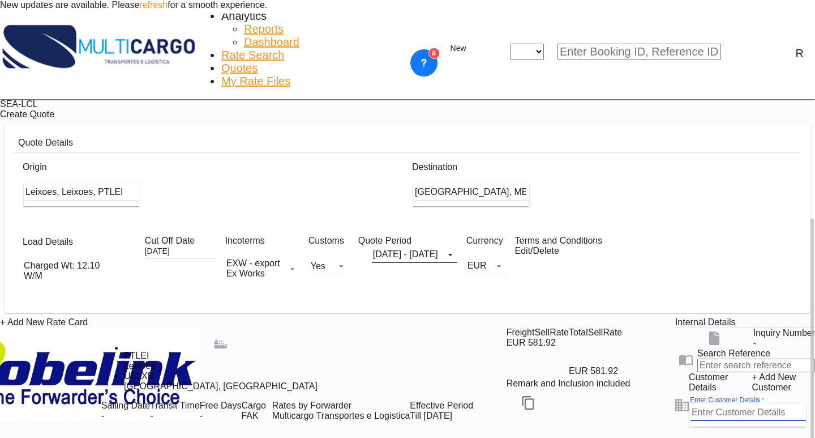
click at [763, 372] on span "+ Add New Customer" at bounding box center [783, 382] width 63 height 20
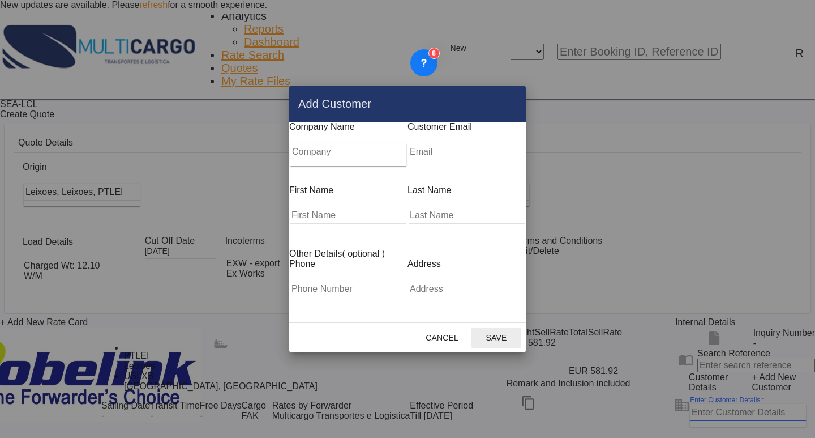
click at [433, 152] on input "Add Customer Company ..." at bounding box center [467, 151] width 116 height 17
paste input "[EMAIL_ADDRESS][DOMAIN_NAME]"
type input "[EMAIL_ADDRESS][DOMAIN_NAME]"
click at [331, 160] on input "Company" at bounding box center [349, 151] width 116 height 17
click at [311, 207] on input "Add Customer Company ..." at bounding box center [348, 215] width 116 height 17
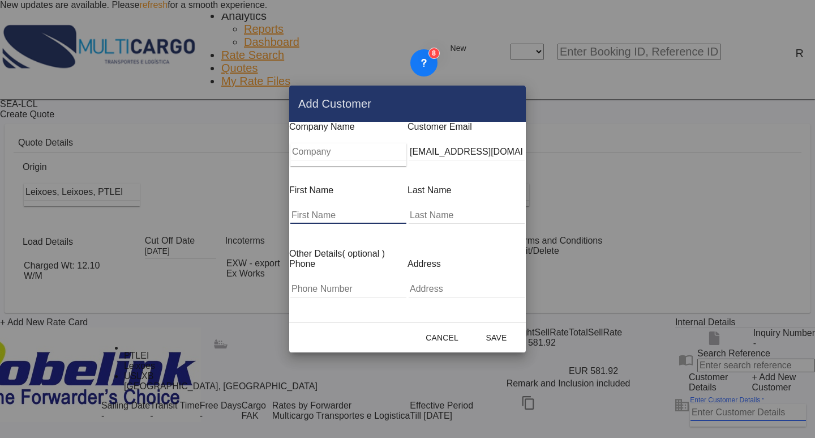
paste input "Burak"
type input "Burak"
click at [447, 207] on input "Add Customer Company ..." at bounding box center [467, 215] width 116 height 17
paste input "Aksoy"
type input "Aksoy"
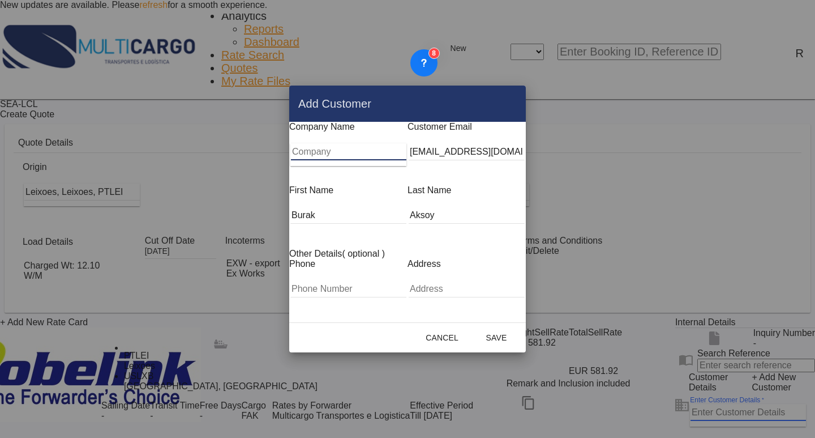
click at [291, 149] on input "Company" at bounding box center [349, 151] width 116 height 17
drag, startPoint x: 322, startPoint y: 278, endPoint x: 326, endPoint y: 254, distance: 24.6
click at [323, 280] on input "Add Customer Company ..." at bounding box center [348, 288] width 116 height 17
click at [315, 148] on div "Company Name" at bounding box center [348, 153] width 118 height 63
click at [314, 156] on input "Company" at bounding box center [349, 151] width 116 height 17
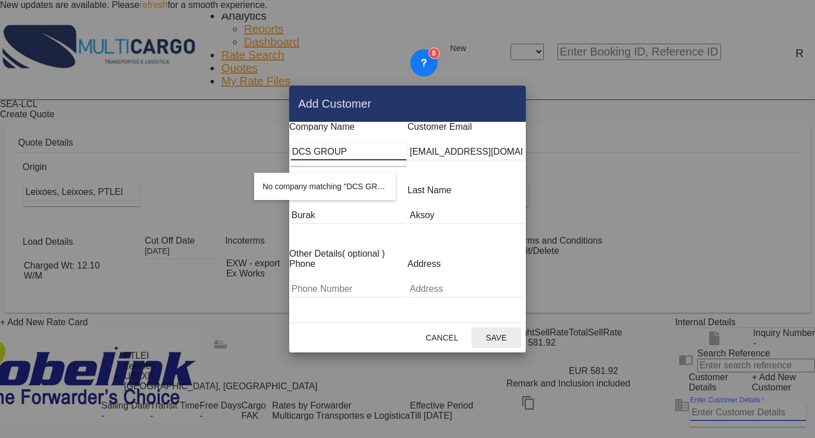
type input "DCS GROUP"
click at [521, 331] on button "Save" at bounding box center [497, 337] width 50 height 20
type input "DCS GROUP, [PERSON_NAME], [PERSON_NAME][EMAIL_ADDRESS][PERSON_NAME][DOMAIN_NAME]"
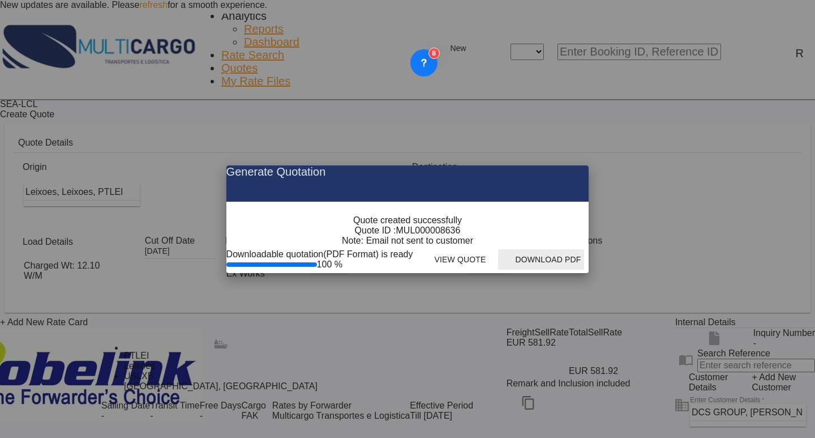
click at [584, 270] on button "Download PDF" at bounding box center [541, 259] width 86 height 20
click at [578, 165] on md-icon "icon-close fg-AAA8AD cursor m-0" at bounding box center [571, 172] width 14 height 14
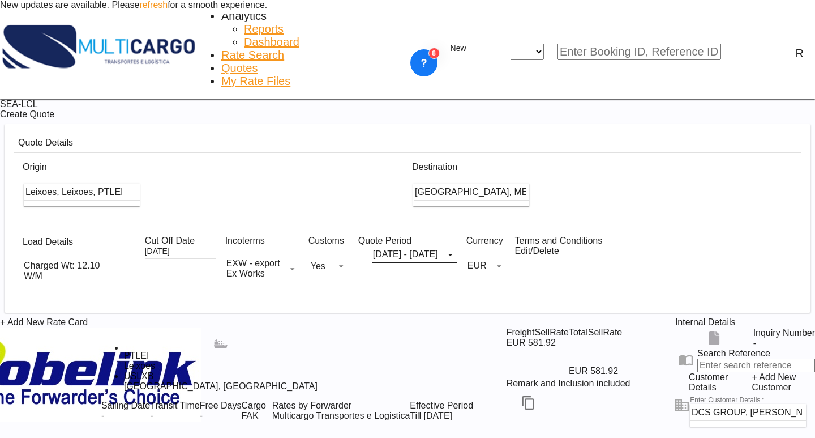
click at [678, 76] on div "Generate Quotation Quote created successfully Quote ID : MUL000008636 Note: Ema…" at bounding box center [407, 219] width 815 height 438
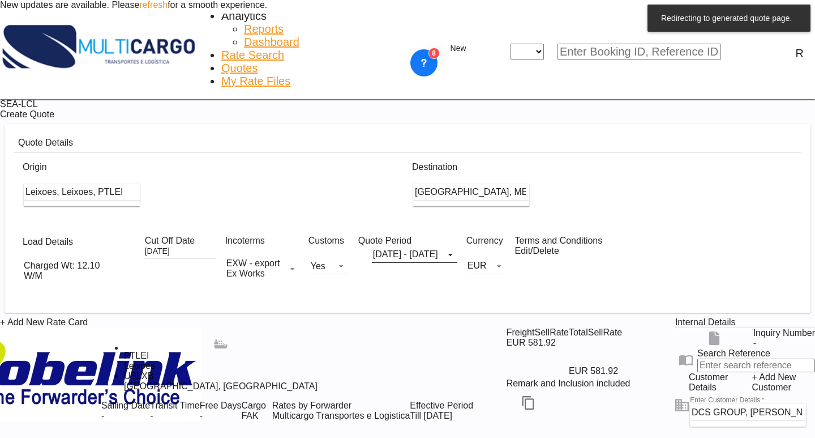
click at [666, 0] on div at bounding box center [407, 0] width 815 height 0
click at [664, 0] on div at bounding box center [407, 0] width 815 height 0
click at [648, 0] on div at bounding box center [407, 0] width 815 height 0
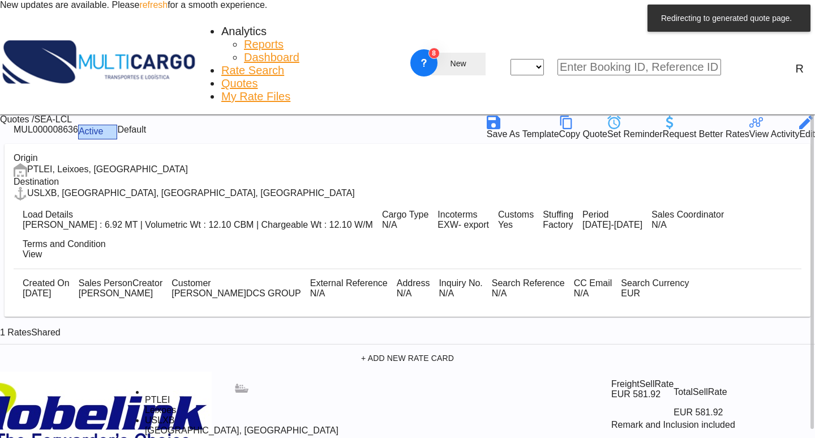
click at [451, 57] on md-icon "icon-plus 400-fg" at bounding box center [444, 64] width 14 height 14
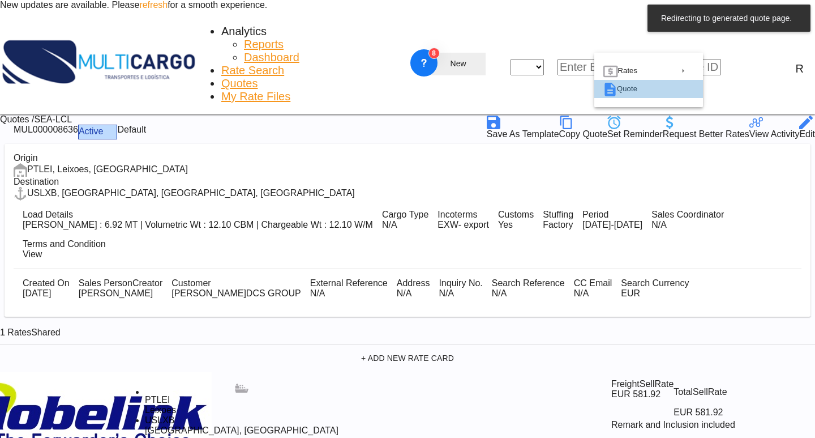
click at [656, 98] on div "Quote" at bounding box center [644, 89] width 54 height 18
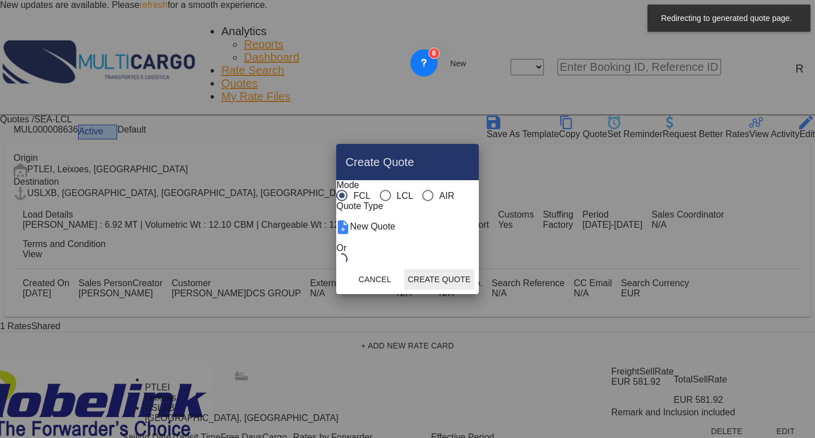
scroll to position [0, 0]
click at [422, 190] on md-radio-button "AIR" at bounding box center [438, 195] width 32 height 11
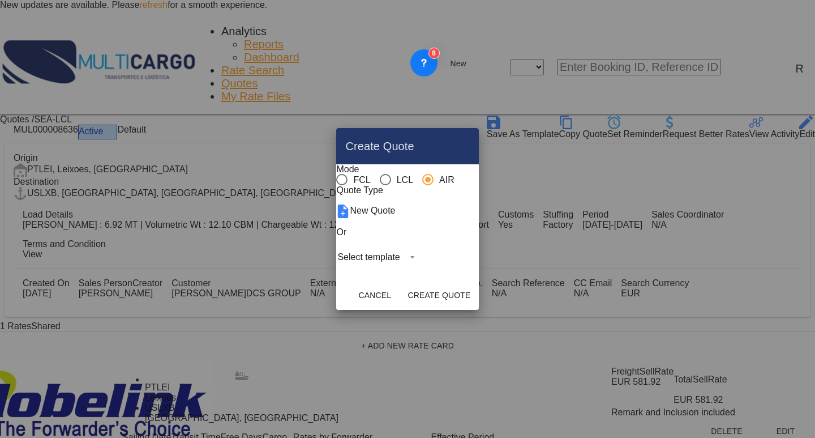
click at [419, 266] on md-select "Select template EXP EXW AIR 09/2025 [PERSON_NAME] | [DATE] IMP_DAP_AIR <500KG -…" at bounding box center [377, 257] width 83 height 17
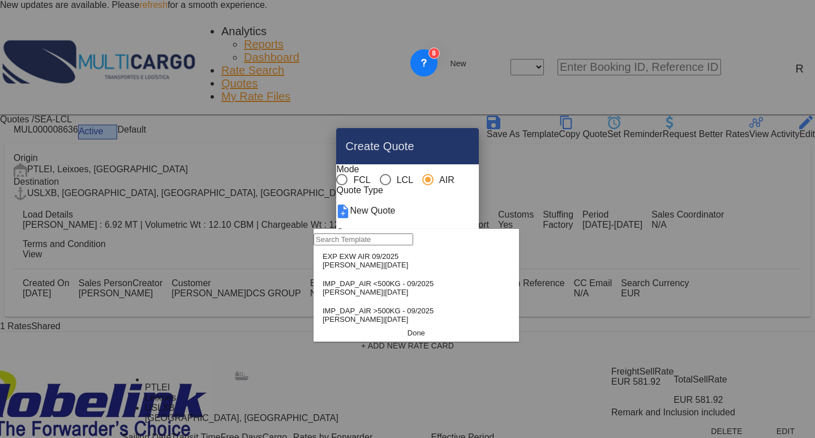
drag, startPoint x: 400, startPoint y: 275, endPoint x: 428, endPoint y: 289, distance: 31.7
click at [400, 269] on span "[DATE]" at bounding box center [396, 264] width 23 height 8
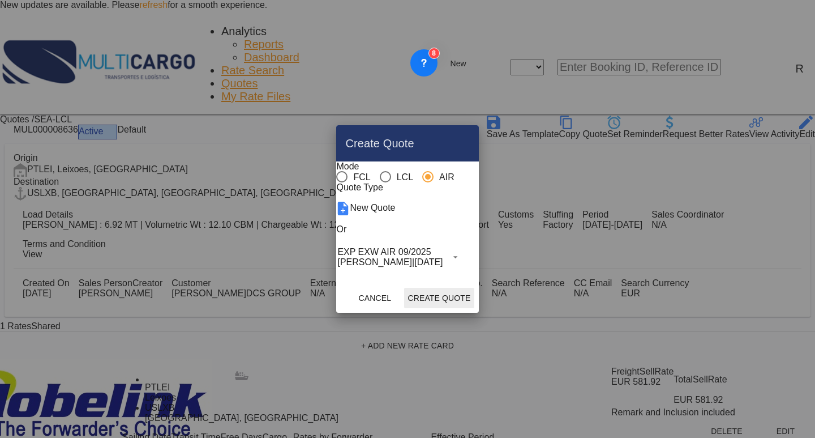
click at [474, 308] on button "Create Quote" at bounding box center [439, 298] width 70 height 20
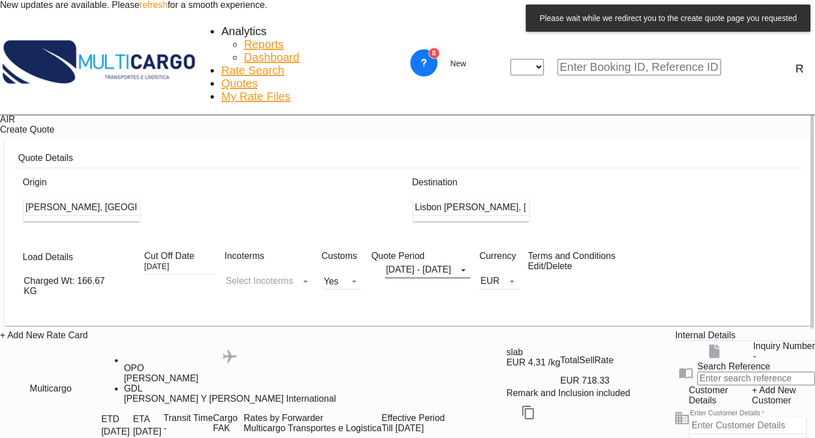
scroll to position [113, 0]
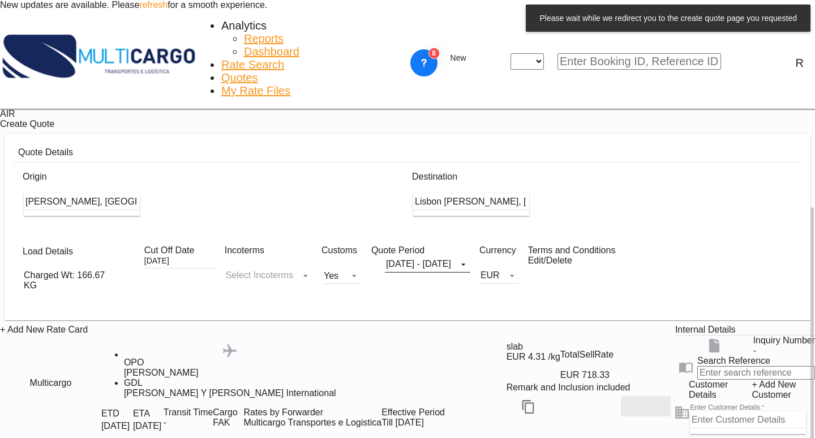
click at [621, 396] on button "Edit" at bounding box center [646, 406] width 50 height 20
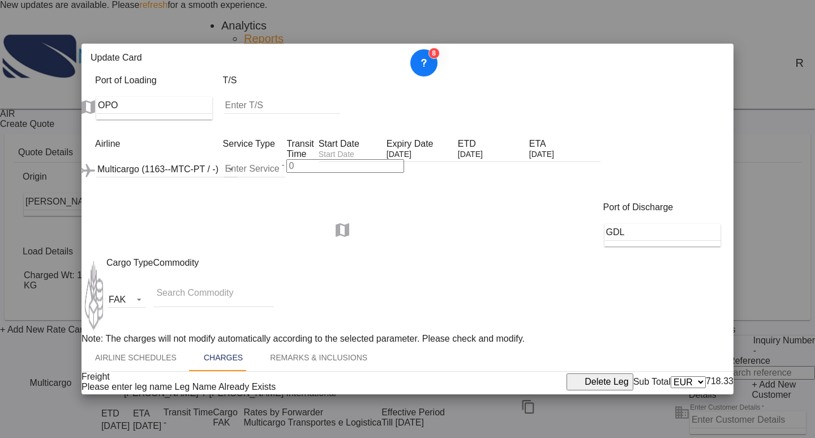
scroll to position [315, 0]
drag, startPoint x: 379, startPoint y: 279, endPoint x: 341, endPoint y: 276, distance: 38.0
type input "1.7"
drag, startPoint x: 606, startPoint y: 283, endPoint x: 618, endPoint y: 283, distance: 11.3
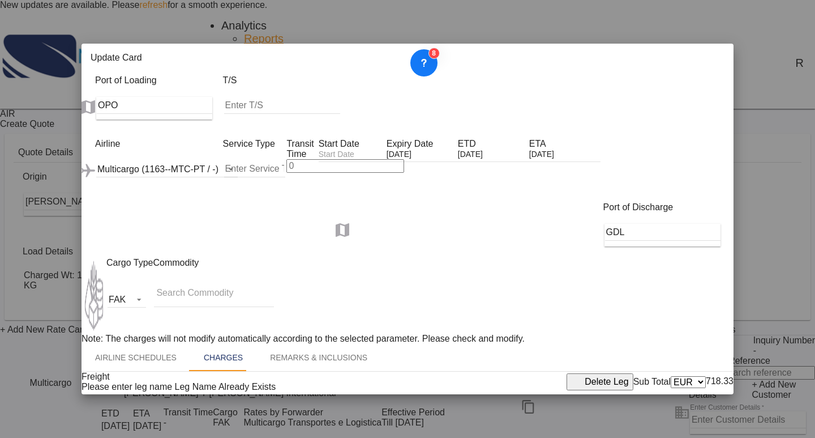
drag, startPoint x: 619, startPoint y: 282, endPoint x: 610, endPoint y: 280, distance: 9.8
type input "2"
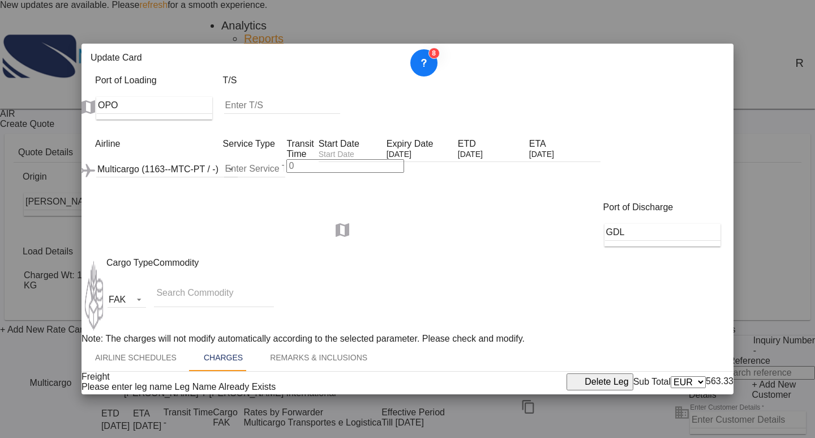
drag, startPoint x: 698, startPoint y: 394, endPoint x: 698, endPoint y: 386, distance: 7.4
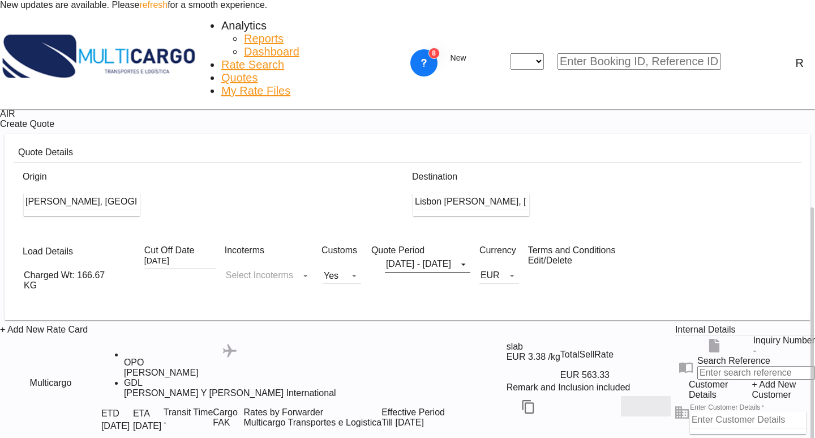
click at [639, 399] on md-icon "Edit" at bounding box center [646, 406] width 14 height 14
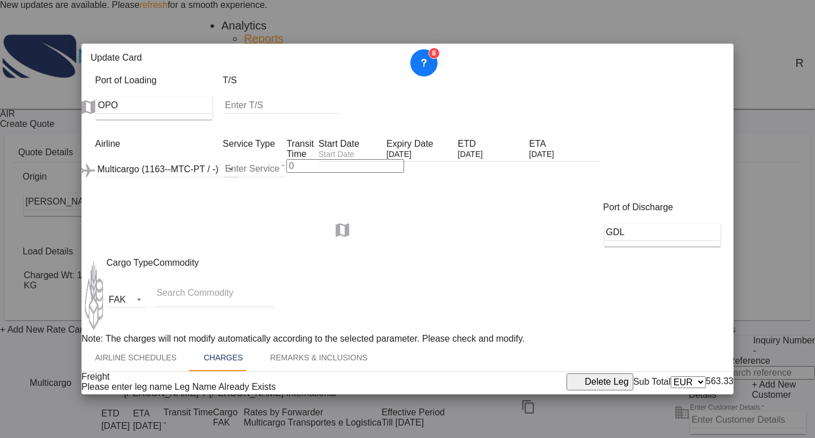
scroll to position [0, 0]
click at [166, 160] on md-select-value "Multicargo (1163--MTC-PT / -)" at bounding box center [167, 168] width 142 height 17
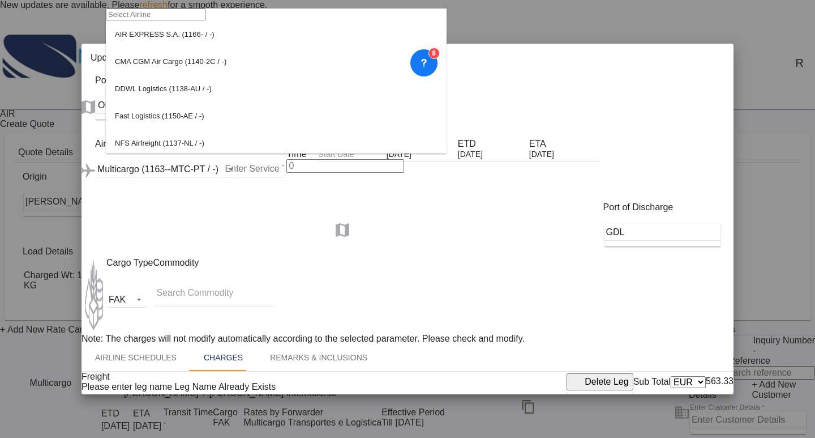
click at [197, 13] on input "search" at bounding box center [156, 14] width 100 height 12
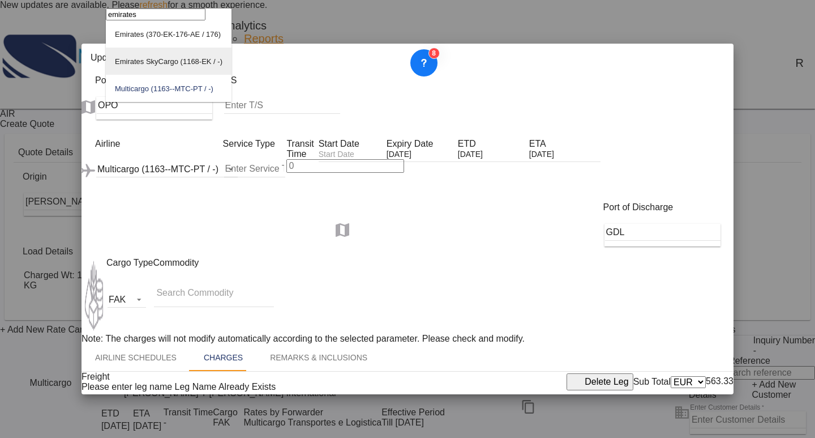
type input "emirates"
click at [190, 66] on div "Emirates SkyCargo (1168-EK / -)" at bounding box center [169, 61] width 108 height 8
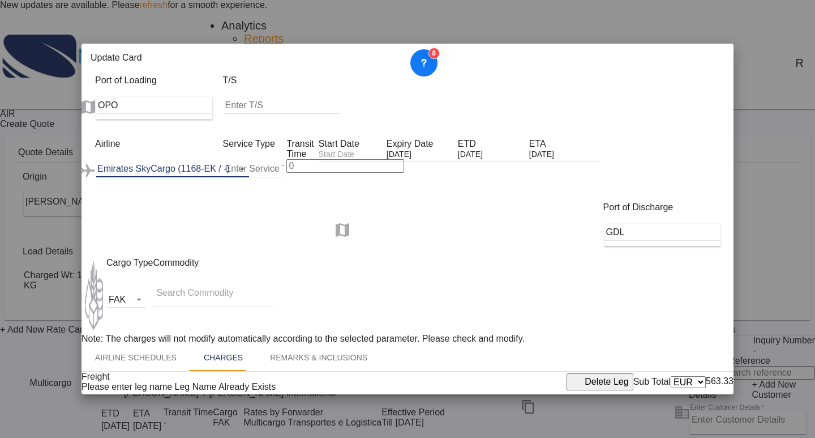
scroll to position [315, 0]
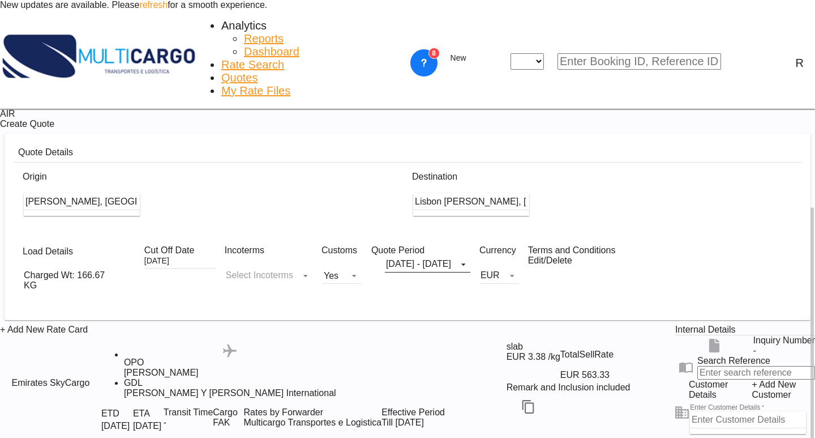
click at [421, 341] on div "+ Add New Rate Card Emirates SkyCargo added by you .a{fill:#aaa8ad;} .a{fill:#a…" at bounding box center [338, 403] width 676 height 158
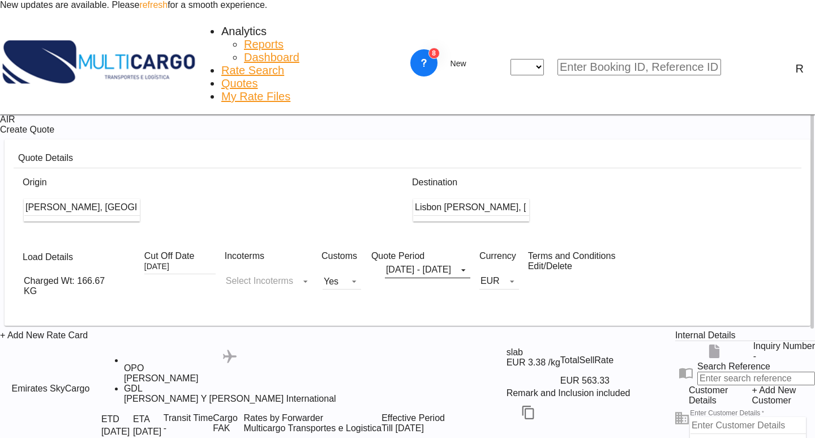
scroll to position [0, 0]
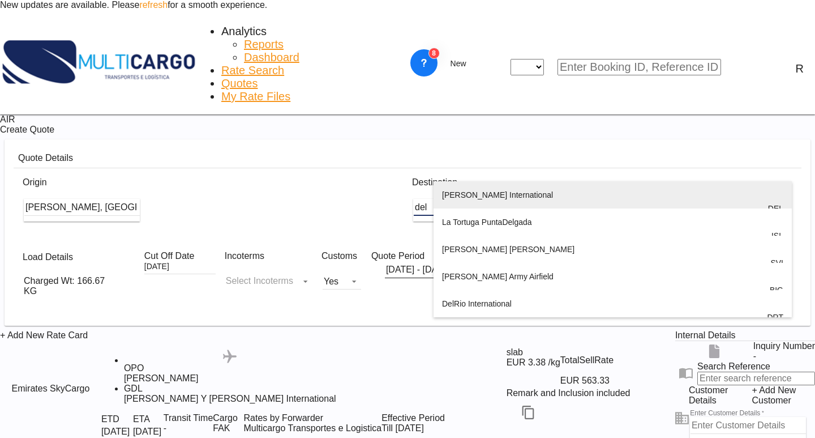
click at [468, 202] on div "[PERSON_NAME] International [GEOGRAPHIC_DATA] , [GEOGRAPHIC_DATA] DEL" at bounding box center [612, 208] width 341 height 54
type input "[PERSON_NAME] International, [GEOGRAPHIC_DATA], [GEOGRAPHIC_DATA]"
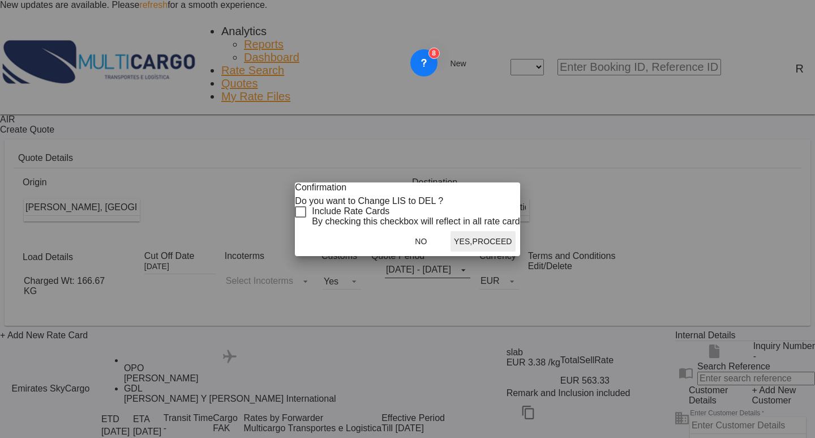
click at [306, 217] on div "Checkbox No Ink" at bounding box center [300, 211] width 11 height 11
click at [501, 251] on button "Yes,Proceed" at bounding box center [483, 241] width 65 height 20
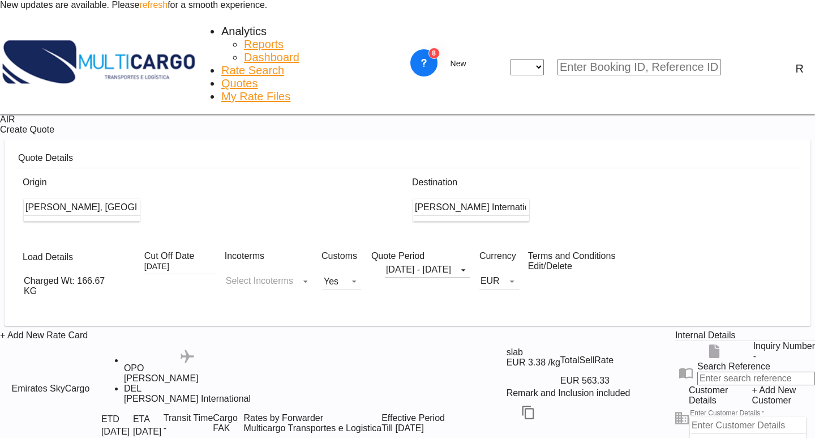
click at [112, 279] on md-icon "icon-chevron-down" at bounding box center [123, 286] width 22 height 14
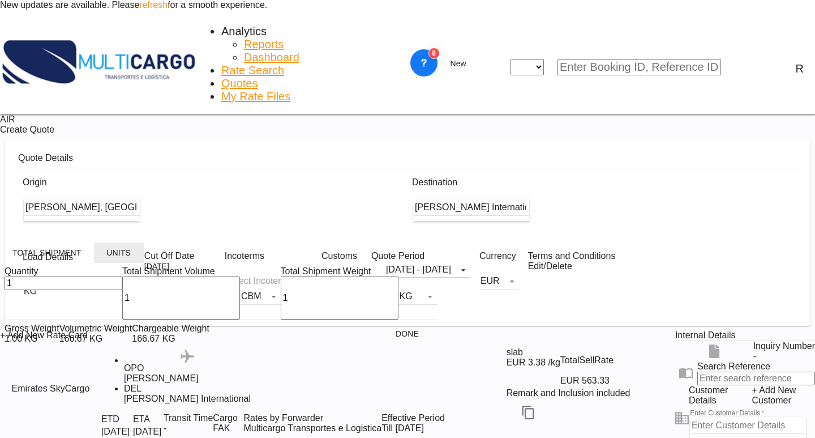
click at [124, 251] on button "Units" at bounding box center [119, 252] width 50 height 20
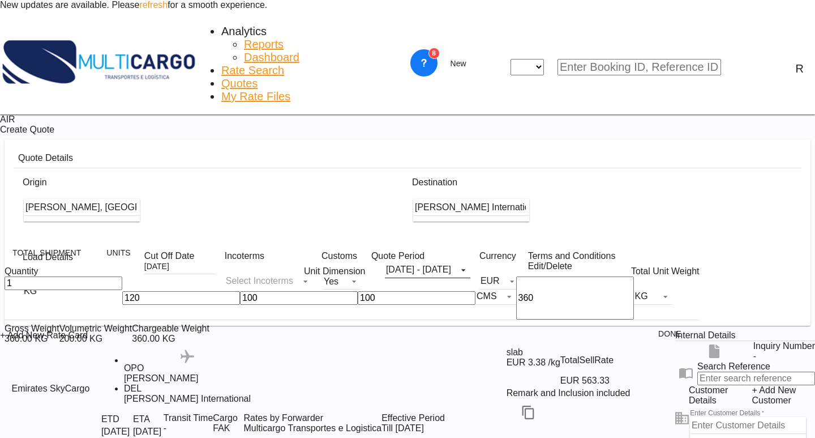
drag, startPoint x: 123, startPoint y: 306, endPoint x: 106, endPoint y: 304, distance: 16.6
click at [240, 304] on div "100" at bounding box center [299, 297] width 118 height 43
type input "80"
type input "60"
drag, startPoint x: 242, startPoint y: 305, endPoint x: 247, endPoint y: 311, distance: 8.2
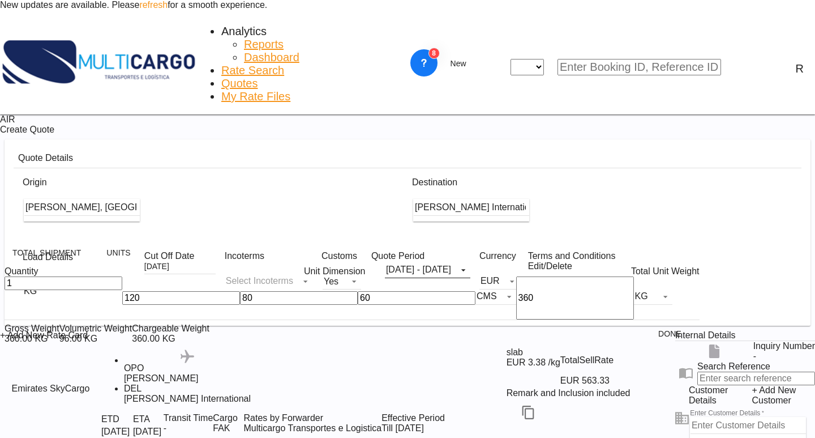
click at [224, 306] on div "1 120 80 60 CMS CMS Inches 360 KG KG LB" at bounding box center [352, 297] width 695 height 43
type input "94"
click at [646, 340] on button "Done" at bounding box center [671, 333] width 50 height 20
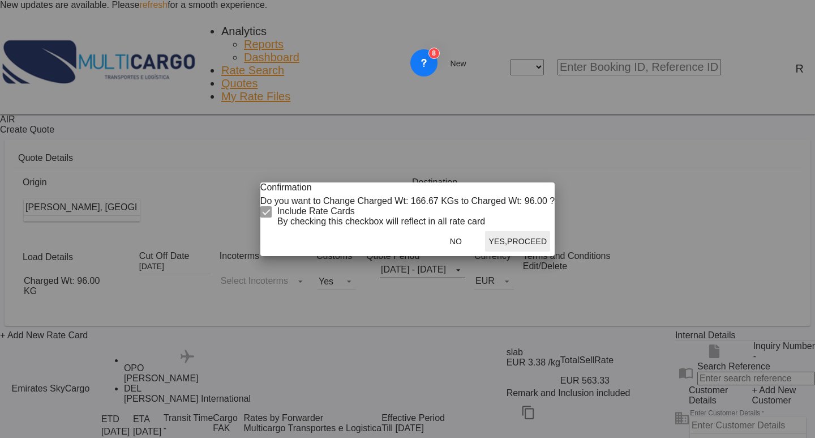
click at [499, 251] on button "Yes,Proceed" at bounding box center [517, 241] width 65 height 20
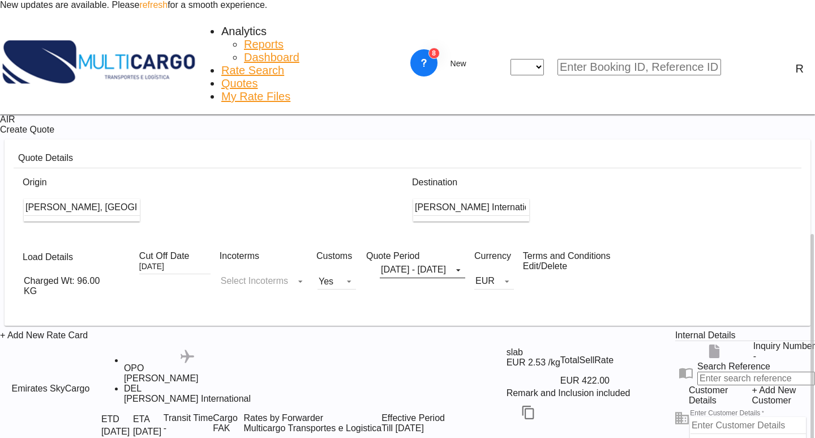
scroll to position [125, 0]
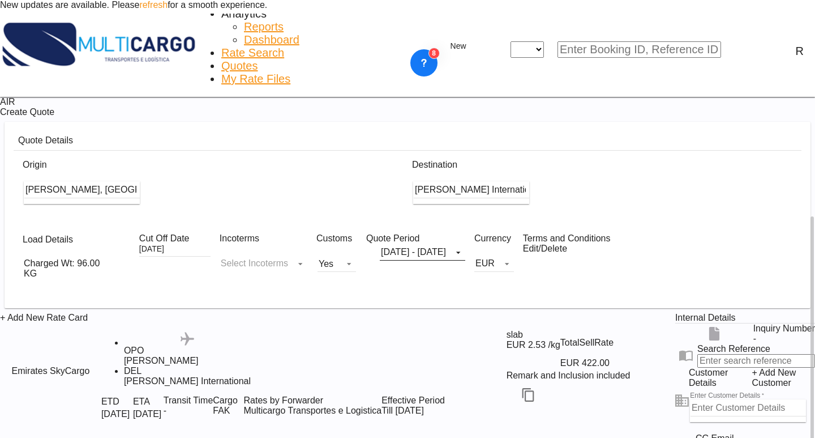
click at [691, 399] on input "Enter Customer Details" at bounding box center [749, 407] width 116 height 17
paste input "[EMAIL_ADDRESS][DOMAIN_NAME]"
type input "[EMAIL_ADDRESS][DOMAIN_NAME]"
click at [713, 399] on input "[EMAIL_ADDRESS][DOMAIN_NAME]" at bounding box center [763, 407] width 101 height 17
click at [761, 399] on input "[EMAIL_ADDRESS][DOMAIN_NAME]" at bounding box center [763, 407] width 101 height 17
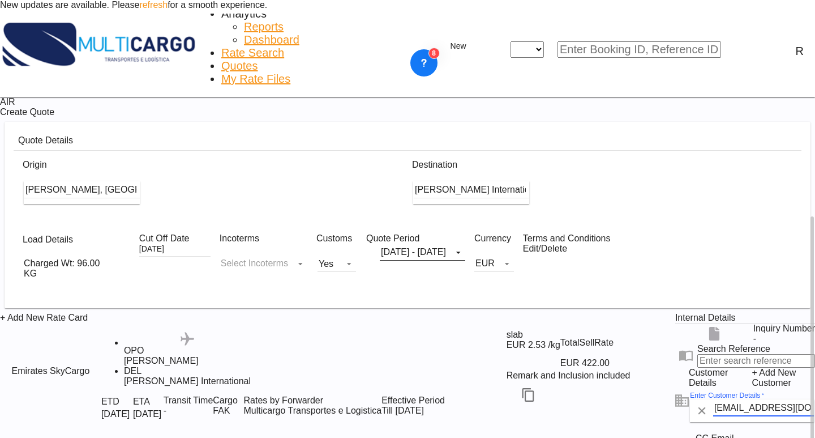
click at [773, 399] on input "[EMAIL_ADDRESS][DOMAIN_NAME]" at bounding box center [763, 407] width 101 height 17
click at [582, 317] on div "+ Add New Rate Card Emirates SkyCargo added by you .a{fill:#aaa8ad;} .a{fill:#a…" at bounding box center [407, 392] width 815 height 158
click at [769, 433] on span "CC Email" at bounding box center [755, 438] width 119 height 10
click at [763, 399] on input "Enter Customer Details" at bounding box center [749, 407] width 116 height 17
click at [763, 398] on md-input-container "Enter Customer Details" at bounding box center [748, 410] width 118 height 25
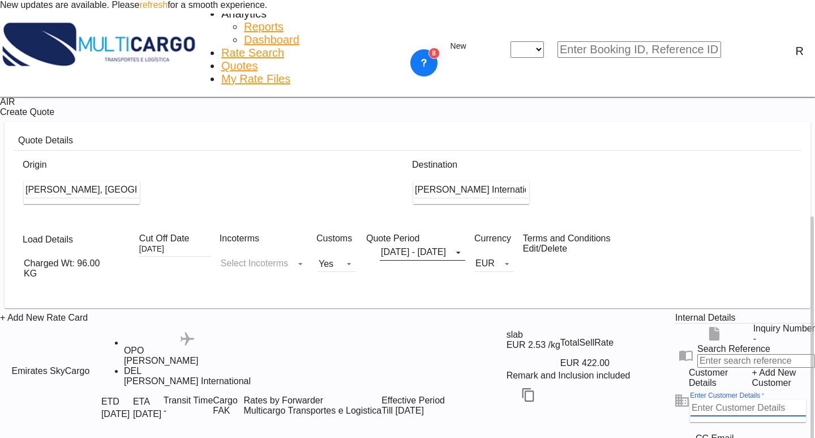
click at [762, 367] on span "+ Add New Customer" at bounding box center [783, 377] width 63 height 20
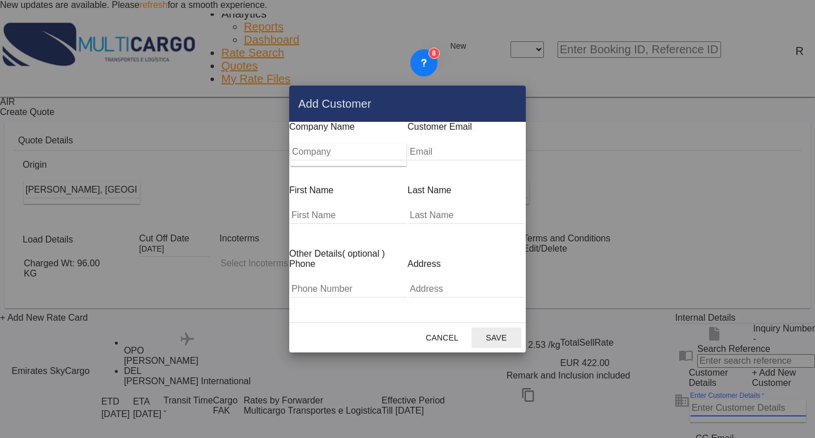
click at [365, 155] on input "Company" at bounding box center [349, 151] width 116 height 17
paste input "[EMAIL_ADDRESS][DOMAIN_NAME]"
type input "[EMAIL_ADDRESS][DOMAIN_NAME]"
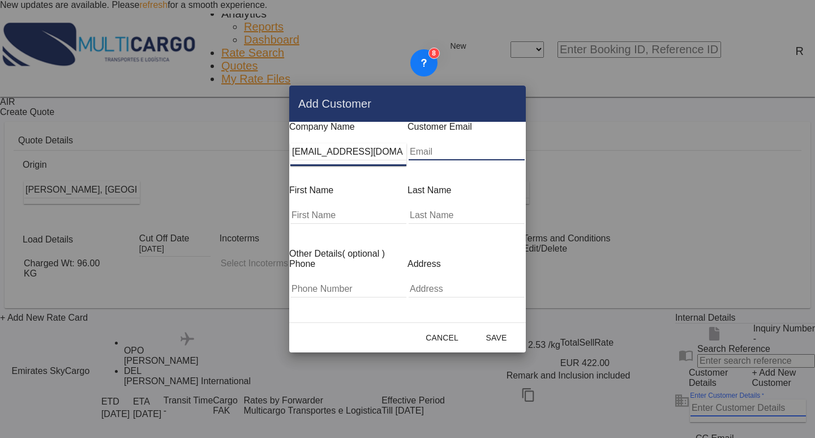
click at [443, 160] on input "Add Customer Company ..." at bounding box center [467, 151] width 116 height 17
drag, startPoint x: 260, startPoint y: 154, endPoint x: 116, endPoint y: 160, distance: 143.9
click at [116, 160] on div "Add Customer Company Name [EMAIL_ADDRESS][DOMAIN_NAME] Customer Email First Nam…" at bounding box center [407, 219] width 815 height 438
click at [477, 160] on input "Add Customer Company ..." at bounding box center [467, 151] width 116 height 17
paste input "[EMAIL_ADDRESS][DOMAIN_NAME]"
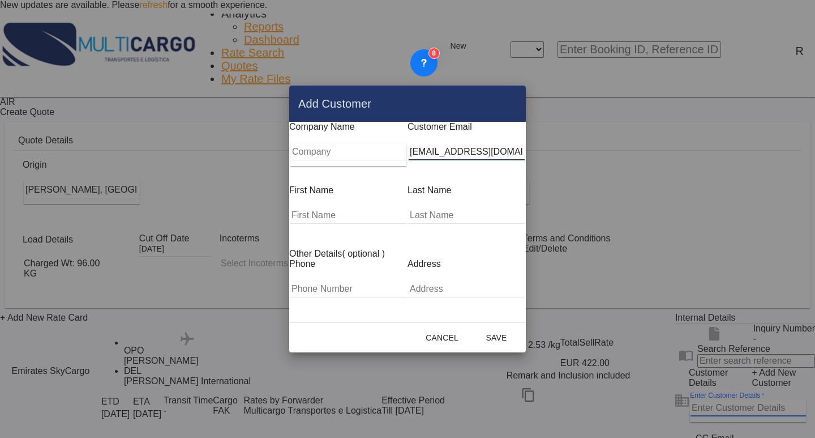
type input "[EMAIL_ADDRESS][DOMAIN_NAME]"
click at [349, 160] on input "Company" at bounding box center [349, 151] width 116 height 17
type input "F"
type input "Flomic Global Logistics LTD"
click at [309, 223] on md-dialog-content "Company Name Flomic Global Logistics LTD Customer Email [EMAIL_ADDRESS][DOMAIN_…" at bounding box center [407, 222] width 237 height 200
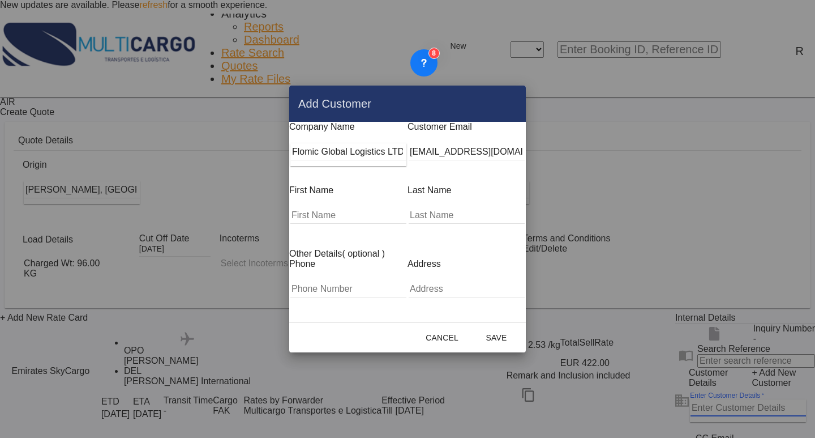
click at [307, 207] on input "Add Customer Company ..." at bounding box center [348, 215] width 116 height 17
type input "Nevi"
type input "l"
type input "[PERSON_NAME]"
click at [521, 337] on button "Save" at bounding box center [497, 337] width 50 height 20
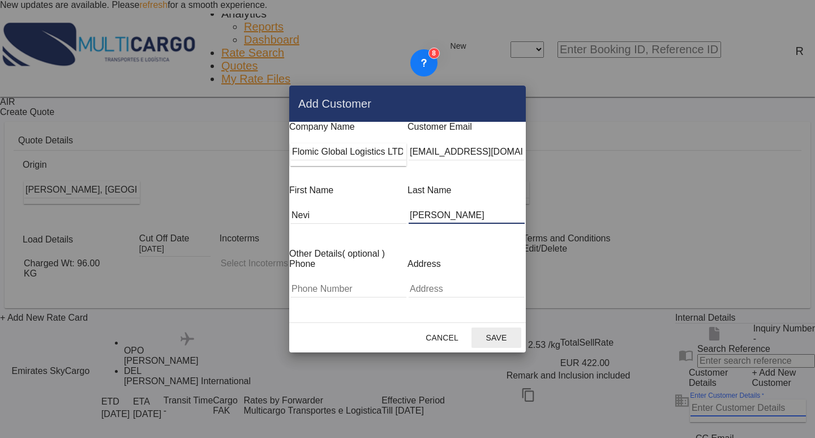
type input "Flomic Global Logistics LTD, [PERSON_NAME], [EMAIL_ADDRESS][DOMAIN_NAME]"
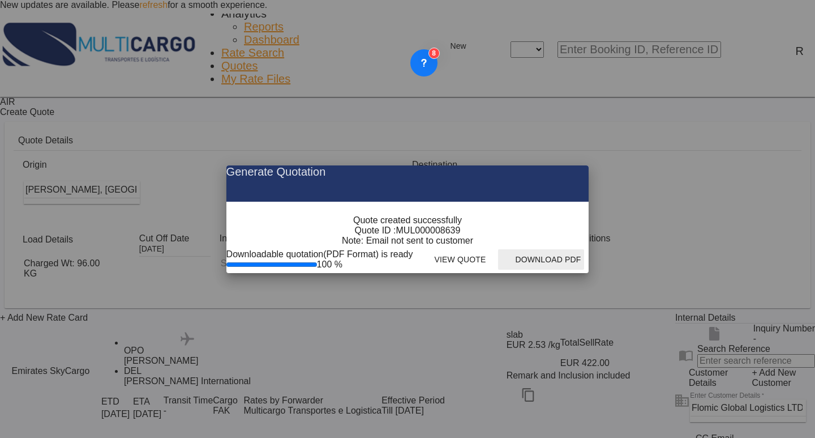
click at [584, 270] on button "Download PDF" at bounding box center [541, 259] width 86 height 20
